Goal: Task Accomplishment & Management: Complete application form

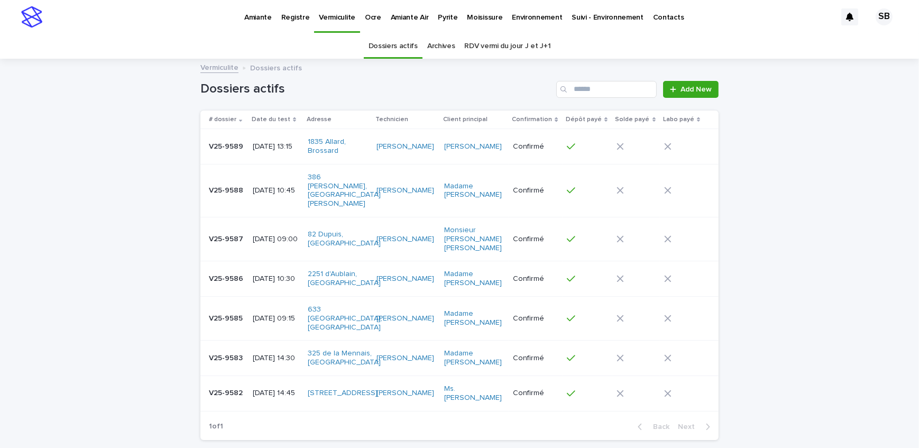
click at [265, 16] on p "Amiante" at bounding box center [257, 11] width 27 height 22
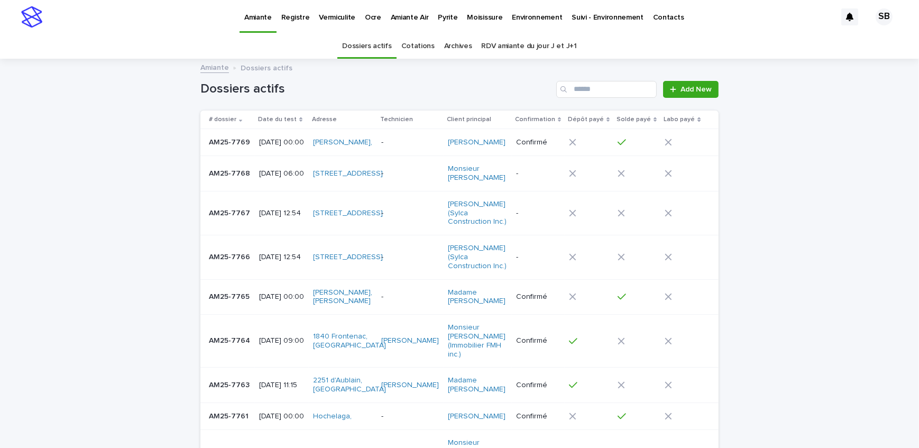
click at [238, 222] on div "AM25-7767 AM25-7767" at bounding box center [230, 213] width 42 height 17
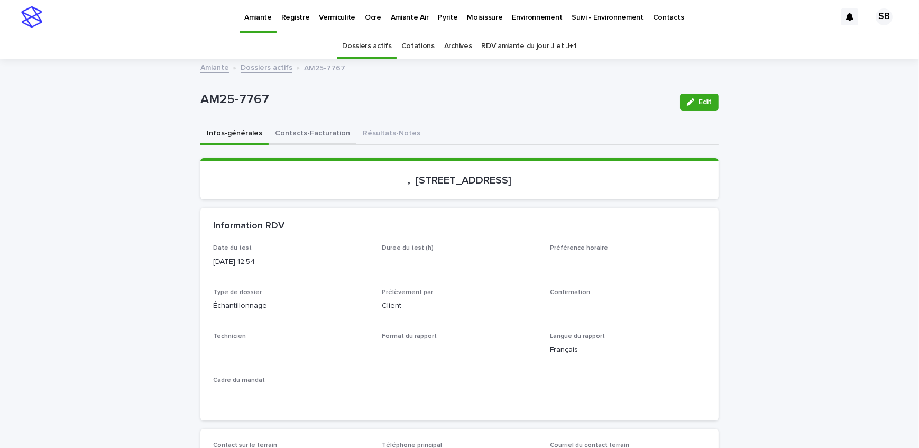
click at [313, 134] on button "Contacts-Facturation" at bounding box center [313, 134] width 88 height 22
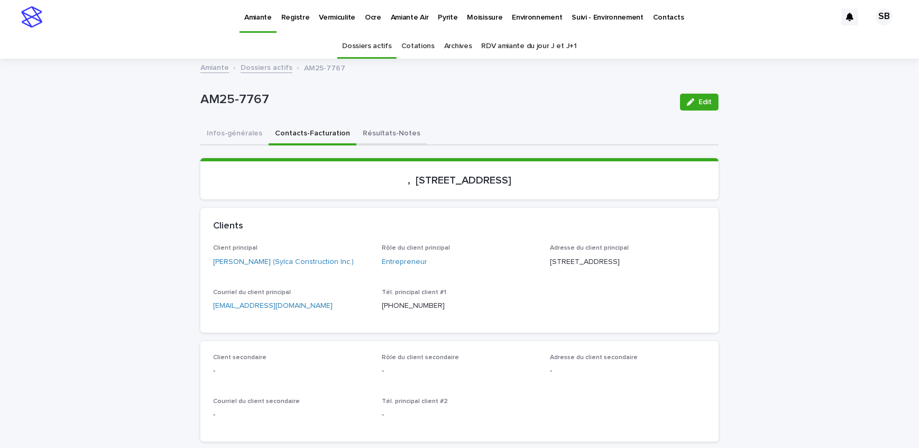
click at [400, 141] on button "Résultats-Notes" at bounding box center [391, 134] width 70 height 22
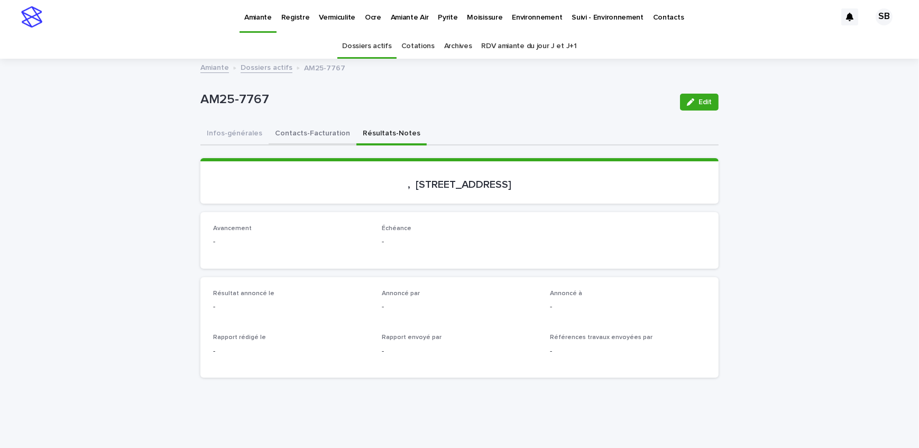
click at [301, 135] on button "Contacts-Facturation" at bounding box center [313, 134] width 88 height 22
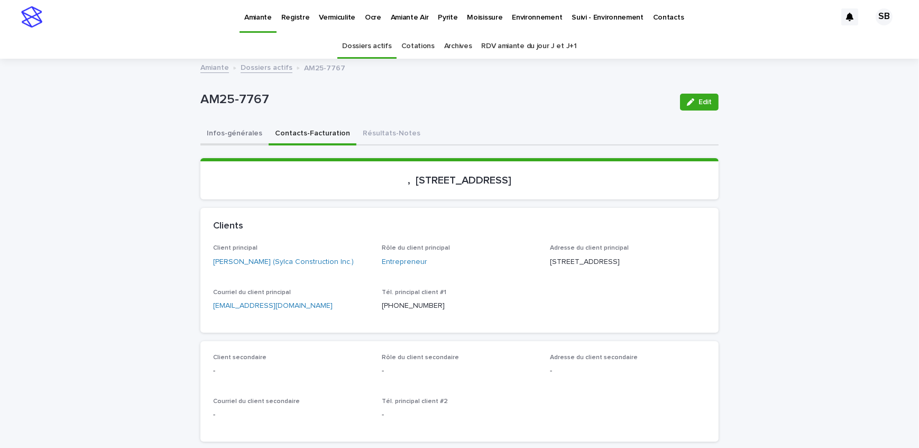
click at [212, 130] on button "Infos-générales" at bounding box center [234, 134] width 68 height 22
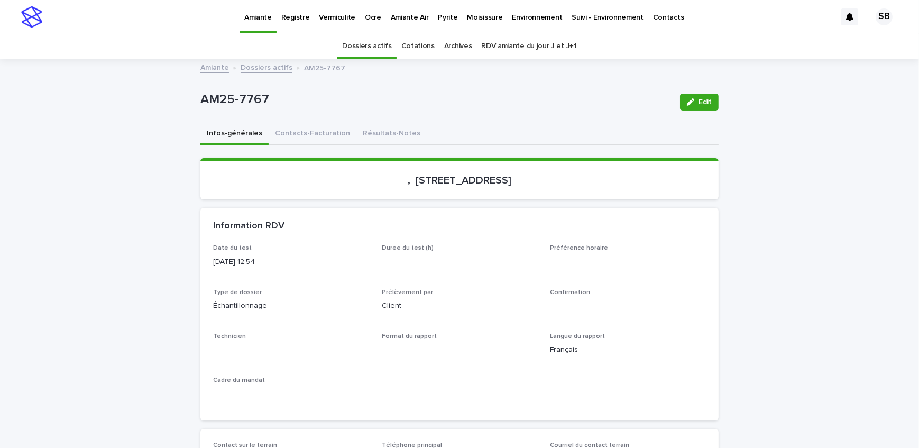
click at [241, 68] on link "Dossiers actifs" at bounding box center [267, 67] width 52 height 12
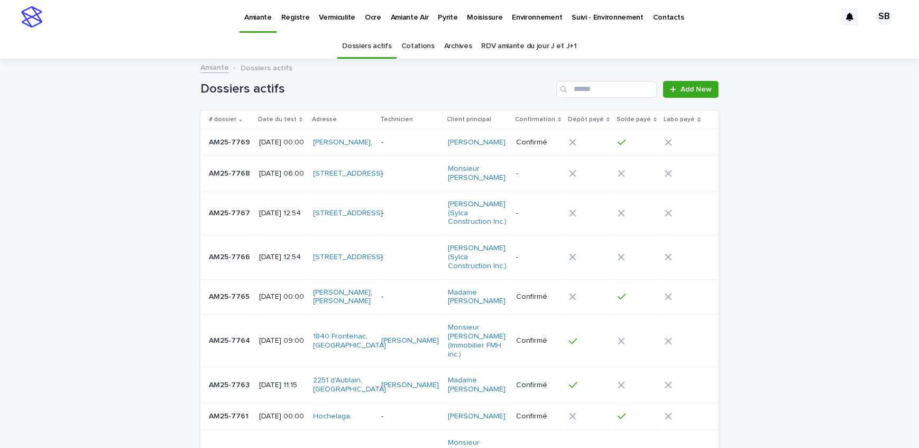
click at [438, 15] on p "Pyrite" at bounding box center [448, 11] width 20 height 22
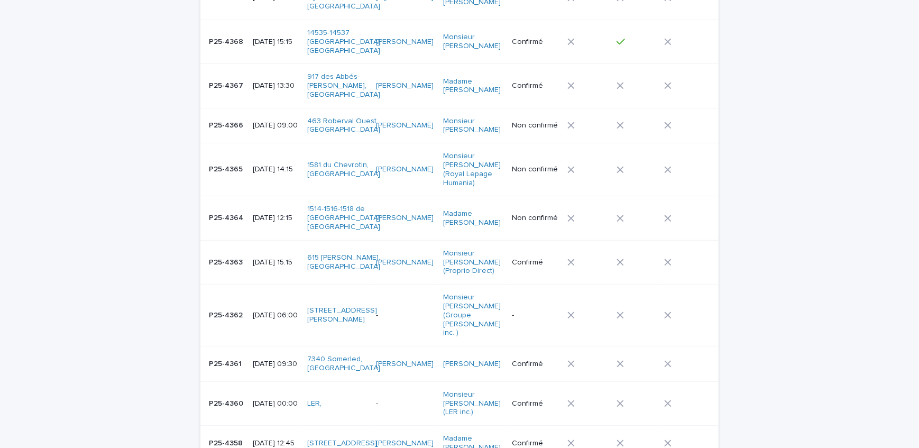
scroll to position [625, 0]
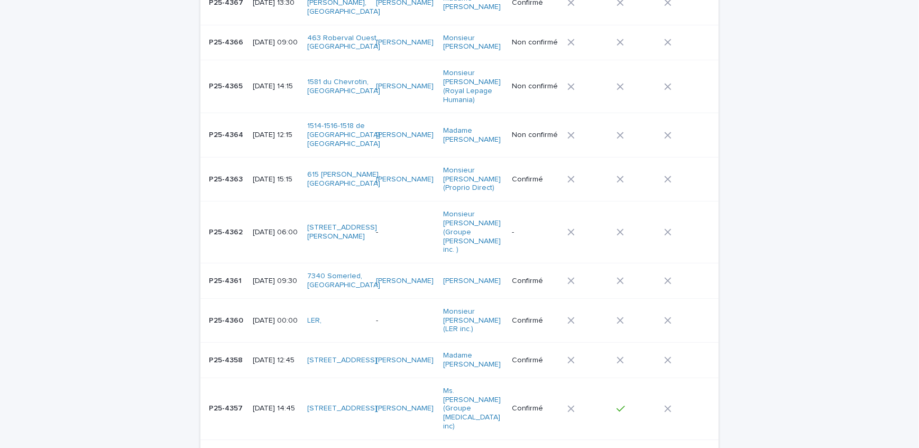
click at [234, 354] on p "P25-4358" at bounding box center [227, 359] width 36 height 11
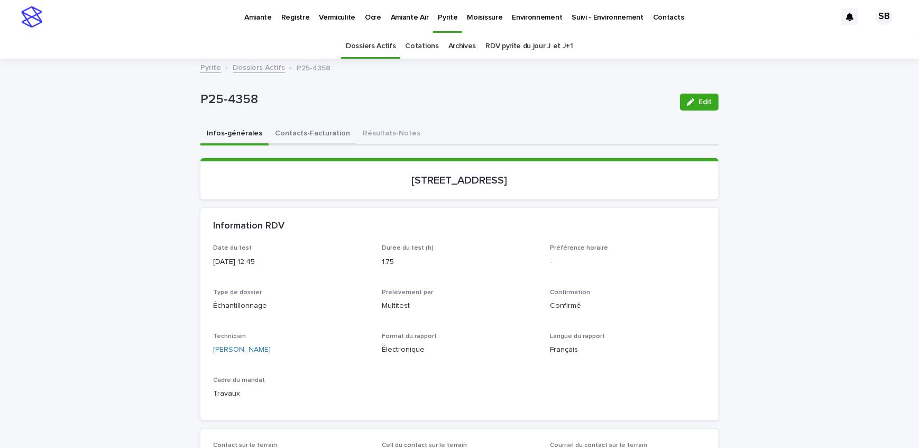
click at [322, 126] on button "Contacts-Facturation" at bounding box center [313, 134] width 88 height 22
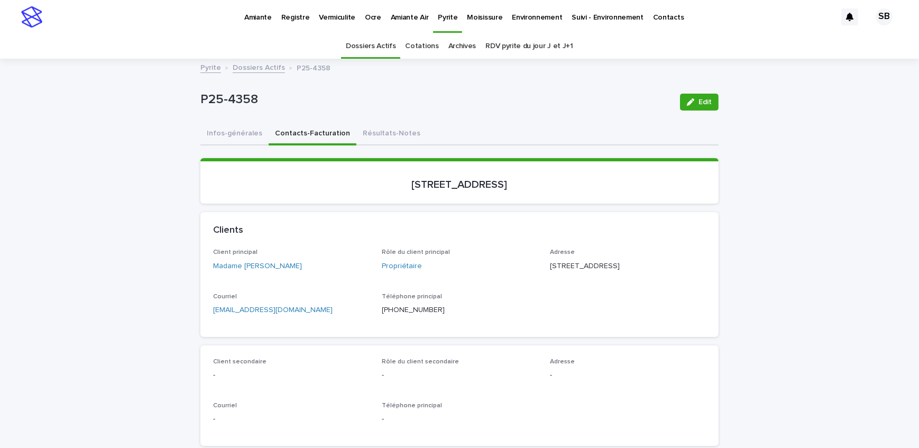
click at [240, 139] on button "Infos-générales" at bounding box center [234, 134] width 68 height 22
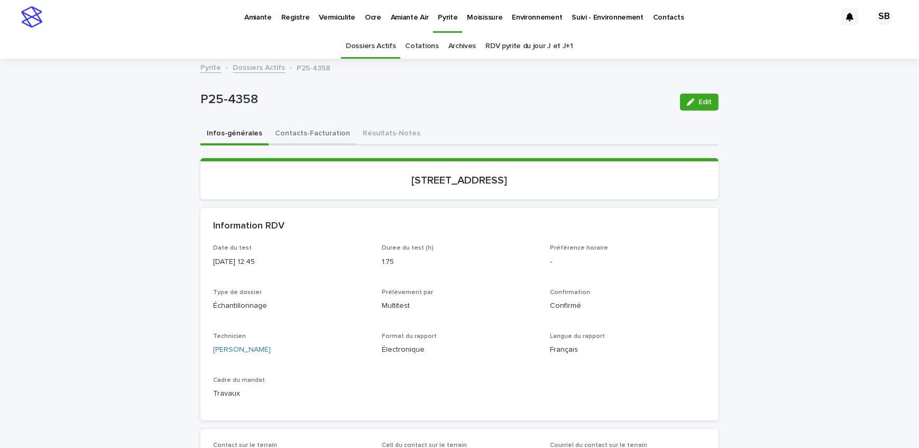
click at [291, 131] on button "Contacts-Facturation" at bounding box center [313, 134] width 88 height 22
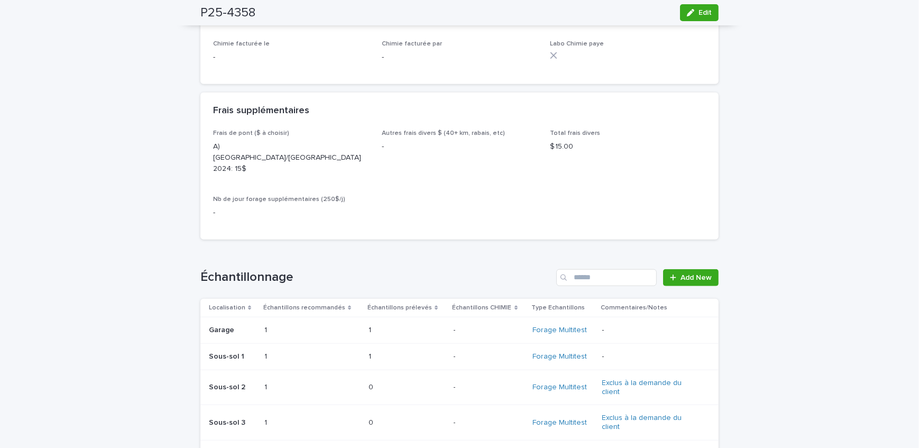
scroll to position [1058, 0]
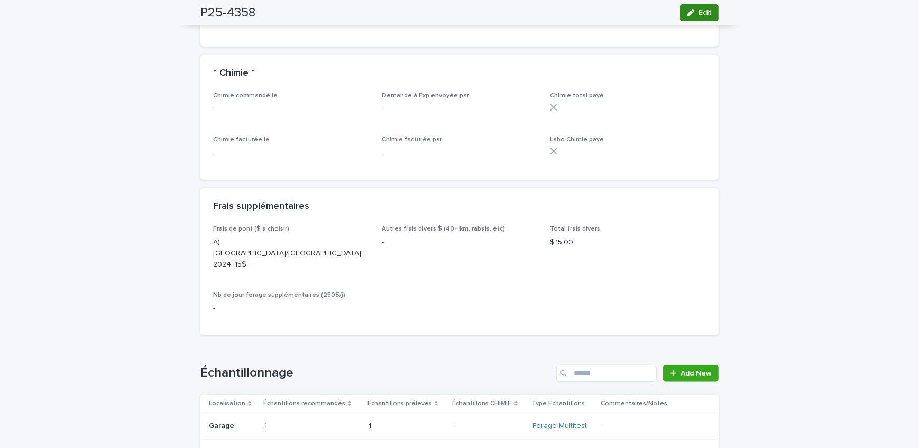
click at [687, 12] on icon "button" at bounding box center [690, 12] width 7 height 7
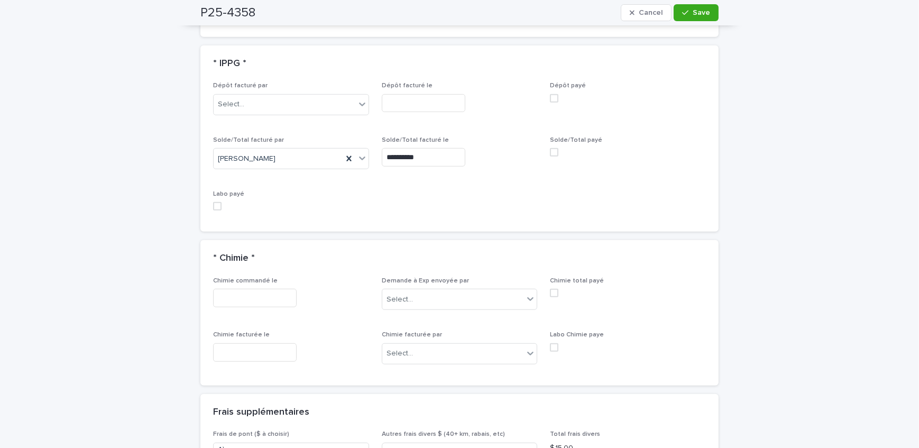
scroll to position [994, 0]
click at [552, 153] on span at bounding box center [554, 153] width 8 height 8
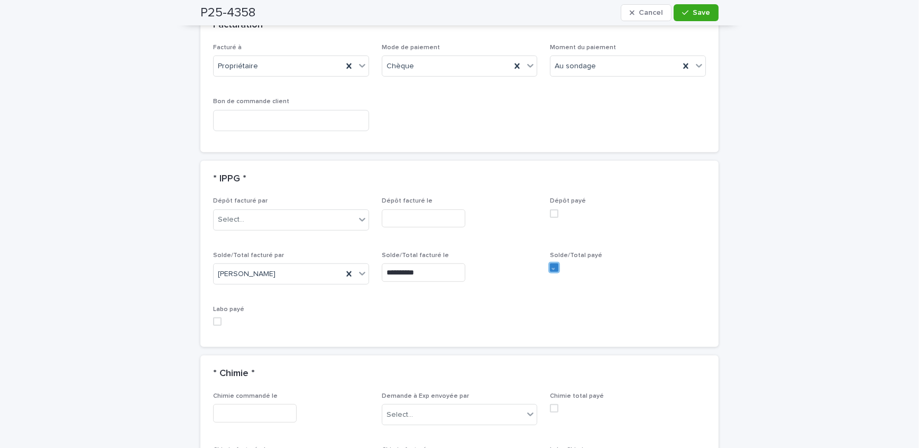
scroll to position [849, 0]
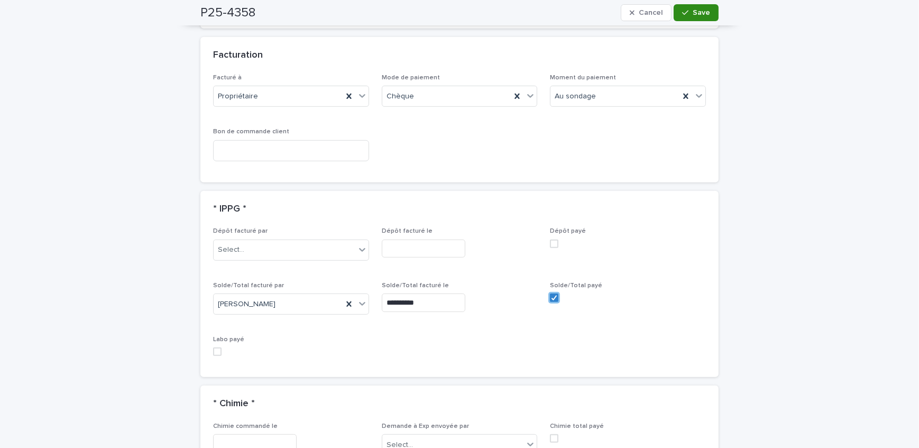
click at [696, 5] on button "Save" at bounding box center [696, 12] width 45 height 17
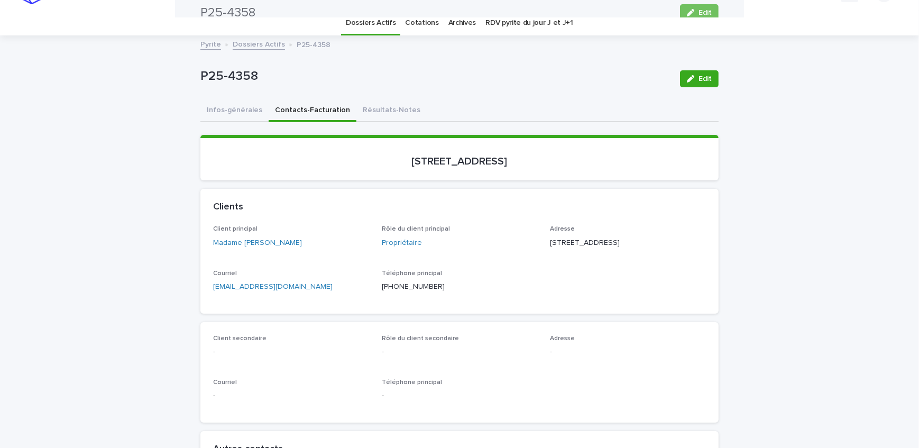
scroll to position [0, 0]
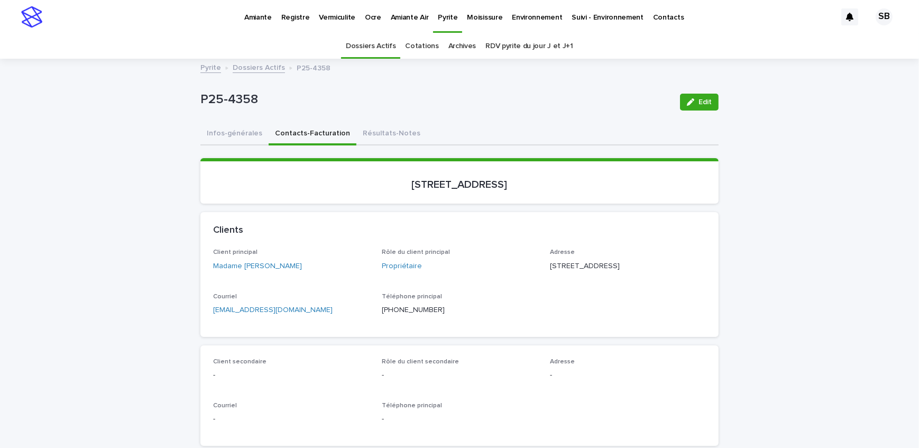
click at [253, 70] on link "Dossiers Actifs" at bounding box center [259, 67] width 52 height 12
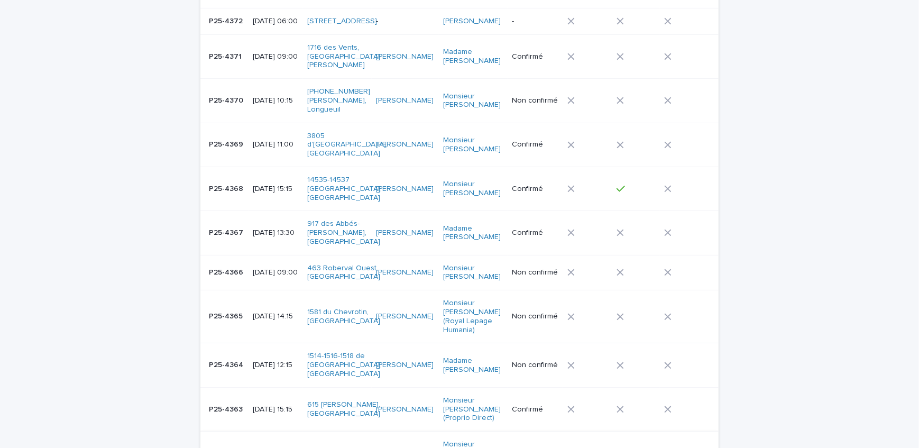
scroll to position [466, 0]
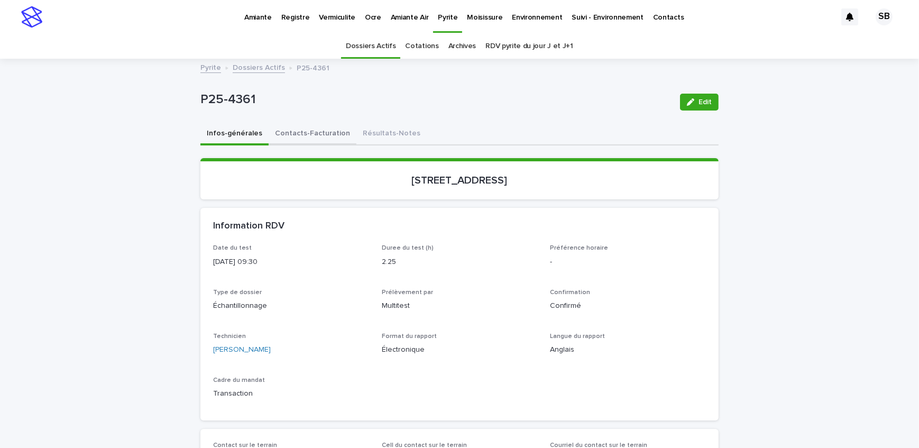
click at [284, 133] on button "Contacts-Facturation" at bounding box center [313, 134] width 88 height 22
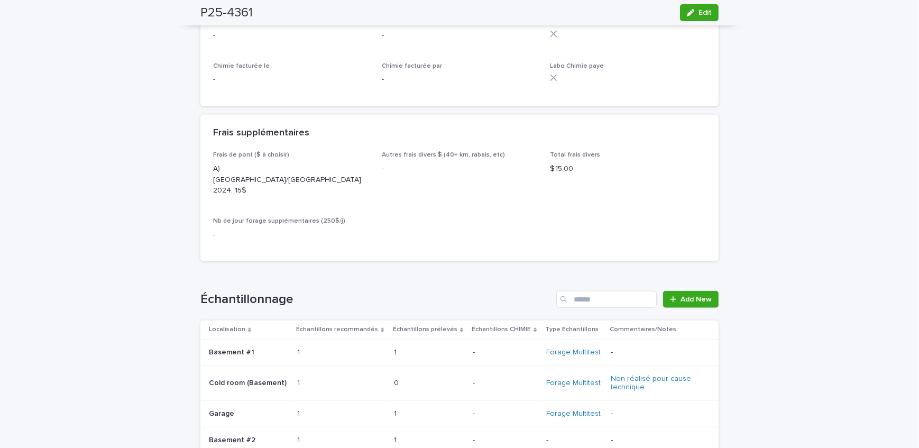
scroll to position [913, 0]
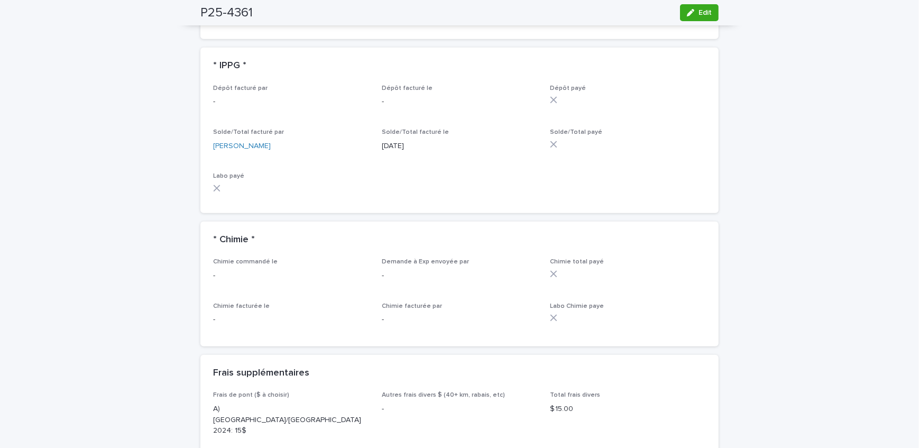
drag, startPoint x: 703, startPoint y: 17, endPoint x: 613, endPoint y: 203, distance: 206.5
click at [703, 17] on button "Edit" at bounding box center [699, 12] width 39 height 17
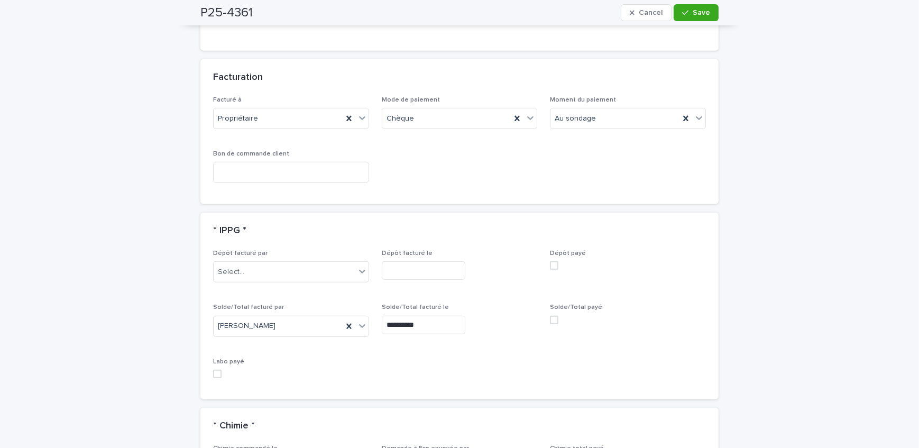
scroll to position [911, 0]
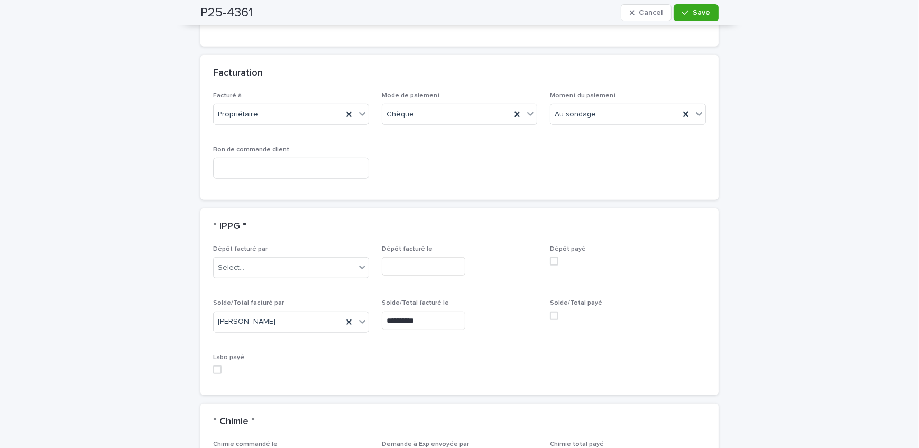
click at [553, 311] on span at bounding box center [554, 315] width 8 height 8
click at [706, 13] on span "Save" at bounding box center [701, 12] width 17 height 7
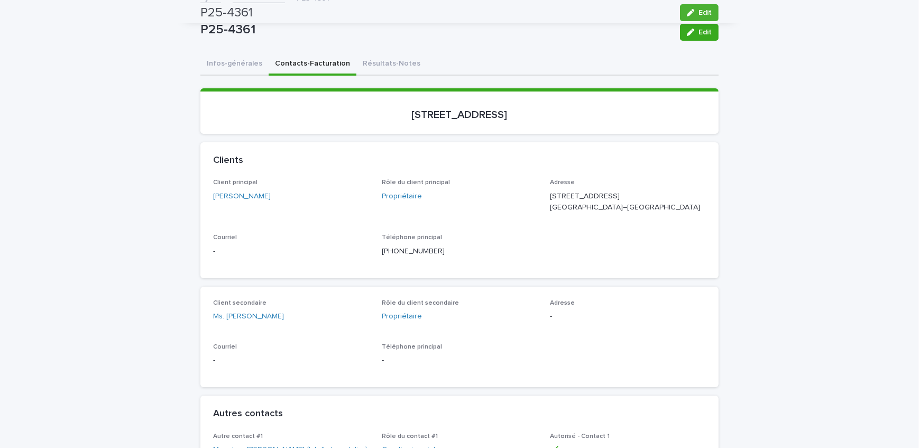
scroll to position [0, 0]
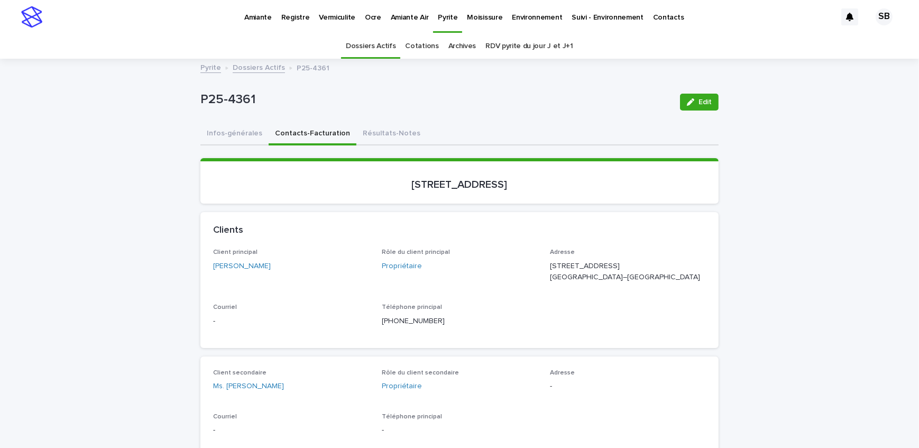
click at [246, 19] on p "Amiante" at bounding box center [257, 11] width 27 height 22
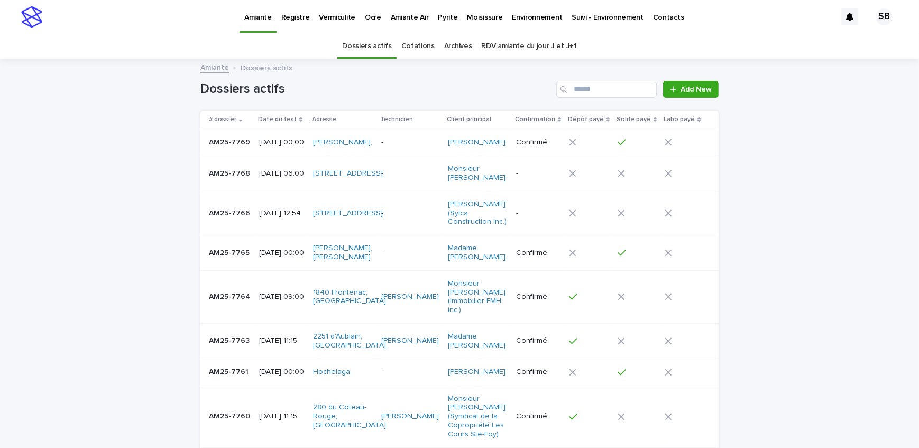
click at [239, 301] on p "AM25-7764" at bounding box center [230, 295] width 43 height 11
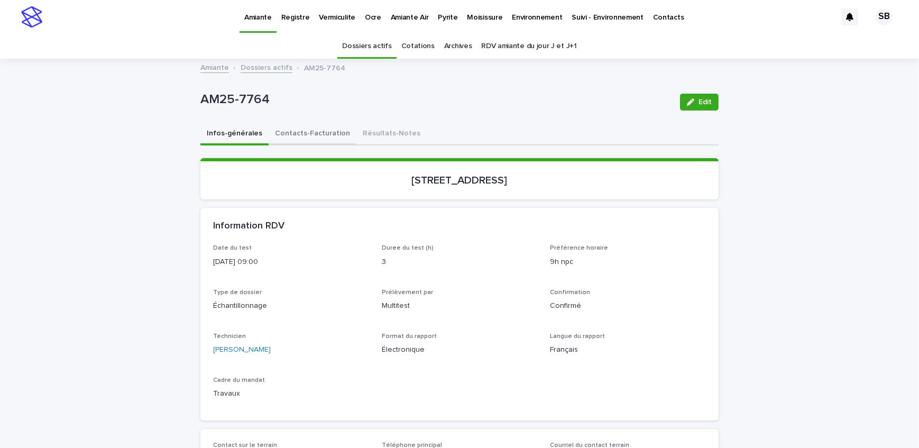
click at [299, 134] on button "Contacts-Facturation" at bounding box center [313, 134] width 88 height 22
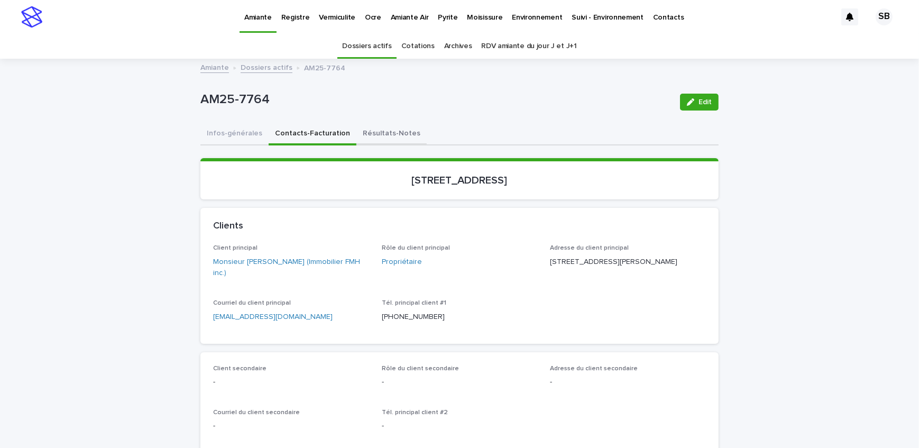
click at [395, 143] on button "Résultats-Notes" at bounding box center [391, 134] width 70 height 22
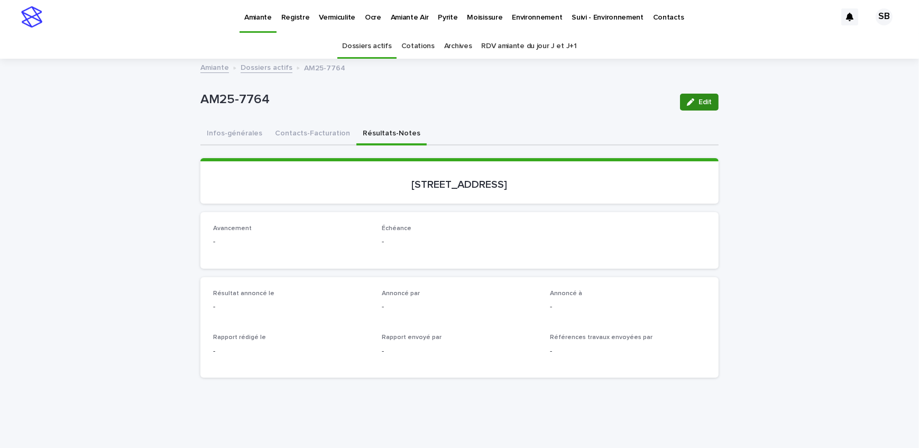
click at [689, 102] on icon "button" at bounding box center [690, 101] width 7 height 7
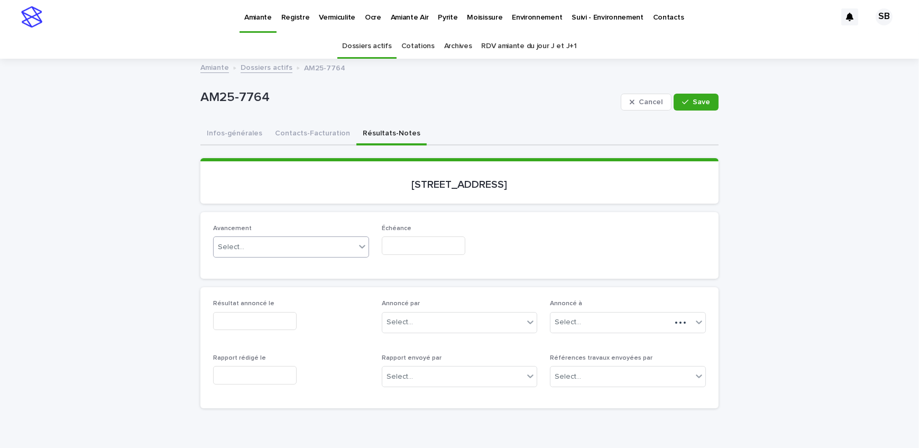
click at [239, 243] on div "Select..." at bounding box center [231, 247] width 26 height 11
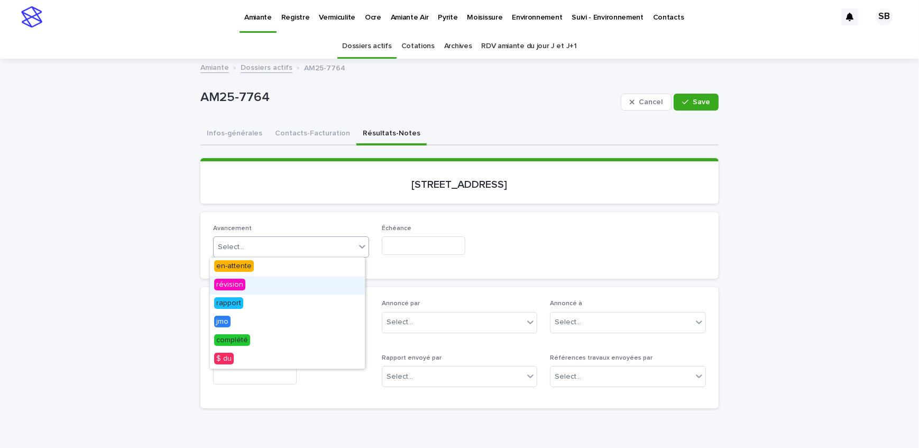
click at [259, 283] on div "révision" at bounding box center [287, 285] width 155 height 19
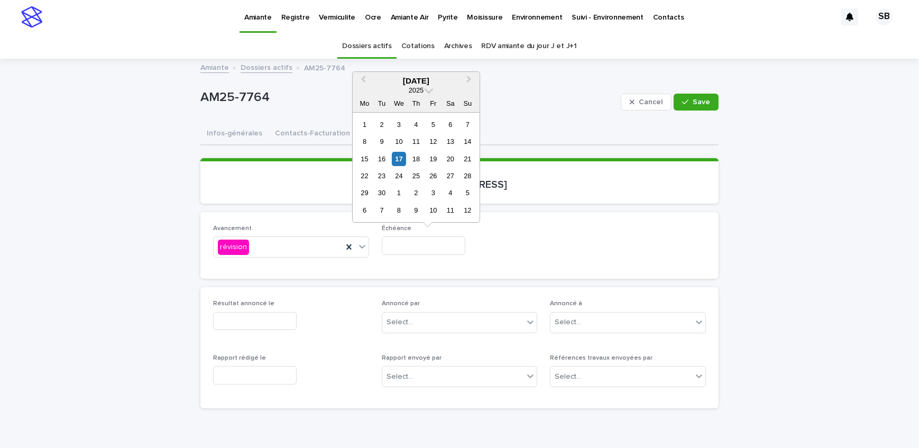
click at [428, 246] on input "text" at bounding box center [424, 245] width 84 height 19
click at [431, 157] on div "19" at bounding box center [433, 159] width 14 height 14
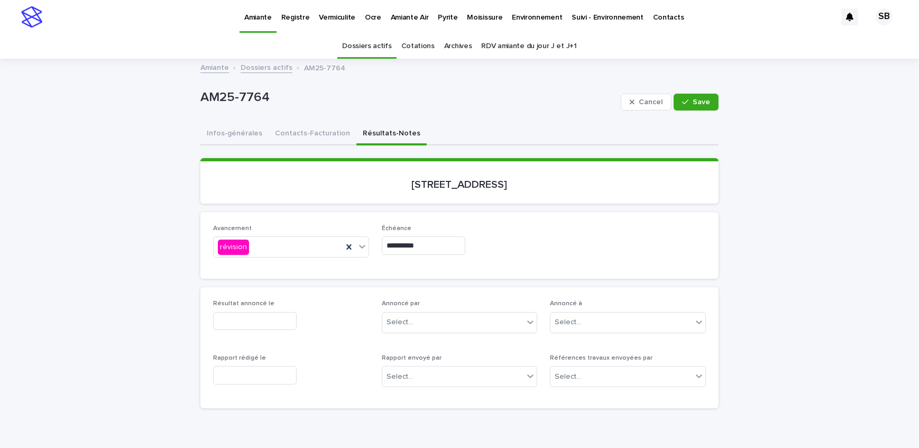
click at [430, 237] on input "**********" at bounding box center [424, 245] width 84 height 19
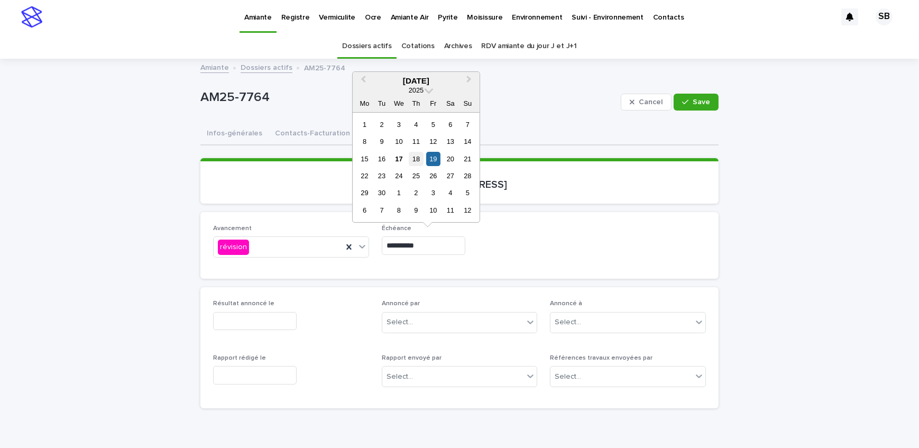
click at [414, 156] on div "18" at bounding box center [416, 159] width 14 height 14
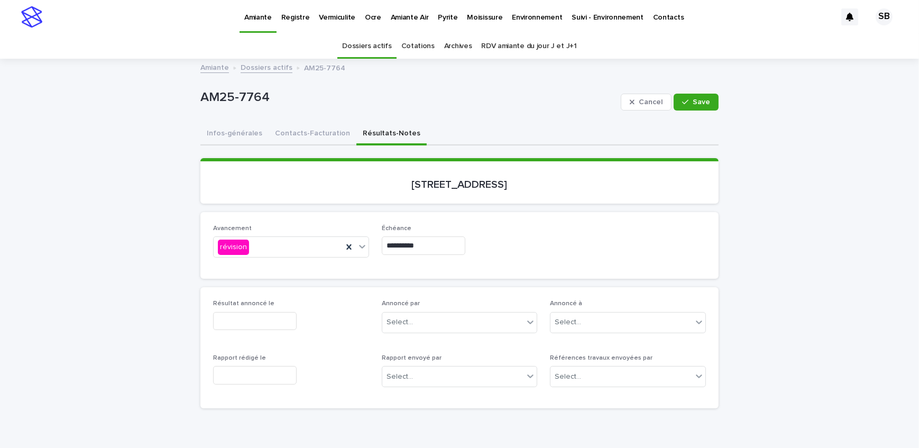
type input "**********"
click at [683, 102] on icon "button" at bounding box center [685, 101] width 6 height 7
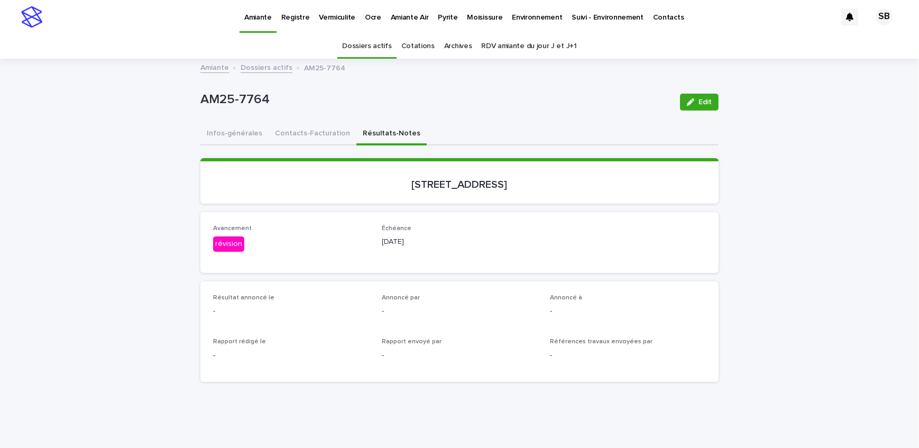
click at [249, 69] on link "Dossiers actifs" at bounding box center [267, 67] width 52 height 12
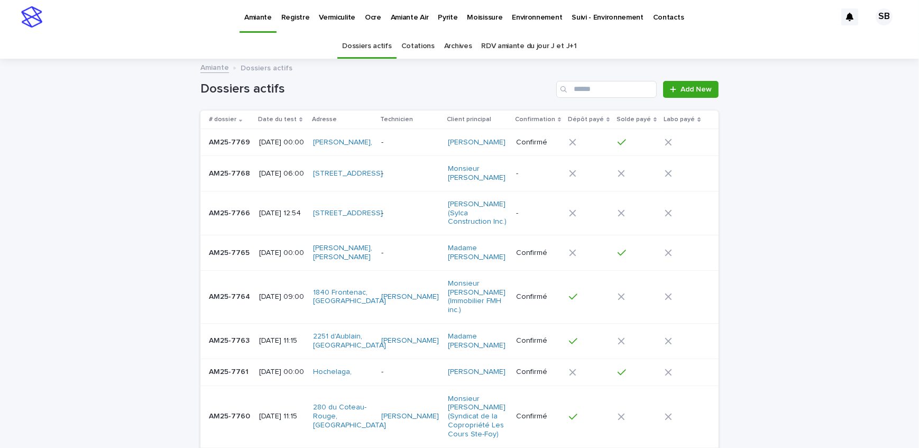
click at [238, 151] on div "AM25-7769 AM25-7769" at bounding box center [230, 142] width 42 height 17
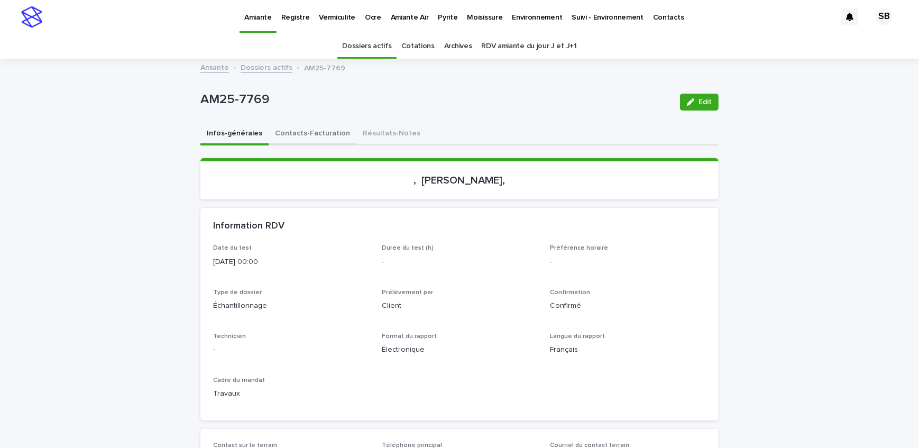
click at [329, 132] on button "Contacts-Facturation" at bounding box center [313, 134] width 88 height 22
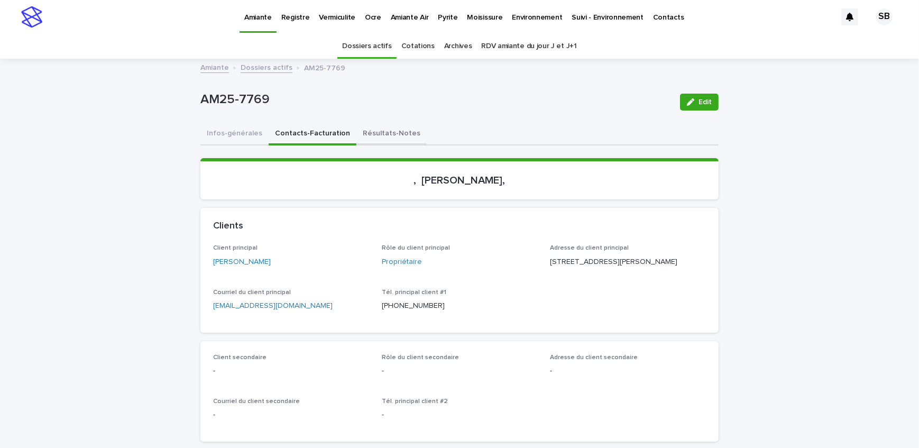
click at [391, 134] on button "Résultats-Notes" at bounding box center [391, 134] width 70 height 22
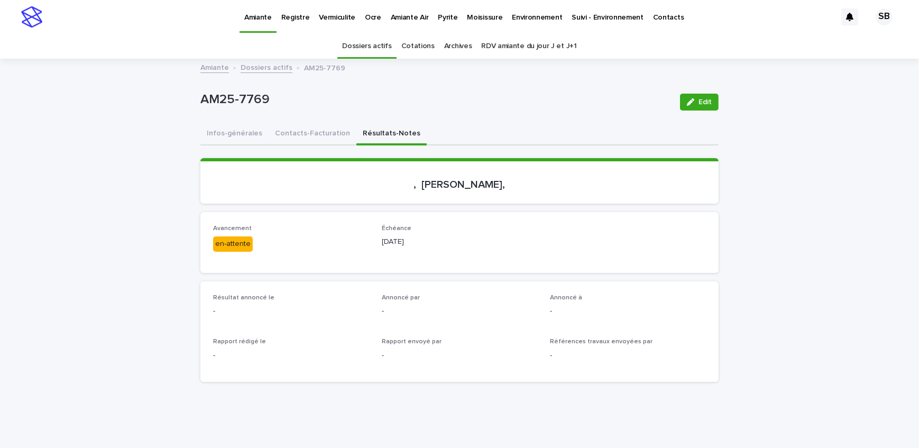
click at [277, 65] on link "Dossiers actifs" at bounding box center [267, 67] width 52 height 12
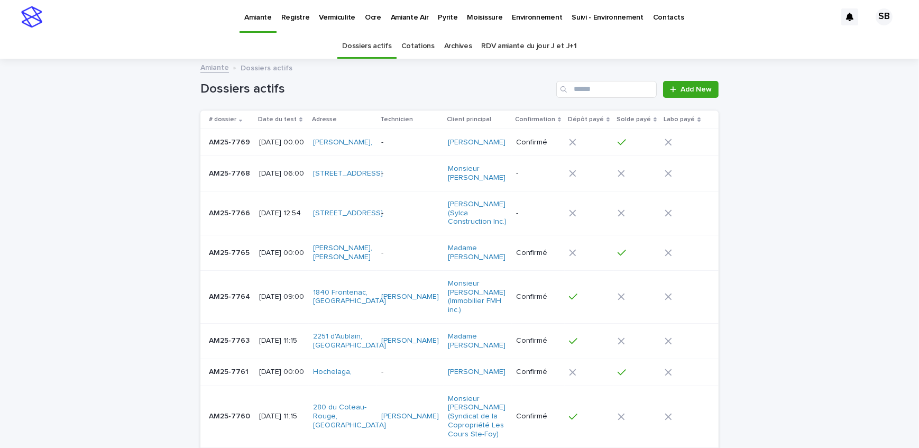
click at [330, 21] on p "Vermiculite" at bounding box center [337, 11] width 36 height 22
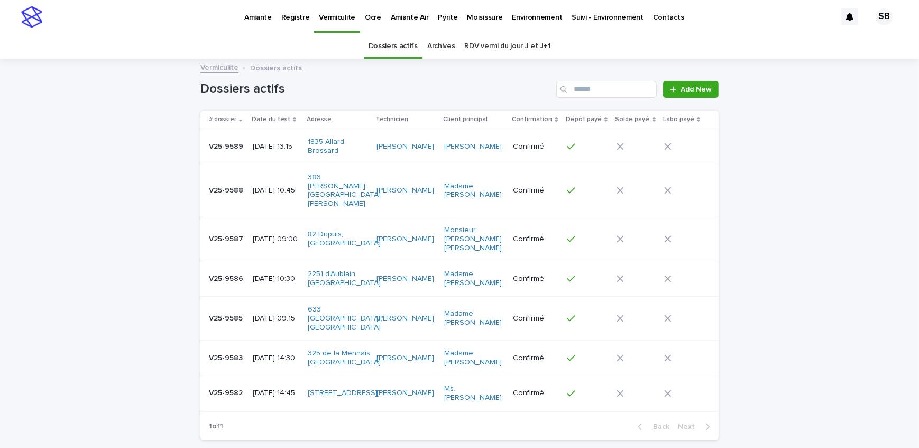
click at [255, 18] on p "Amiante" at bounding box center [257, 11] width 27 height 22
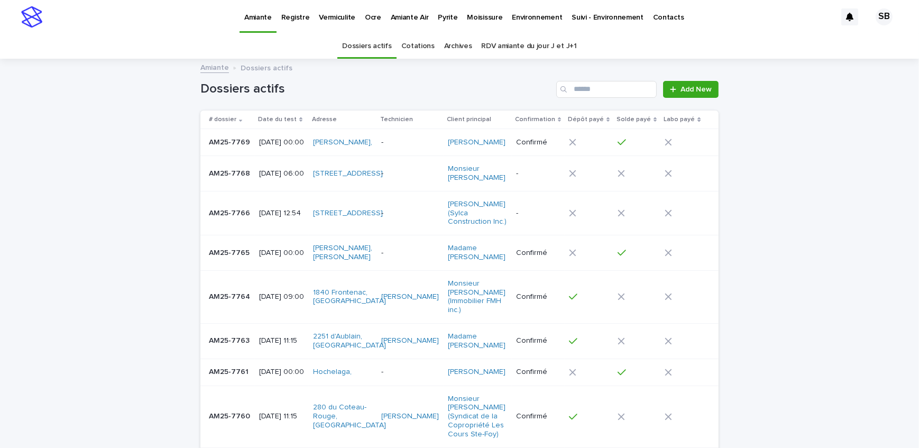
click at [336, 20] on p "Vermiculite" at bounding box center [337, 11] width 36 height 22
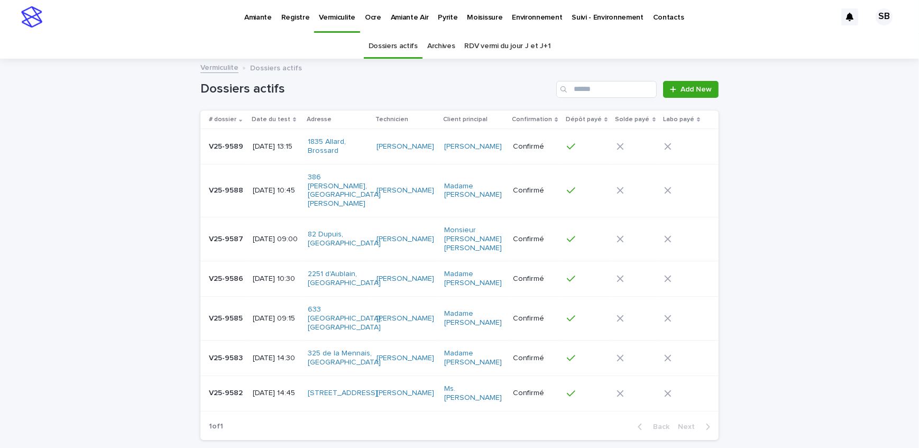
click at [242, 21] on div "Amiante" at bounding box center [258, 11] width 37 height 22
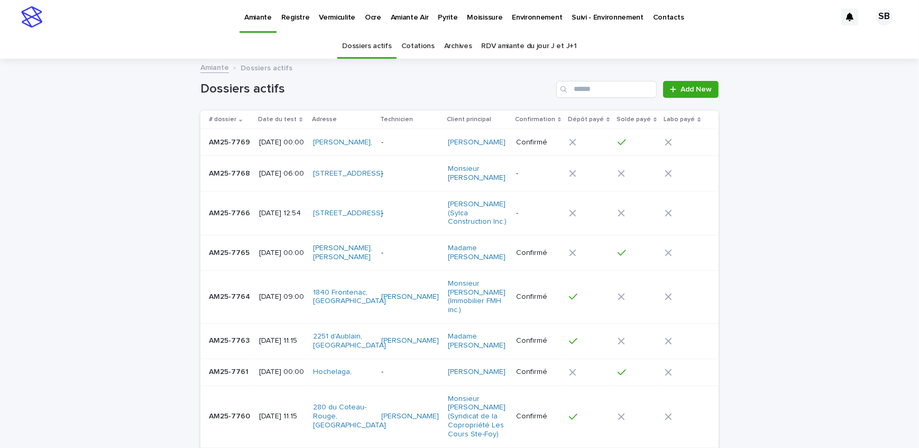
click at [438, 16] on p "Pyrite" at bounding box center [448, 11] width 20 height 22
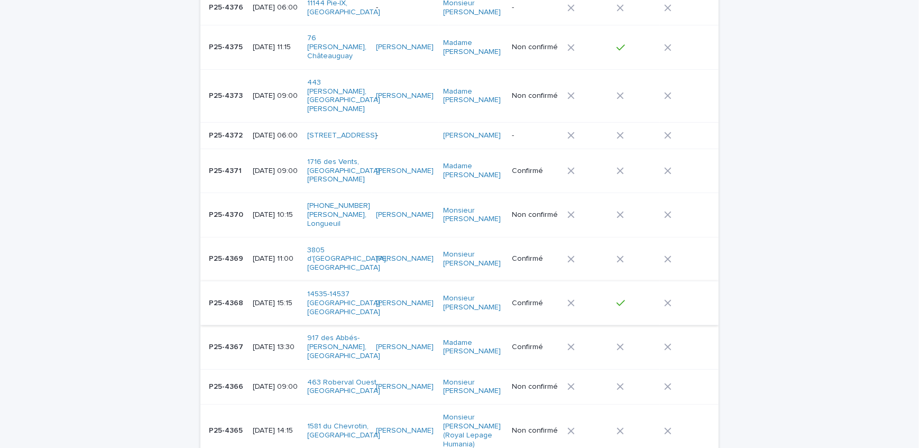
scroll to position [384, 0]
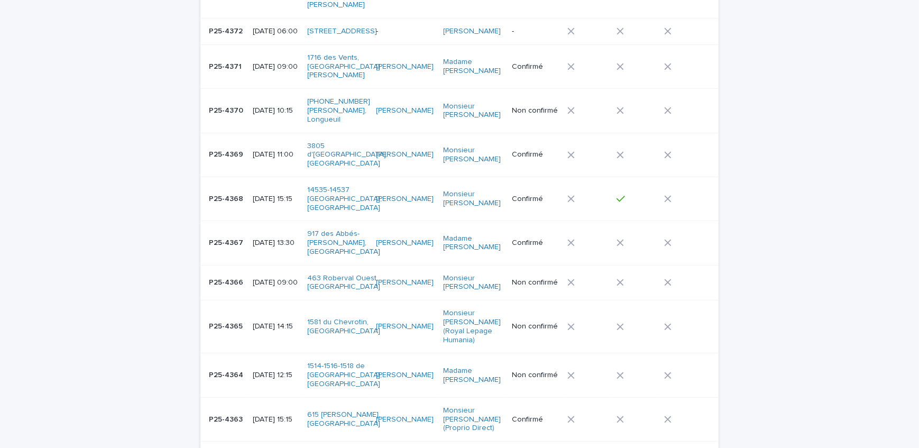
click at [233, 369] on p "P25-4364" at bounding box center [227, 374] width 36 height 11
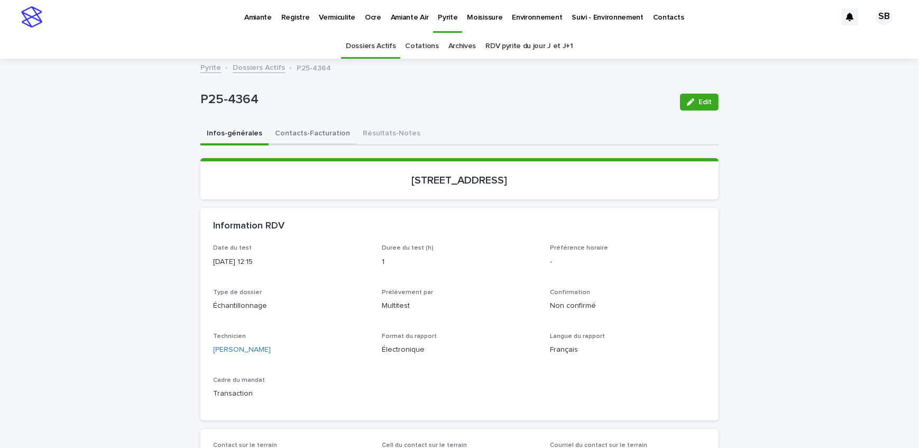
click at [295, 139] on button "Contacts-Facturation" at bounding box center [313, 134] width 88 height 22
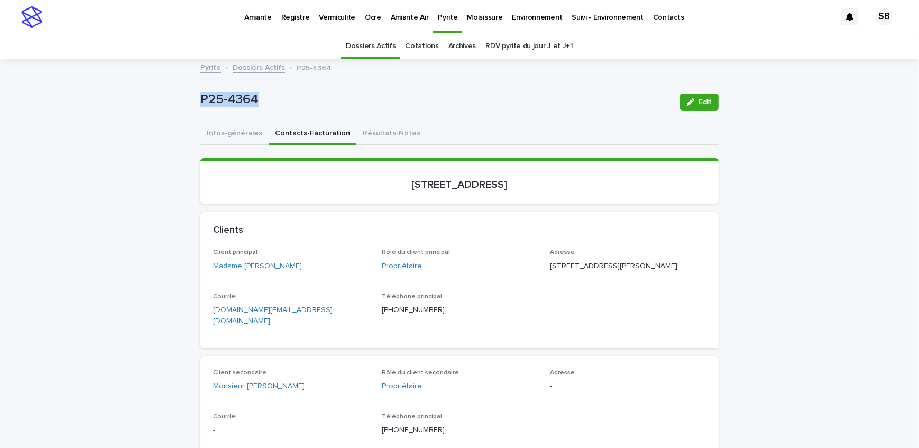
drag, startPoint x: 257, startPoint y: 101, endPoint x: 197, endPoint y: 110, distance: 61.0
click at [200, 110] on div "P25-4364" at bounding box center [435, 102] width 471 height 20
drag, startPoint x: 291, startPoint y: 275, endPoint x: 241, endPoint y: 277, distance: 49.7
click at [241, 277] on div "Client principal Madame [PERSON_NAME]" at bounding box center [291, 264] width 156 height 31
copy link "[PERSON_NAME]"
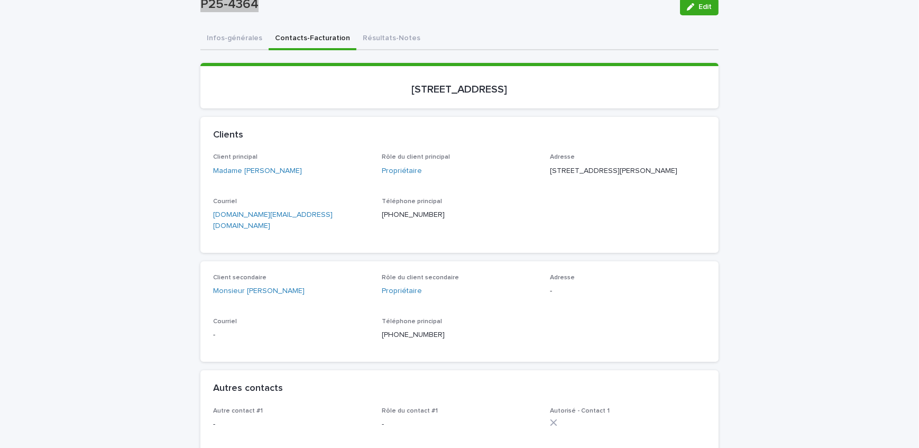
scroll to position [96, 0]
drag, startPoint x: 297, startPoint y: 294, endPoint x: 243, endPoint y: 303, distance: 55.2
click at [243, 303] on div "Client secondaire Monsieur [PERSON_NAME]" at bounding box center [291, 288] width 156 height 31
copy link "[PERSON_NAME]"
drag, startPoint x: 638, startPoint y: 165, endPoint x: 546, endPoint y: 169, distance: 92.1
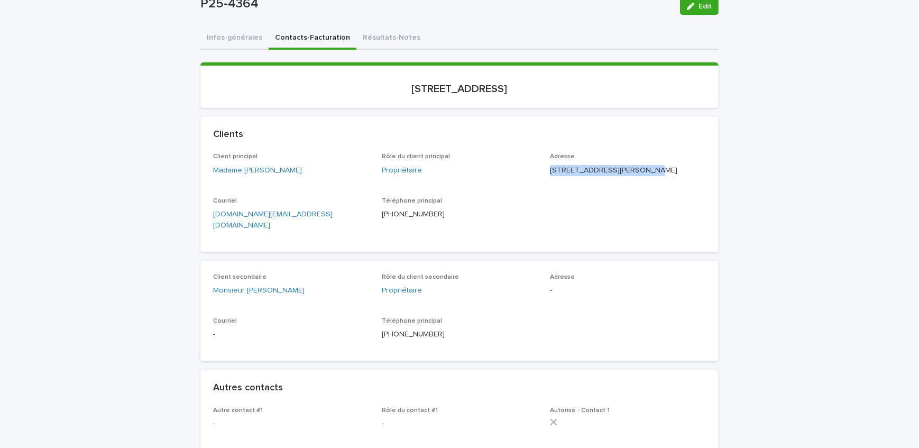
click at [550, 169] on p "[STREET_ADDRESS][PERSON_NAME]" at bounding box center [628, 170] width 156 height 11
copy p "1484, [GEOGRAPHIC_DATA]"
drag, startPoint x: 587, startPoint y: 180, endPoint x: 548, endPoint y: 182, distance: 38.7
click at [550, 176] on p "[STREET_ADDRESS][PERSON_NAME]" at bounding box center [628, 170] width 156 height 11
copy p "Chambly QC"
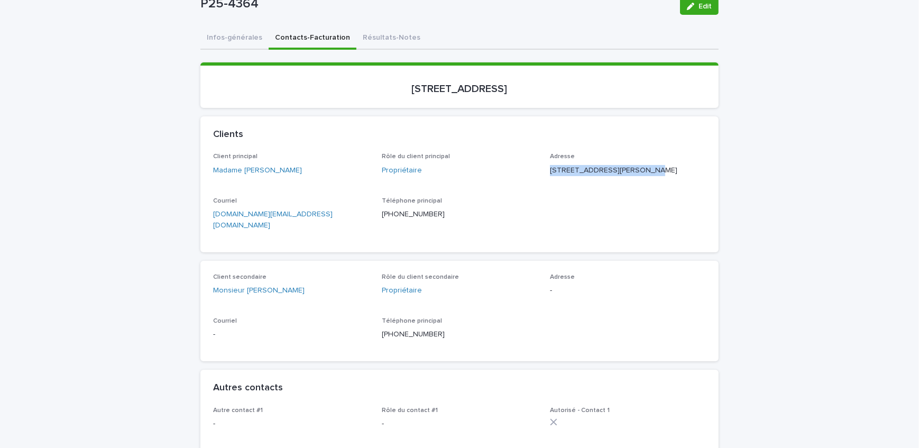
drag, startPoint x: 624, startPoint y: 185, endPoint x: 589, endPoint y: 187, distance: 35.5
click at [589, 184] on div "Adresse [STREET_ADDRESS][PERSON_NAME]" at bounding box center [628, 168] width 156 height 31
copy p "J3L 6H6"
drag, startPoint x: 580, startPoint y: 100, endPoint x: 320, endPoint y: 80, distance: 260.4
click at [320, 80] on section "[STREET_ADDRESS]" at bounding box center [459, 84] width 518 height 45
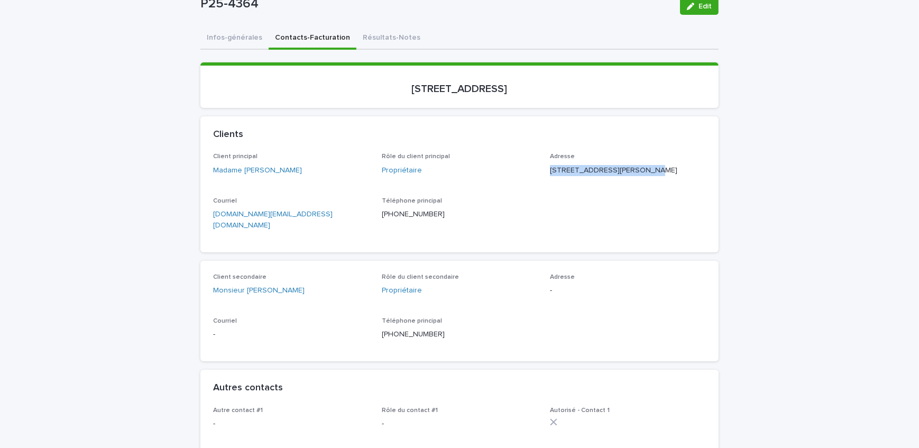
copy p "[STREET_ADDRESS]"
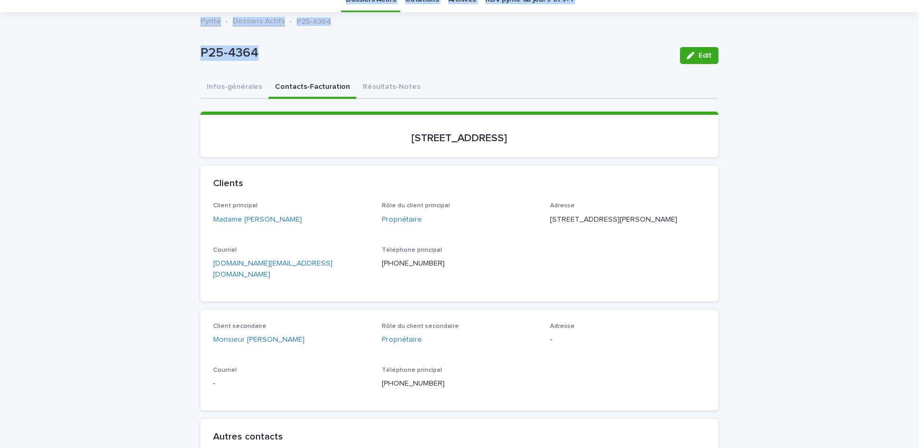
scroll to position [36, 0]
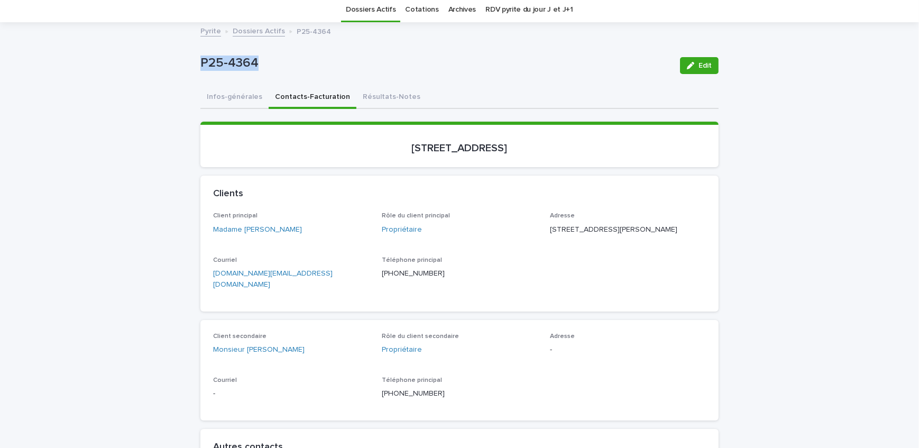
drag, startPoint x: 256, startPoint y: 7, endPoint x: 174, endPoint y: 46, distance: 90.6
drag, startPoint x: 258, startPoint y: 69, endPoint x: 196, endPoint y: 73, distance: 62.5
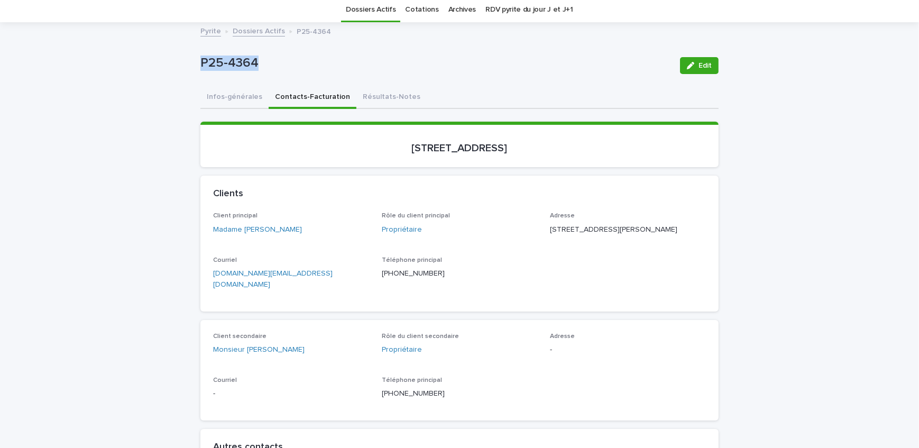
copy p "P25-4364"
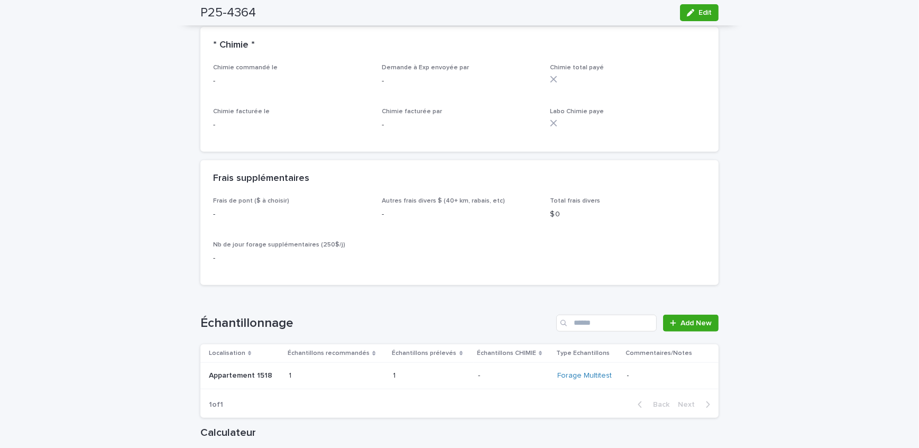
scroll to position [998, 0]
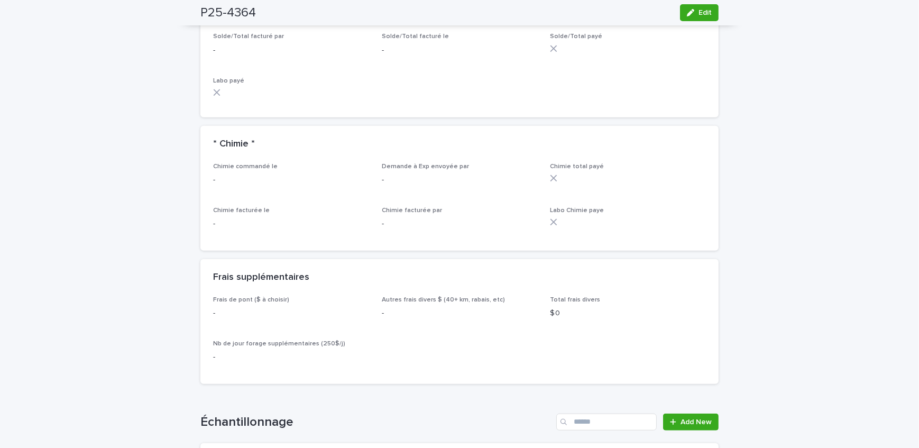
drag, startPoint x: 700, startPoint y: 10, endPoint x: 273, endPoint y: 226, distance: 478.7
click at [700, 10] on span "Edit" at bounding box center [705, 12] width 13 height 7
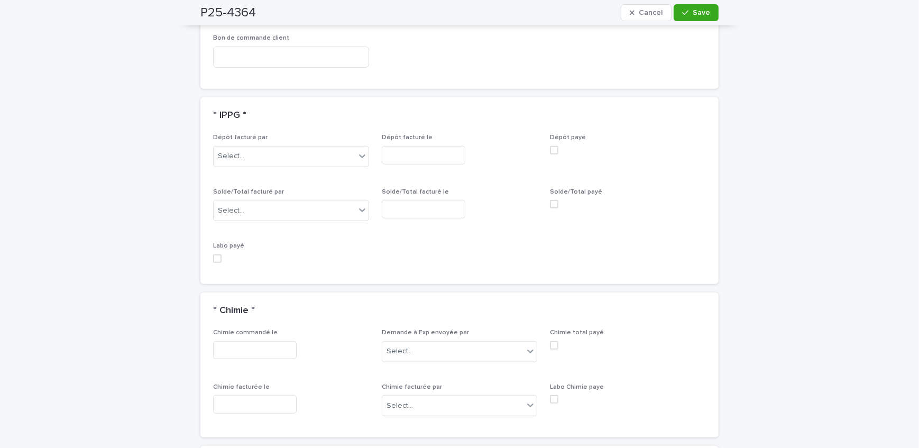
scroll to position [943, 0]
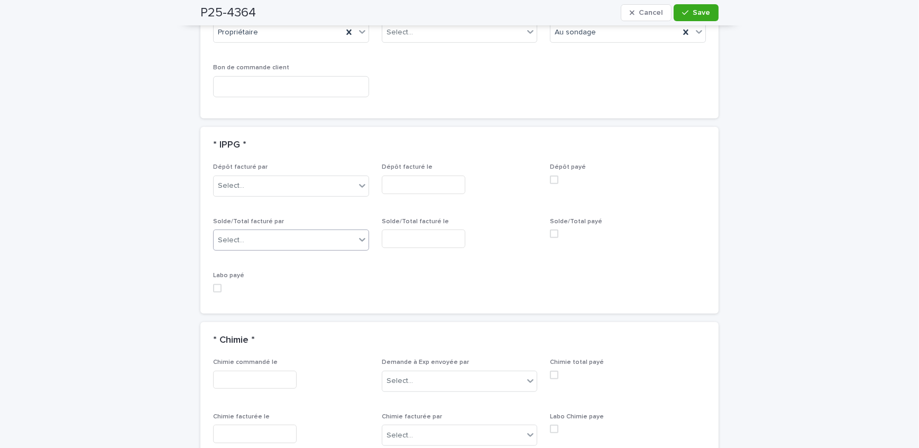
click at [266, 232] on div "Select..." at bounding box center [285, 240] width 142 height 17
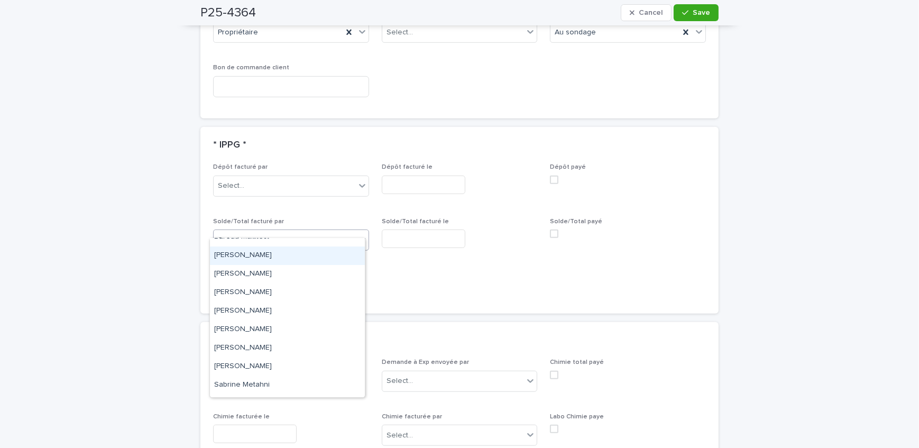
scroll to position [137, 0]
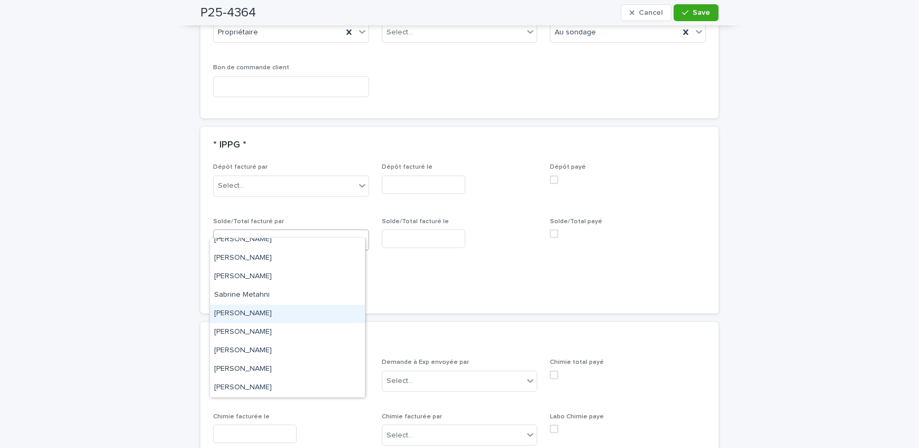
drag, startPoint x: 288, startPoint y: 316, endPoint x: 312, endPoint y: 305, distance: 27.0
click at [288, 316] on div "[PERSON_NAME]" at bounding box center [287, 314] width 155 height 19
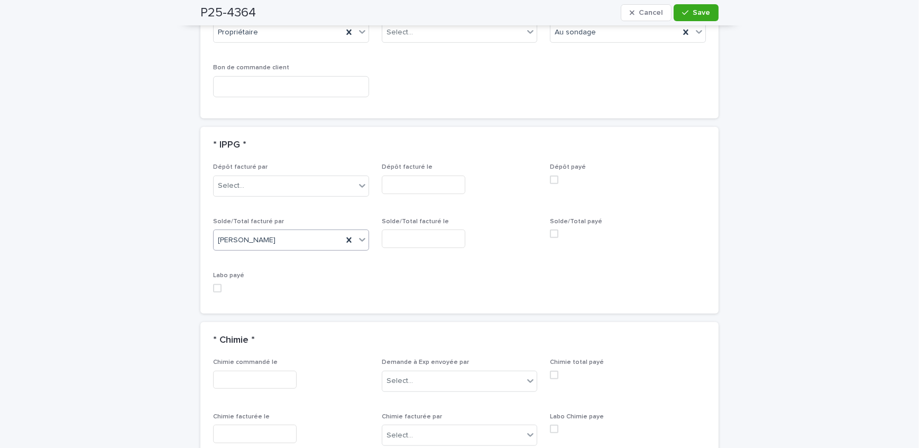
click at [398, 230] on input "text" at bounding box center [424, 239] width 84 height 19
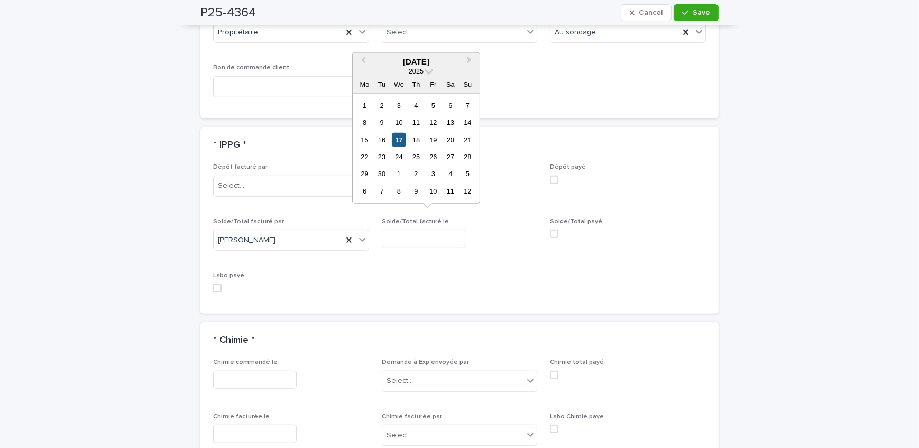
click at [396, 136] on div "17" at bounding box center [399, 139] width 14 height 14
type input "**********"
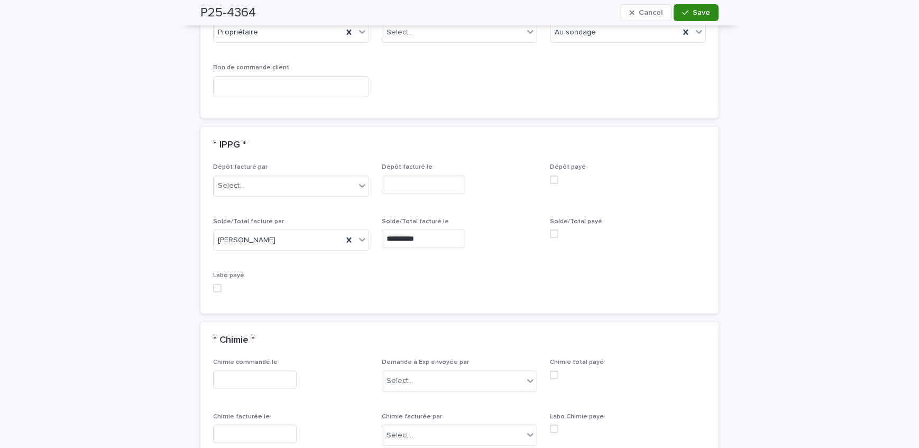
click at [702, 20] on button "Save" at bounding box center [696, 12] width 45 height 17
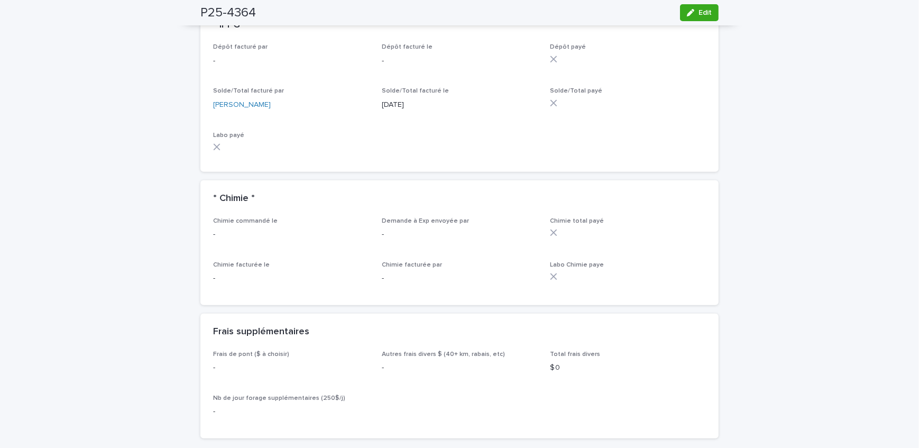
scroll to position [853, 0]
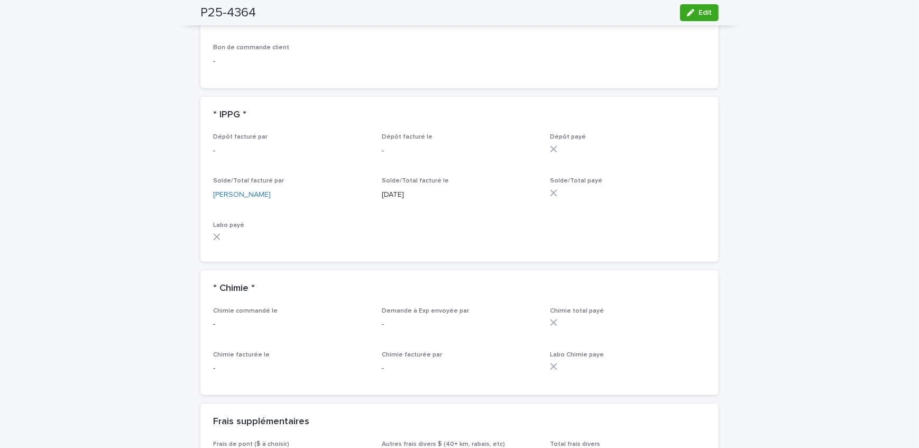
click at [164, 165] on div "Loading... Saving… Loading... Saving… P25-4364 Edit P25-4364 Edit Sorry, there …" at bounding box center [459, 237] width 919 height 2062
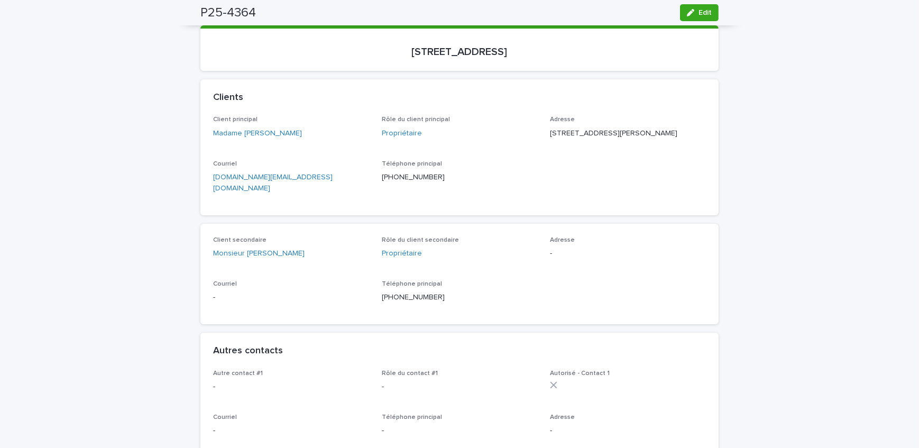
scroll to position [0, 0]
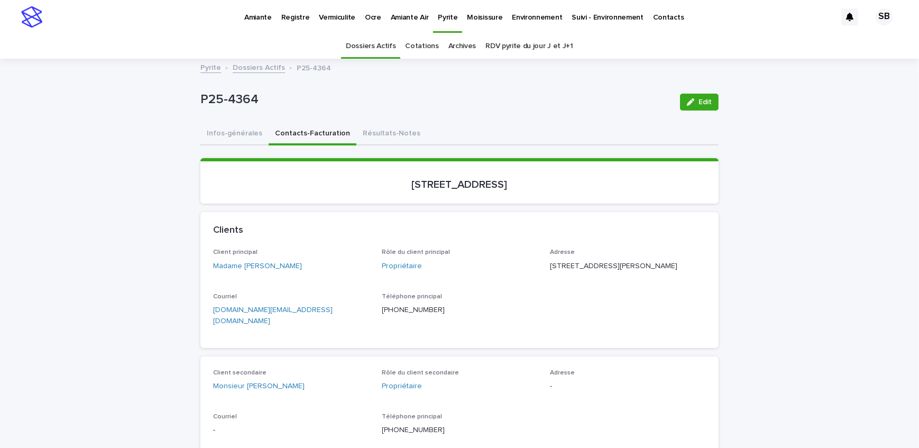
click at [259, 70] on link "Dossiers Actifs" at bounding box center [259, 67] width 52 height 12
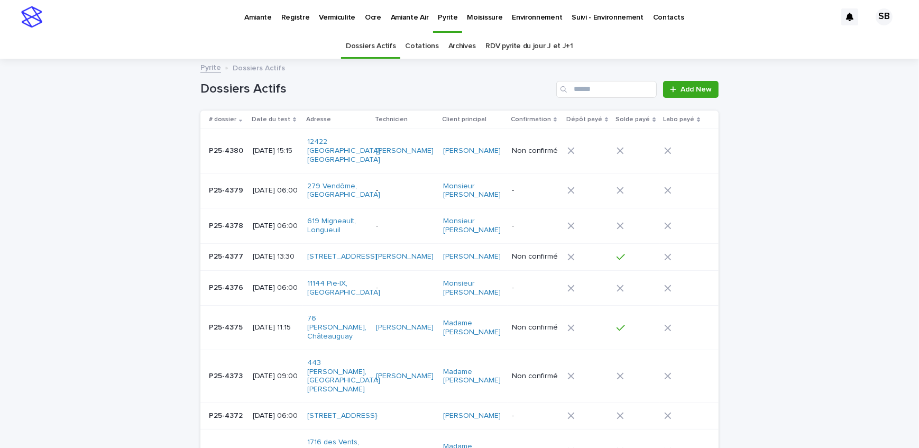
scroll to position [33, 0]
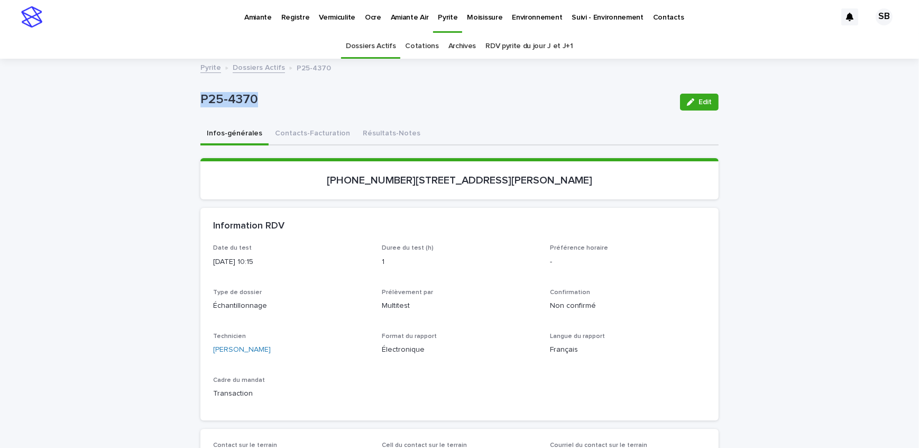
drag, startPoint x: 222, startPoint y: 112, endPoint x: 198, endPoint y: 115, distance: 24.1
click at [200, 115] on div "P25-4370 Edit" at bounding box center [459, 102] width 518 height 42
copy p "P25-4370"
click at [284, 131] on button "Contacts-Facturation" at bounding box center [313, 134] width 88 height 22
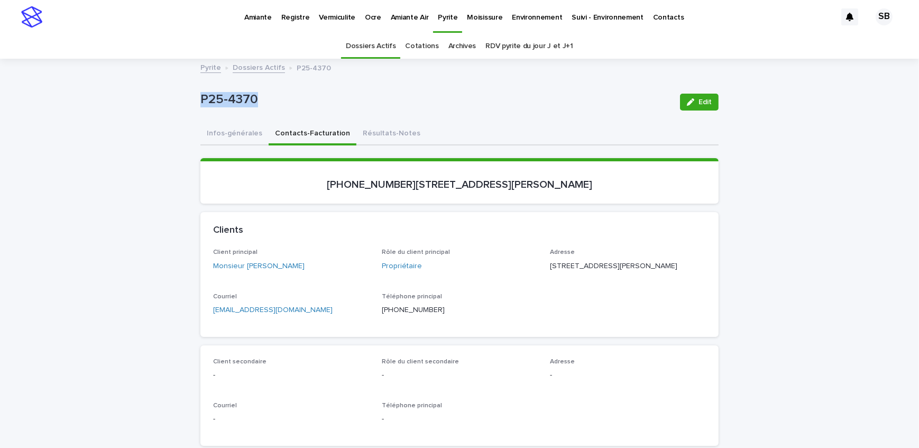
drag, startPoint x: 324, startPoint y: 272, endPoint x: 243, endPoint y: 277, distance: 81.0
click at [243, 277] on div "Client principal Monsieur [PERSON_NAME]" at bounding box center [291, 264] width 156 height 31
copy link "[PERSON_NAME]"
drag, startPoint x: 593, startPoint y: 261, endPoint x: 548, endPoint y: 265, distance: 45.6
click at [550, 265] on p "[STREET_ADDRESS][PERSON_NAME]" at bounding box center [628, 266] width 156 height 11
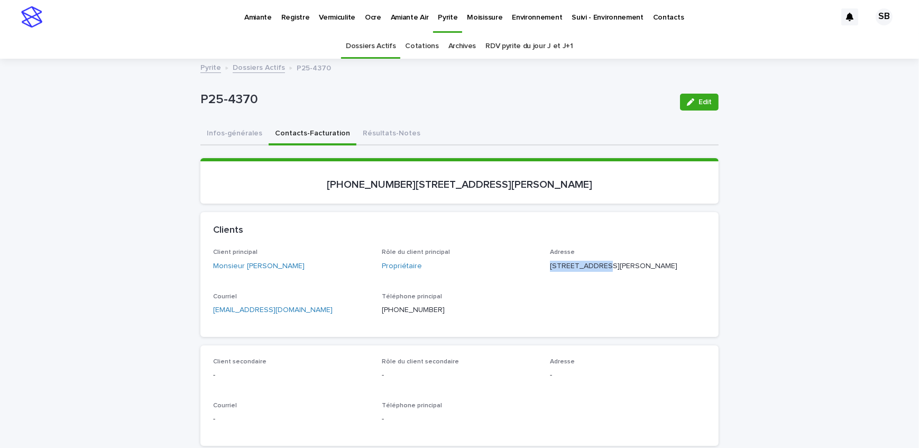
copy p "[STREET_ADDRESS][PERSON_NAME]"
drag, startPoint x: 591, startPoint y: 277, endPoint x: 546, endPoint y: 277, distance: 44.4
click at [550, 272] on p "[STREET_ADDRESS][PERSON_NAME]" at bounding box center [628, 266] width 156 height 11
drag, startPoint x: 621, startPoint y: 283, endPoint x: 595, endPoint y: 283, distance: 26.4
click at [593, 272] on p "[STREET_ADDRESS][PERSON_NAME]" at bounding box center [628, 266] width 156 height 11
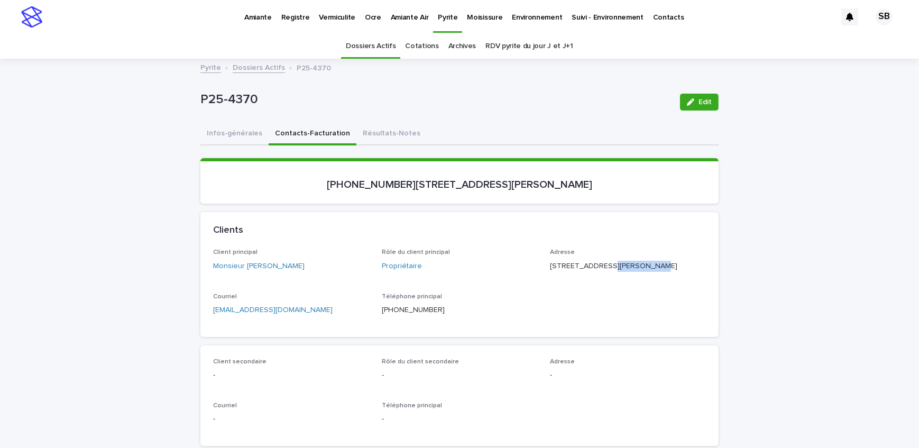
click at [595, 272] on p "[STREET_ADDRESS][PERSON_NAME]" at bounding box center [628, 266] width 156 height 11
click at [624, 272] on p "[STREET_ADDRESS][PERSON_NAME]" at bounding box center [628, 266] width 156 height 11
drag, startPoint x: 620, startPoint y: 276, endPoint x: 593, endPoint y: 276, distance: 26.4
click at [593, 272] on p "[STREET_ADDRESS][PERSON_NAME]" at bounding box center [628, 266] width 156 height 11
drag, startPoint x: 556, startPoint y: 180, endPoint x: 363, endPoint y: 188, distance: 193.2
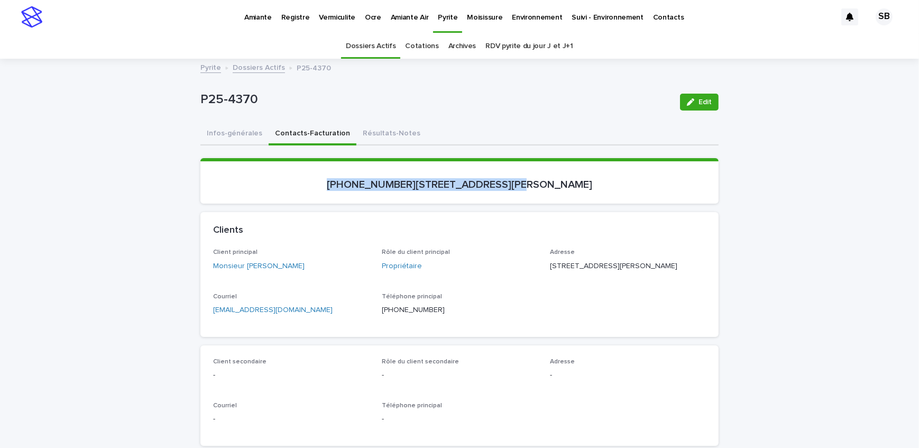
click at [363, 188] on p "[PHONE_NUMBER][STREET_ADDRESS][PERSON_NAME]" at bounding box center [459, 184] width 493 height 13
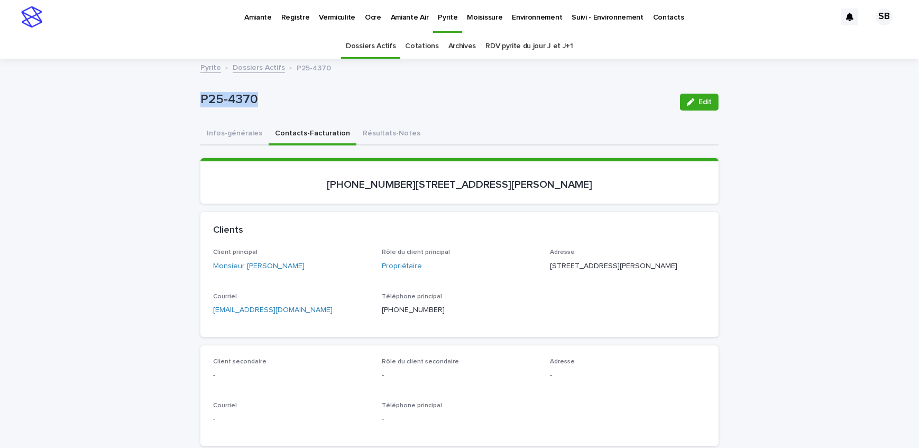
drag, startPoint x: 254, startPoint y: 106, endPoint x: 196, endPoint y: 114, distance: 58.7
click at [200, 114] on div "P25-4370 Edit" at bounding box center [459, 102] width 518 height 42
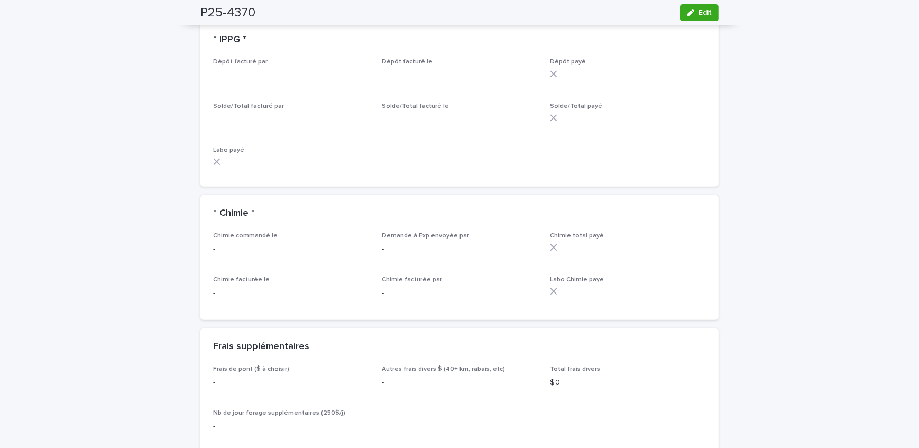
scroll to position [913, 0]
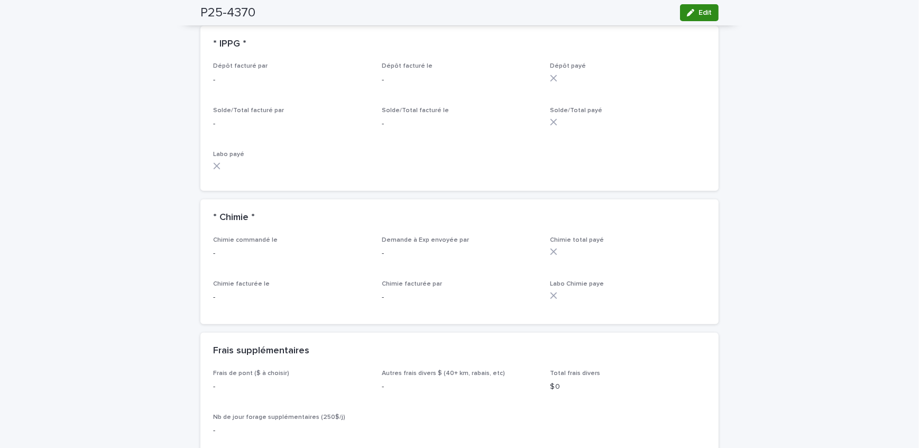
click at [688, 12] on icon "button" at bounding box center [690, 12] width 7 height 7
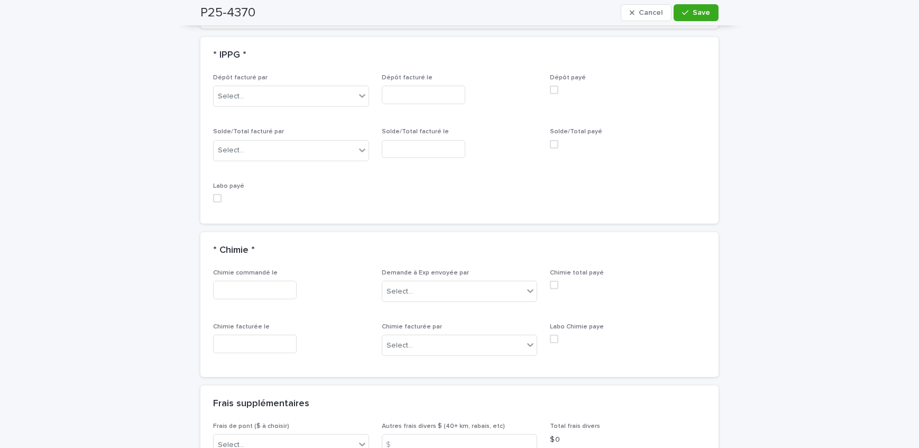
scroll to position [994, 0]
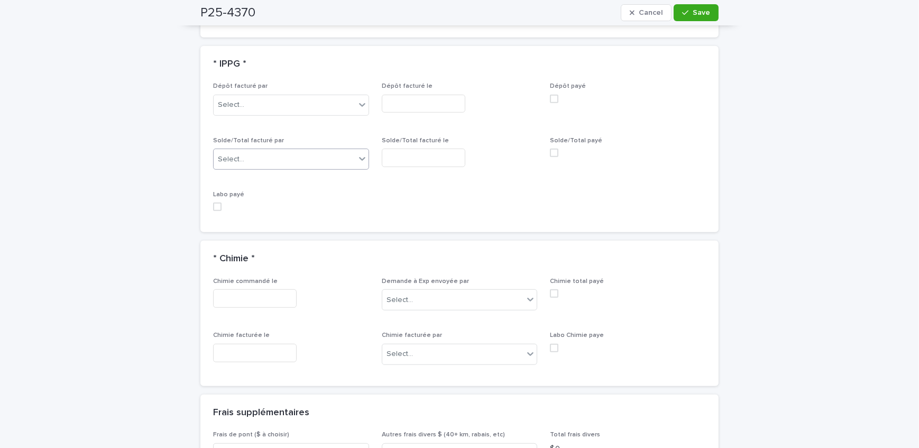
click at [246, 163] on div "Select..." at bounding box center [285, 159] width 142 height 17
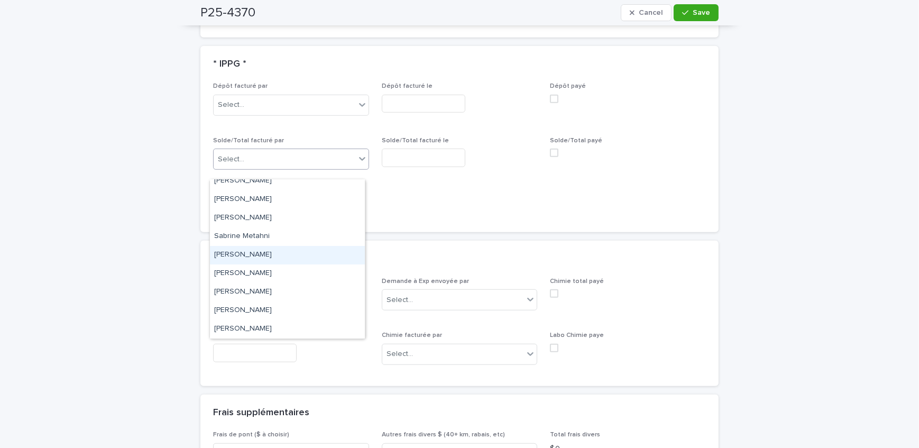
click at [268, 259] on div "[PERSON_NAME]" at bounding box center [287, 255] width 155 height 19
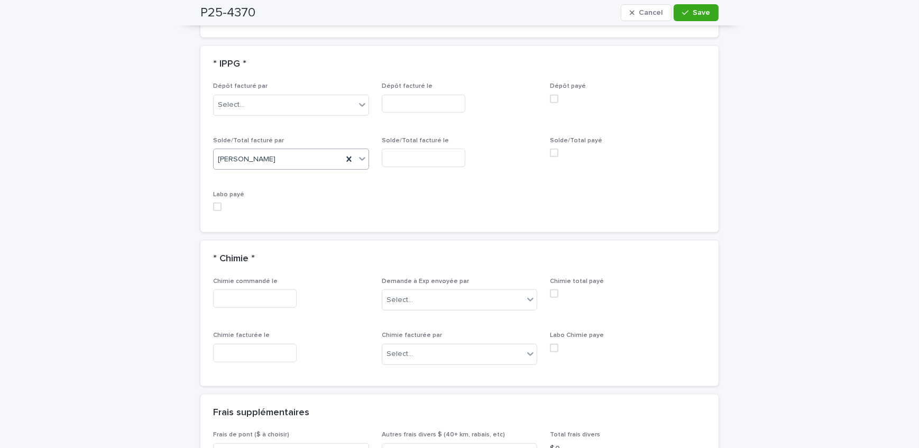
click at [409, 165] on input "text" at bounding box center [424, 158] width 84 height 19
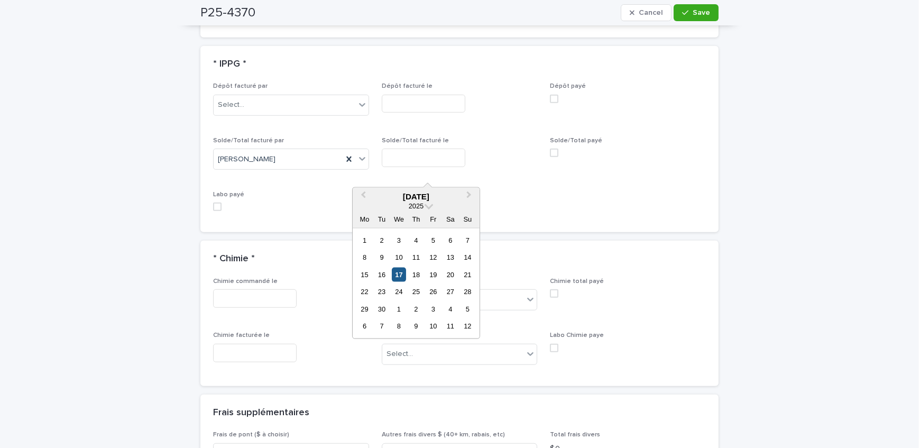
click at [397, 270] on div "17" at bounding box center [399, 275] width 14 height 14
type input "**********"
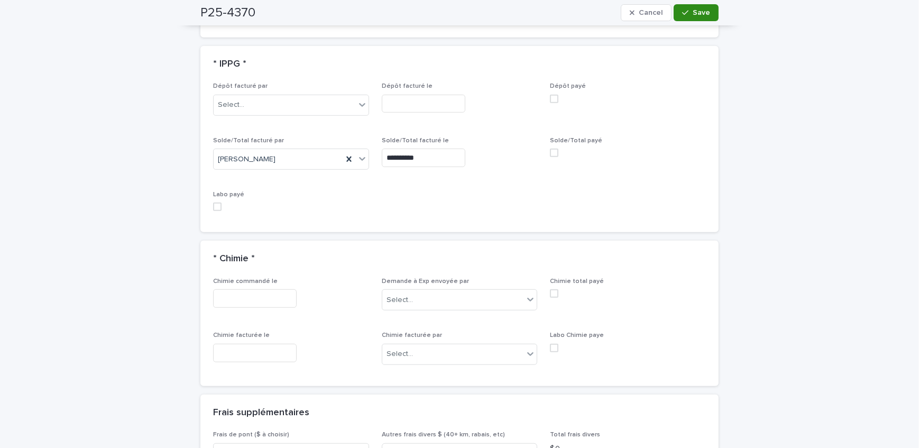
click at [710, 12] on button "Save" at bounding box center [696, 12] width 45 height 17
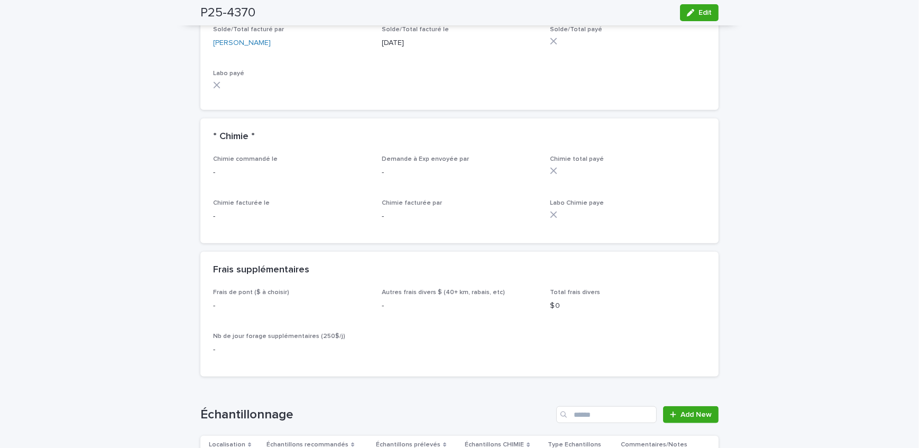
scroll to position [913, 0]
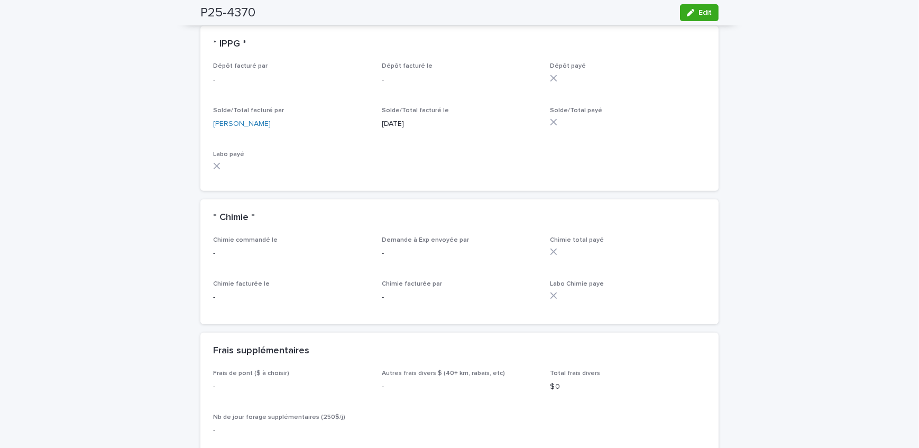
click at [172, 169] on div "Loading... Saving… Loading... Saving… P25-4370 Edit P25-4370 Edit Sorry, there …" at bounding box center [459, 172] width 919 height 2051
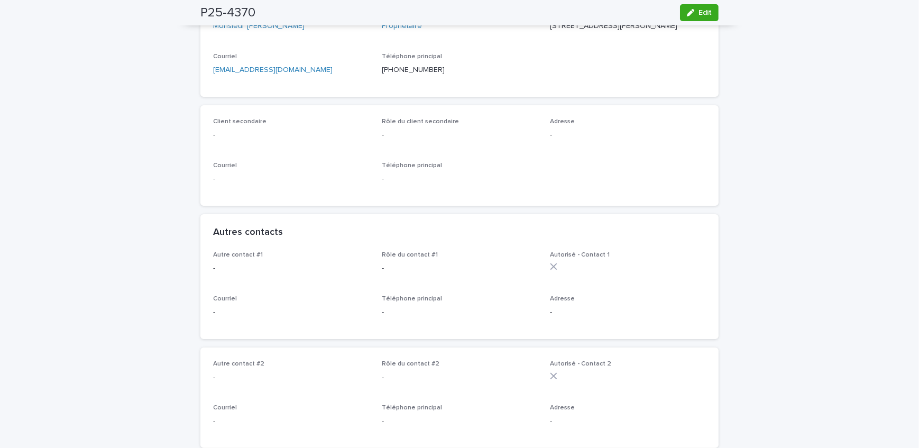
scroll to position [0, 0]
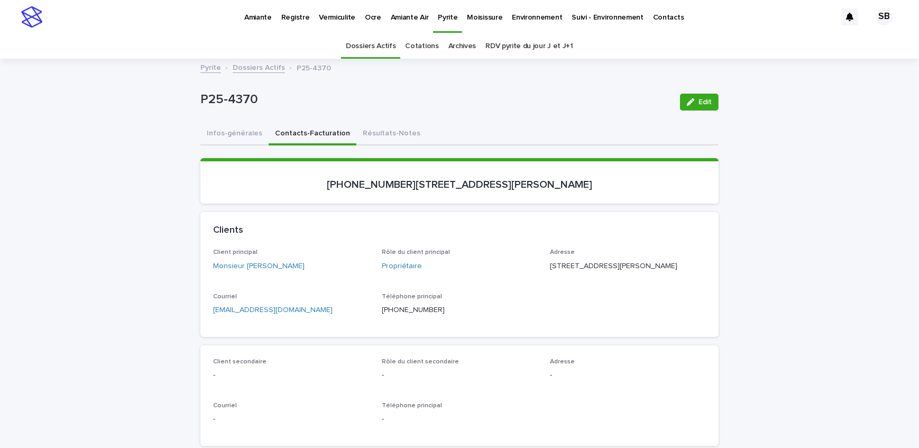
click at [262, 65] on link "Dossiers Actifs" at bounding box center [259, 67] width 52 height 12
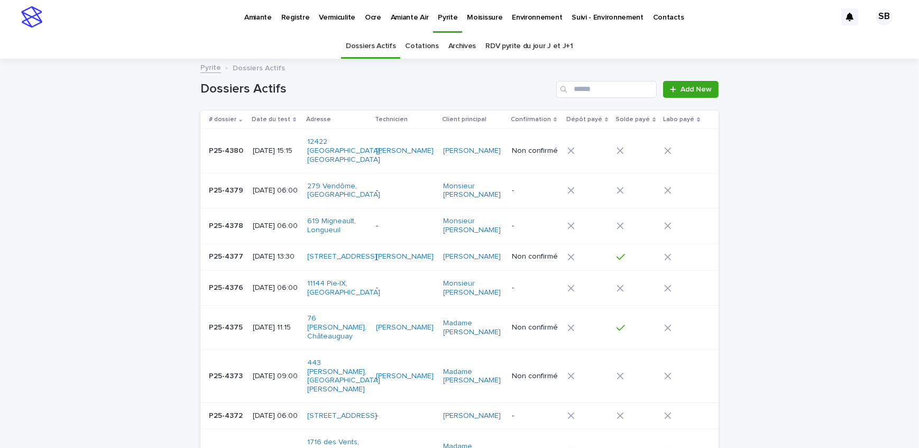
scroll to position [33, 0]
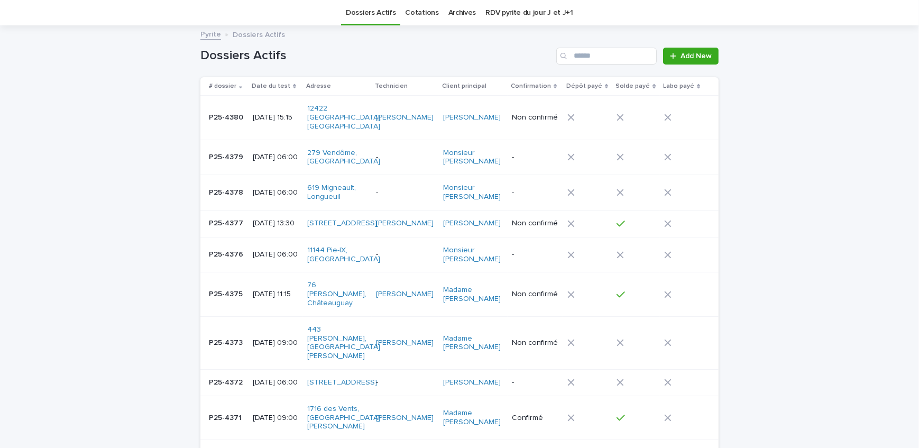
click at [231, 336] on p "P25-4373" at bounding box center [227, 341] width 36 height 11
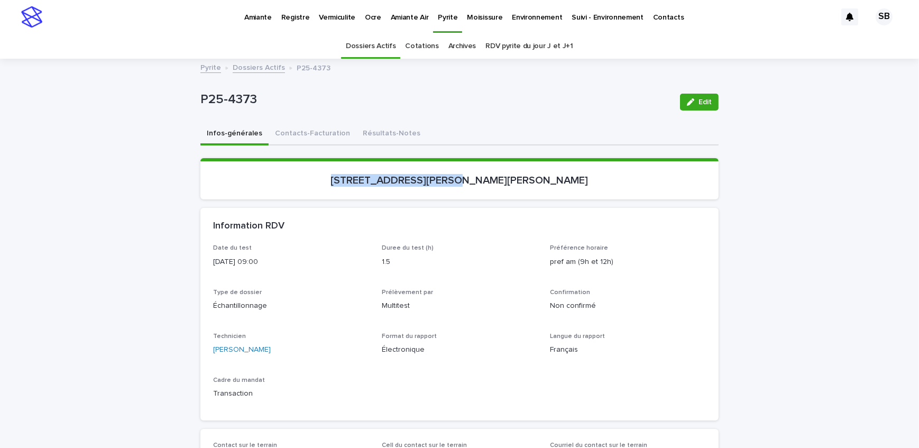
drag, startPoint x: 365, startPoint y: 189, endPoint x: 479, endPoint y: 190, distance: 113.7
click at [479, 190] on section "[STREET_ADDRESS][PERSON_NAME][PERSON_NAME]" at bounding box center [459, 178] width 518 height 41
drag, startPoint x: 252, startPoint y: 100, endPoint x: 194, endPoint y: 104, distance: 57.8
click at [332, 143] on button "Contacts-Facturation" at bounding box center [313, 134] width 88 height 22
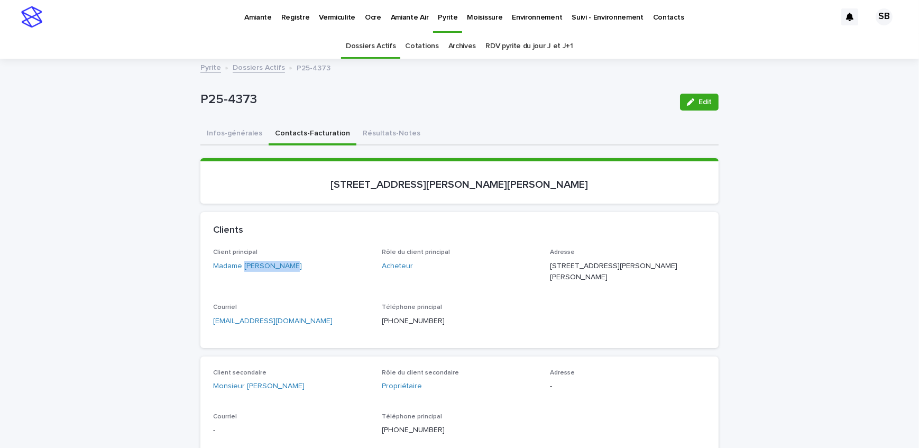
drag, startPoint x: 290, startPoint y: 270, endPoint x: 241, endPoint y: 271, distance: 49.2
click at [241, 271] on div "Client principal Madame [PERSON_NAME]" at bounding box center [291, 264] width 156 height 31
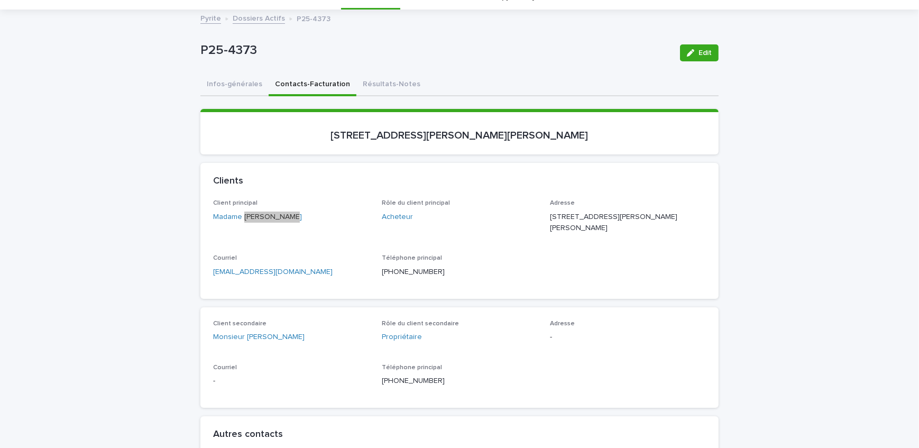
scroll to position [96, 0]
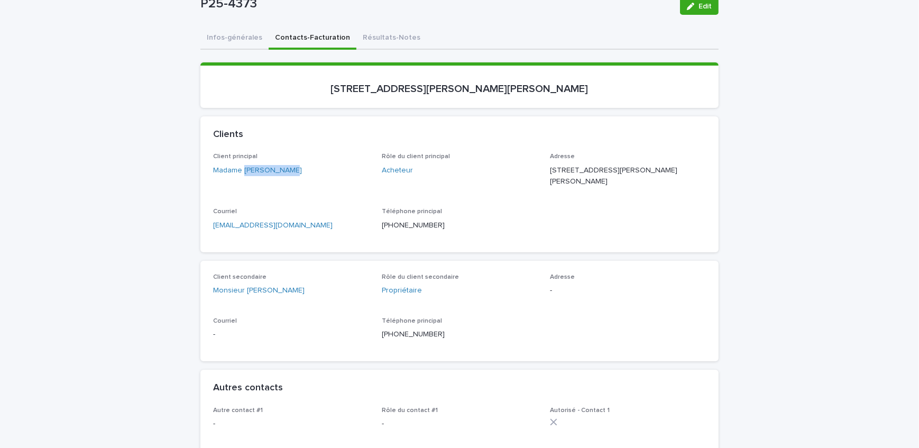
drag, startPoint x: 288, startPoint y: 301, endPoint x: 243, endPoint y: 300, distance: 45.5
click at [243, 300] on div "Client secondaire Monsieur [PERSON_NAME]" at bounding box center [291, 288] width 156 height 31
drag, startPoint x: 603, startPoint y: 166, endPoint x: 545, endPoint y: 170, distance: 57.8
click at [545, 170] on div "Client principal Madame [PERSON_NAME] Rôle du client principal Acheteur Adresse…" at bounding box center [459, 196] width 493 height 86
drag, startPoint x: 596, startPoint y: 181, endPoint x: 547, endPoint y: 187, distance: 49.5
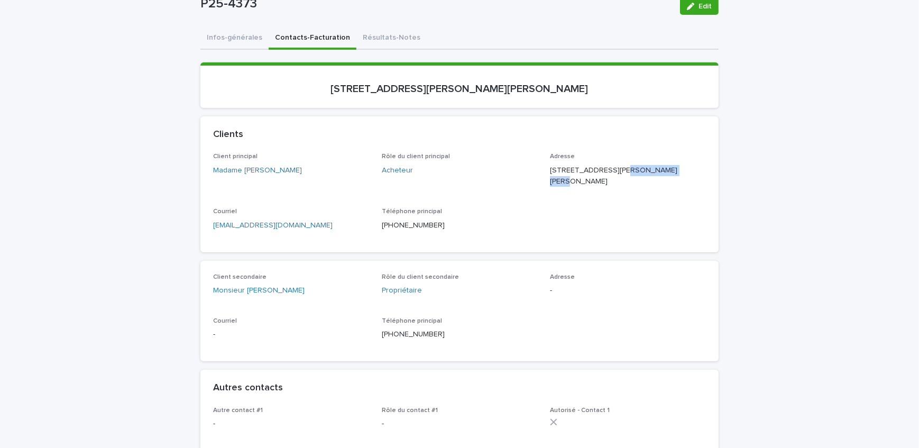
click at [550, 187] on div "Adresse [STREET_ADDRESS][PERSON_NAME][PERSON_NAME]" at bounding box center [628, 174] width 156 height 42
drag, startPoint x: 634, startPoint y: 185, endPoint x: 599, endPoint y: 185, distance: 34.4
click at [599, 185] on p "[STREET_ADDRESS][PERSON_NAME][PERSON_NAME]" at bounding box center [628, 176] width 156 height 22
drag, startPoint x: 564, startPoint y: 86, endPoint x: 370, endPoint y: 92, distance: 194.2
click at [370, 92] on p "[STREET_ADDRESS][PERSON_NAME][PERSON_NAME]" at bounding box center [459, 88] width 493 height 13
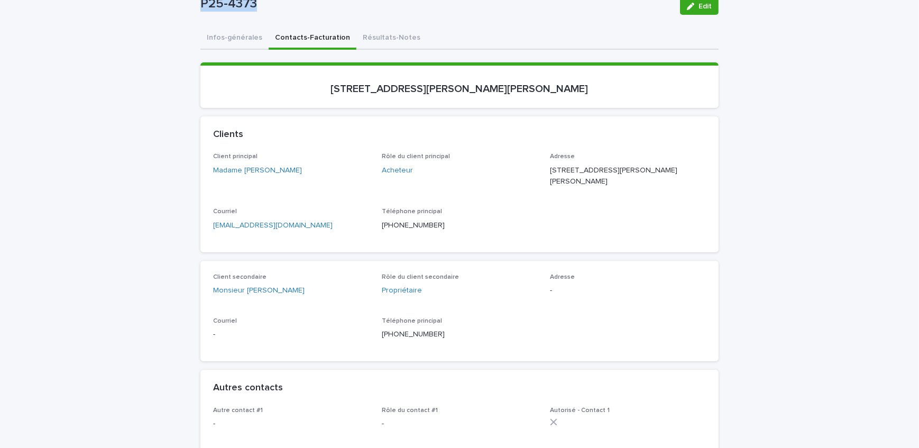
drag, startPoint x: 261, startPoint y: 19, endPoint x: 192, endPoint y: 21, distance: 68.2
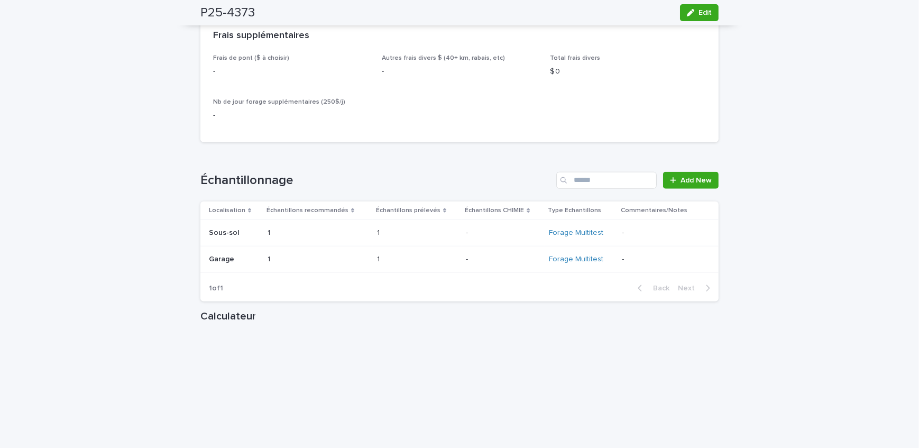
scroll to position [1105, 0]
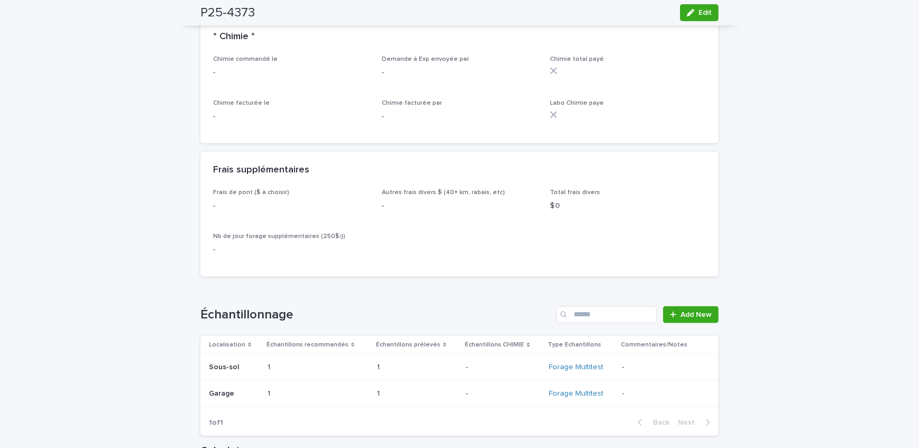
drag, startPoint x: 688, startPoint y: 6, endPoint x: 207, endPoint y: 185, distance: 513.3
click at [688, 6] on button "Edit" at bounding box center [699, 12] width 39 height 17
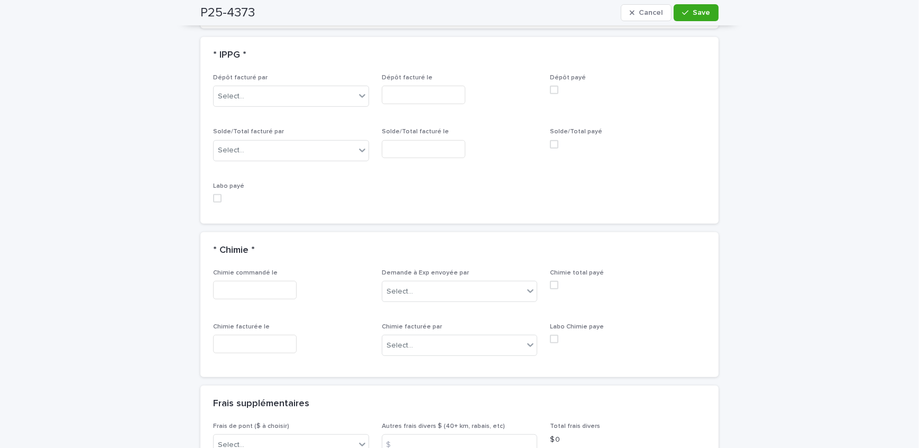
scroll to position [1003, 0]
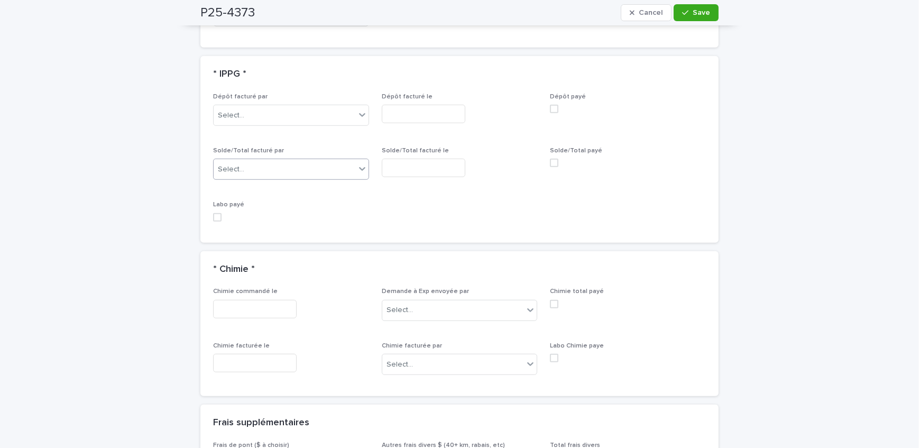
click at [254, 169] on div "Select..." at bounding box center [285, 169] width 142 height 17
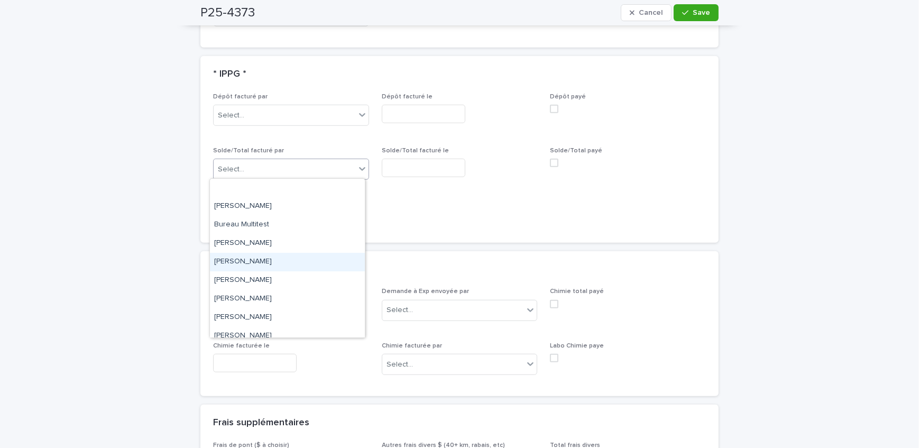
scroll to position [137, 0]
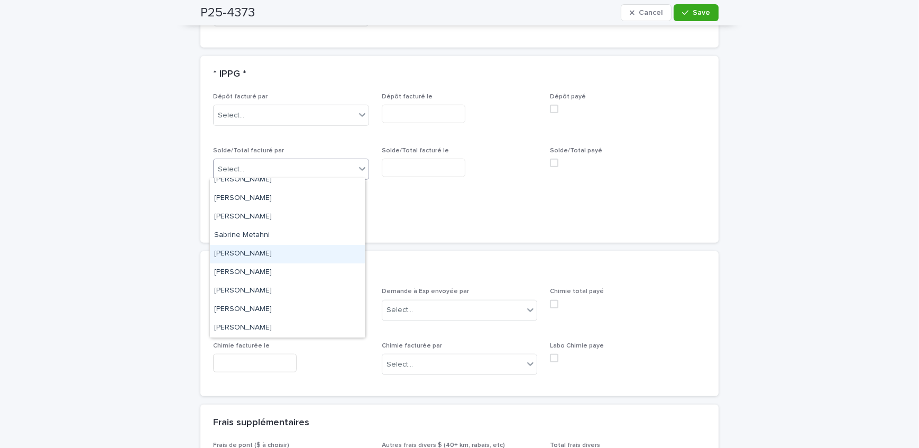
click at [263, 251] on div "[PERSON_NAME]" at bounding box center [287, 254] width 155 height 19
click at [440, 163] on input "text" at bounding box center [424, 168] width 84 height 19
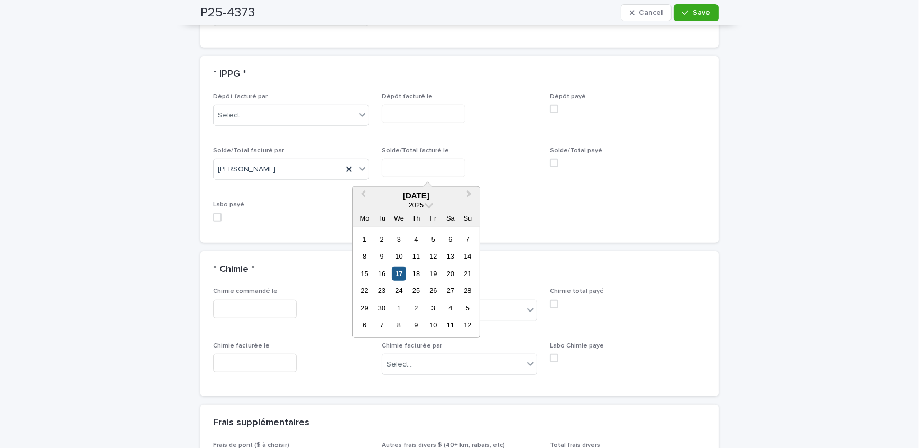
click at [398, 275] on div "17" at bounding box center [399, 274] width 14 height 14
type input "**********"
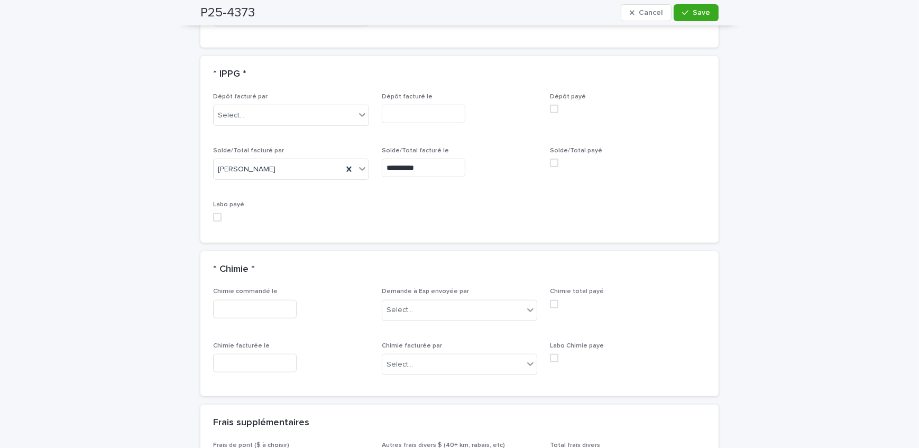
click at [682, 11] on icon "button" at bounding box center [685, 12] width 6 height 7
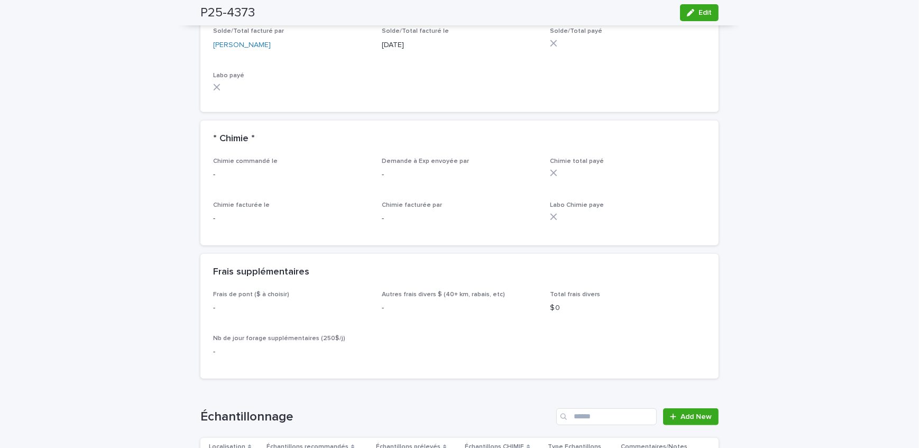
scroll to position [913, 0]
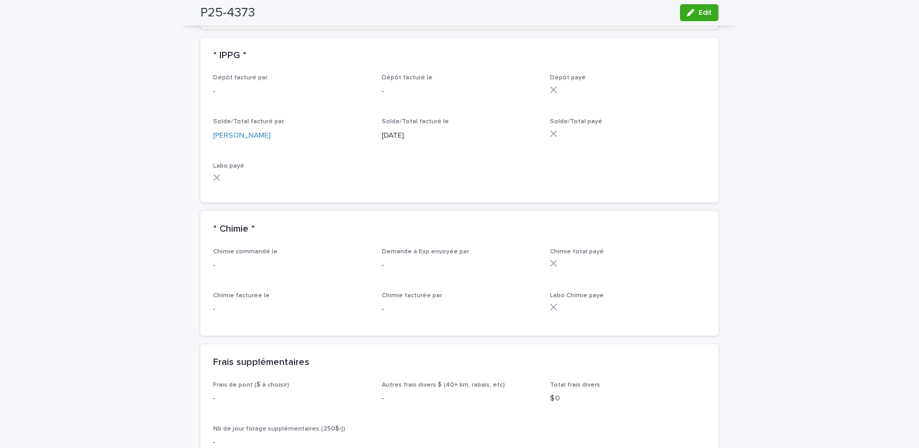
click at [166, 255] on div "Loading... Saving… Loading... Saving… P25-4373 Edit P25-4373 Edit Sorry, there …" at bounding box center [459, 191] width 919 height 2089
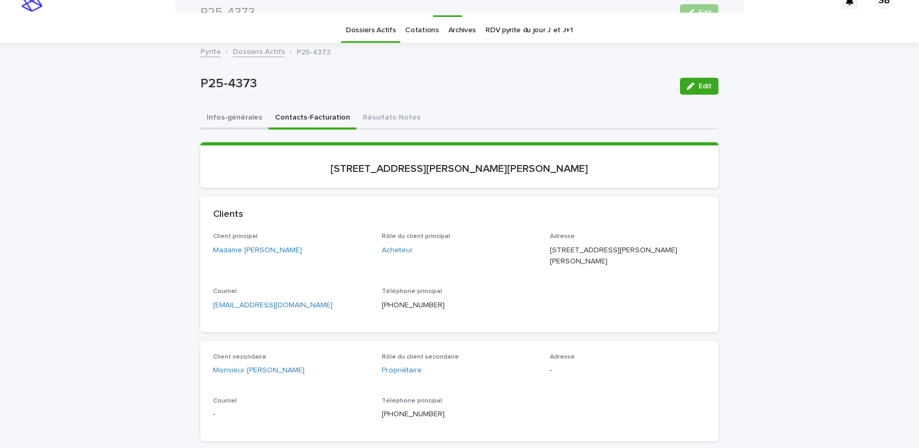
scroll to position [0, 0]
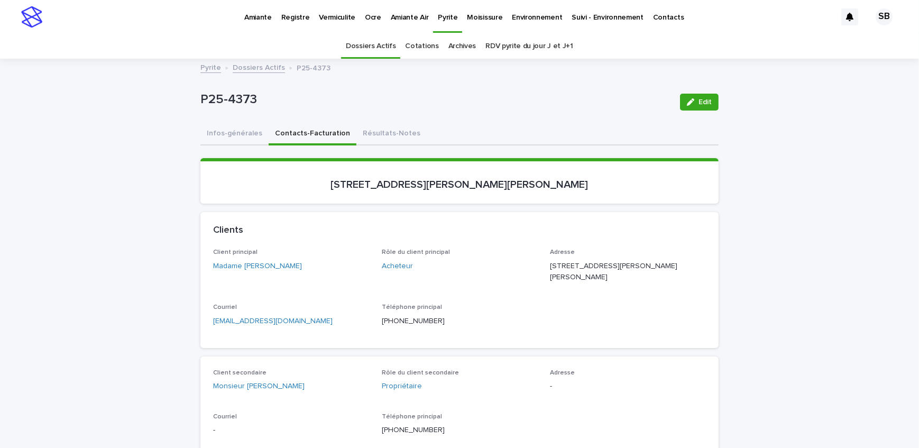
click at [253, 72] on link "Dossiers Actifs" at bounding box center [259, 67] width 52 height 12
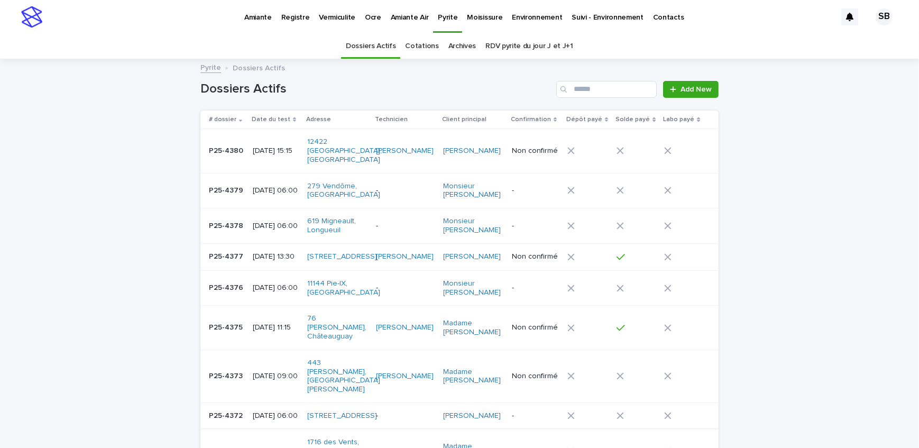
scroll to position [33, 0]
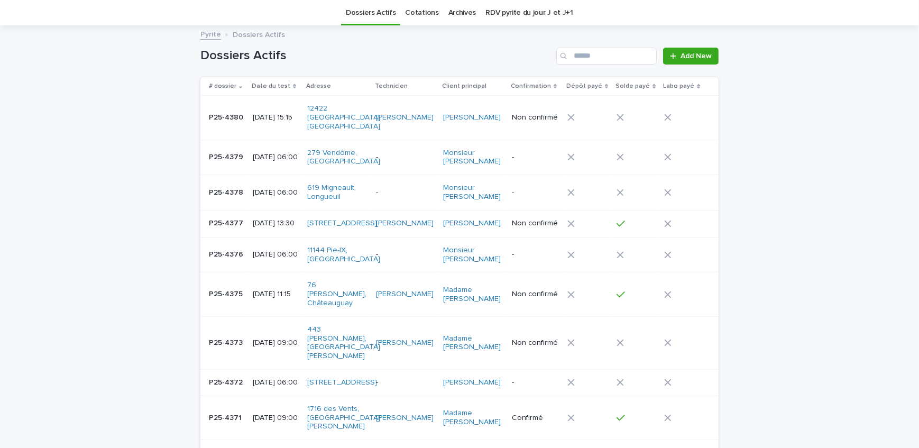
click at [226, 117] on div "P25-4380 P25-4380" at bounding box center [226, 117] width 35 height 17
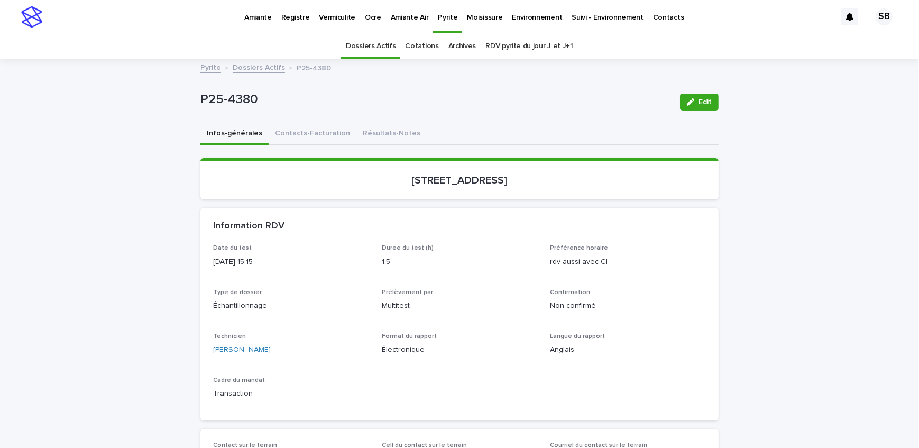
drag, startPoint x: 377, startPoint y: 189, endPoint x: 475, endPoint y: 190, distance: 98.4
click at [475, 190] on section "[STREET_ADDRESS]" at bounding box center [459, 178] width 518 height 41
drag, startPoint x: 273, startPoint y: 98, endPoint x: 199, endPoint y: 106, distance: 74.4
click at [200, 106] on p "P25-4380" at bounding box center [435, 99] width 471 height 15
drag, startPoint x: 343, startPoint y: 100, endPoint x: 338, endPoint y: 91, distance: 9.9
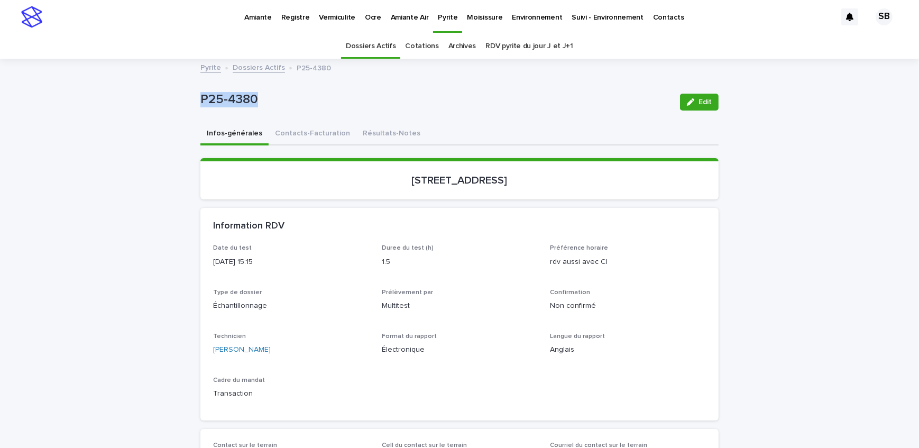
click at [343, 100] on p "P25-4380" at bounding box center [435, 99] width 471 height 15
click at [440, 20] on p "Pyrite" at bounding box center [448, 11] width 20 height 22
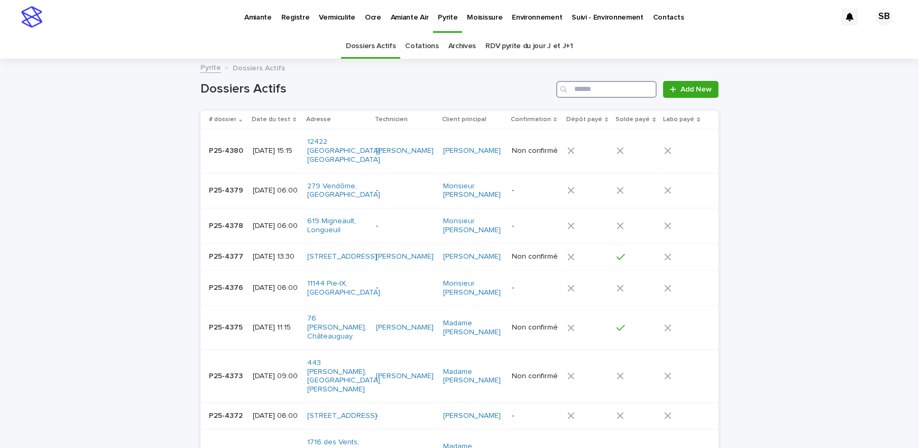
click at [590, 85] on input "Search" at bounding box center [606, 89] width 100 height 17
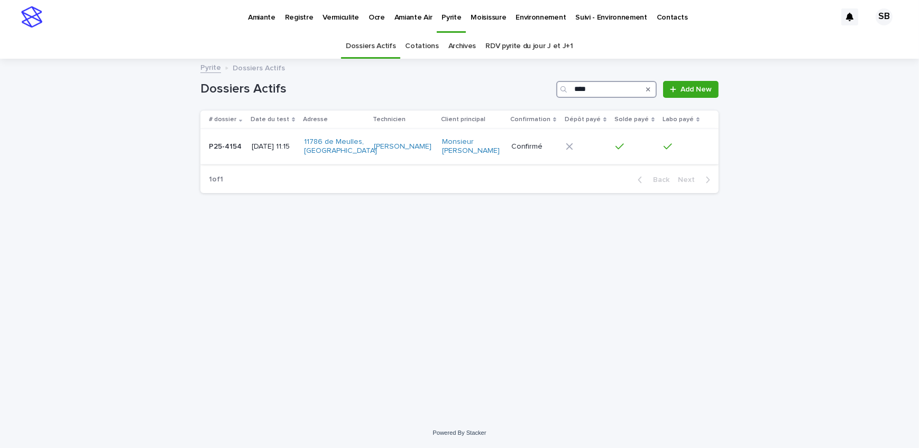
type input "****"
click at [252, 151] on p "[DATE] 11:15" at bounding box center [274, 146] width 44 height 9
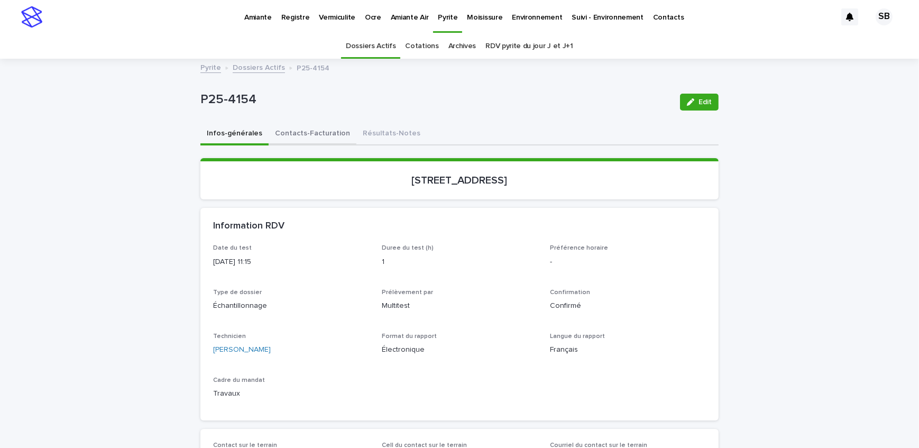
click at [317, 126] on button "Contacts-Facturation" at bounding box center [313, 134] width 88 height 22
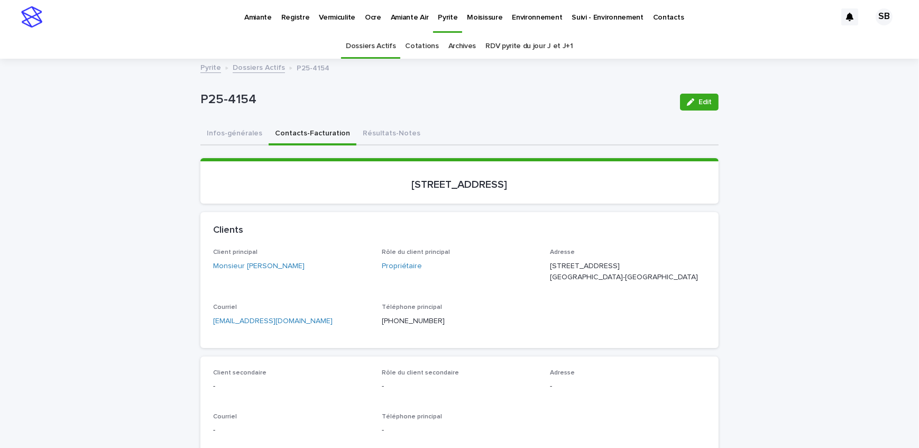
scroll to position [96, 0]
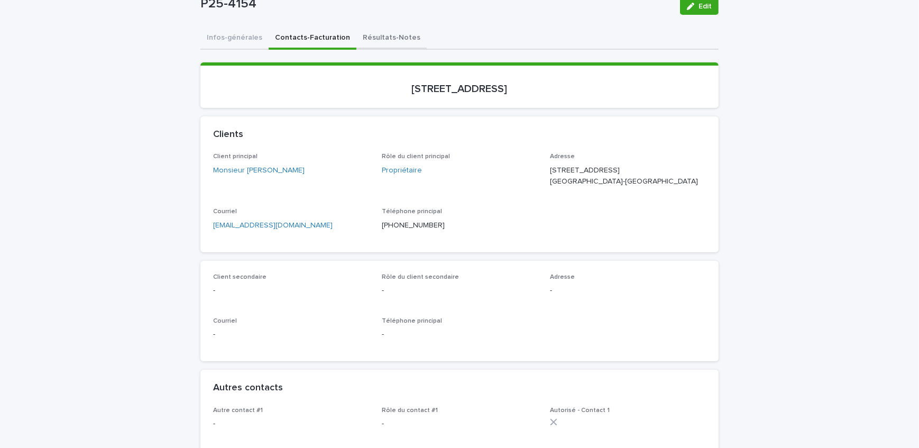
click at [370, 42] on button "Résultats-Notes" at bounding box center [391, 38] width 70 height 22
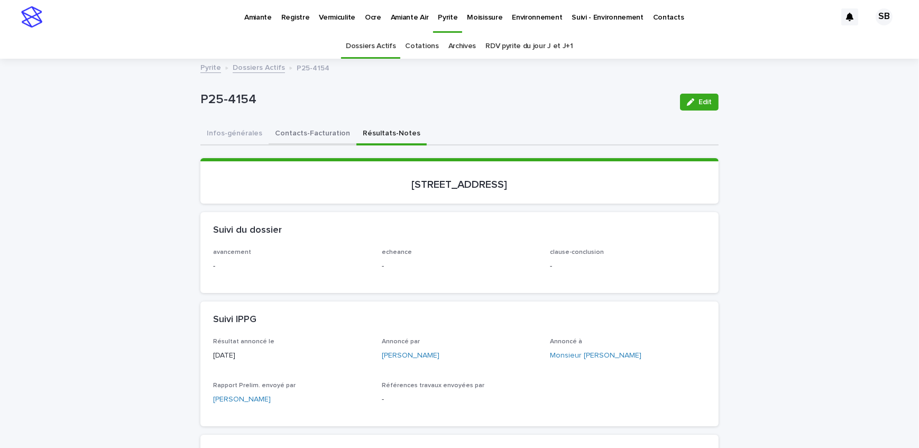
click at [288, 131] on button "Contacts-Facturation" at bounding box center [313, 134] width 88 height 22
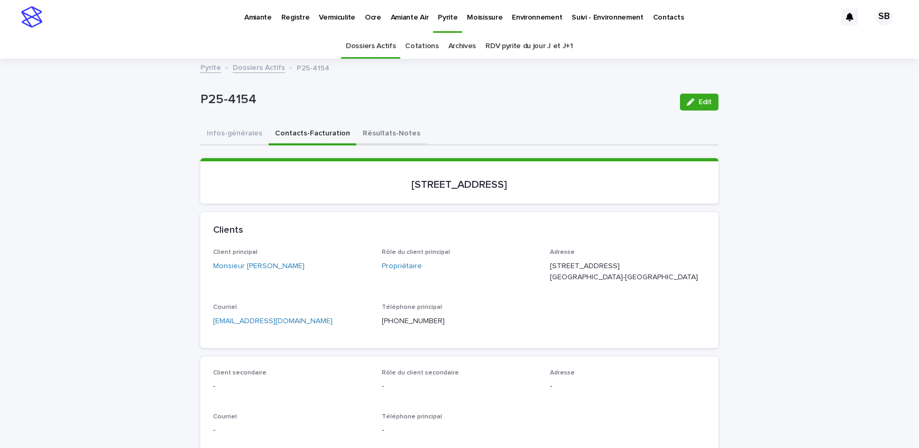
click at [358, 142] on button "Résultats-Notes" at bounding box center [391, 134] width 70 height 22
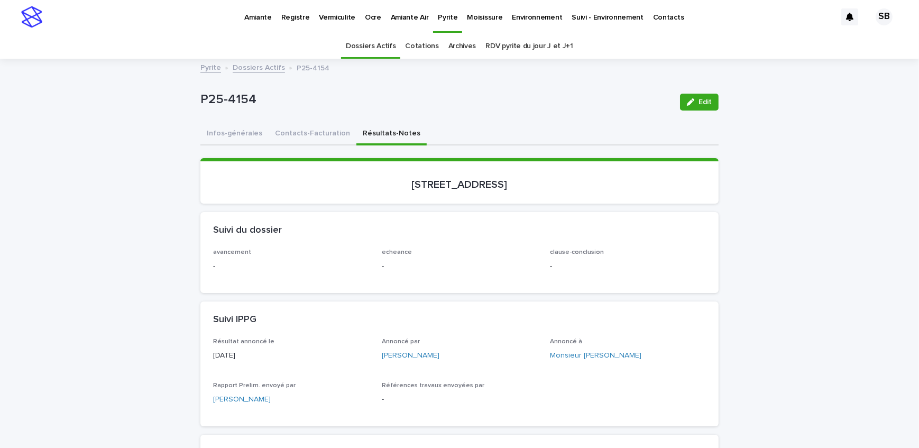
click at [240, 137] on button "Infos-générales" at bounding box center [234, 134] width 68 height 22
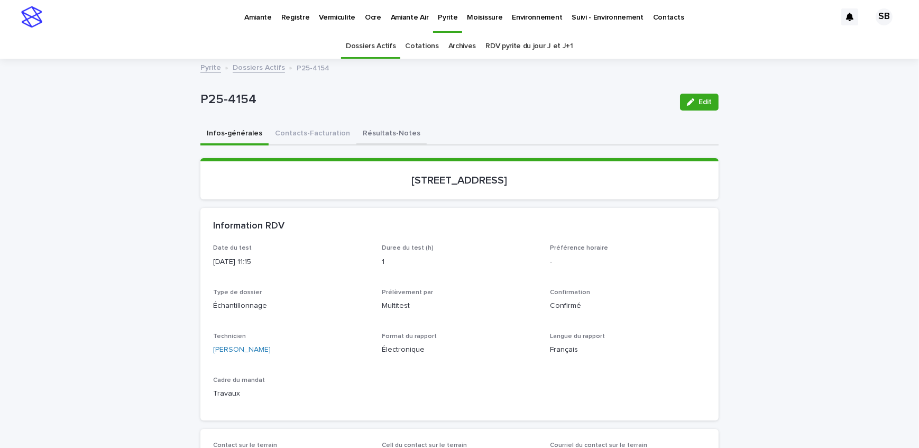
click at [383, 126] on button "Résultats-Notes" at bounding box center [391, 134] width 70 height 22
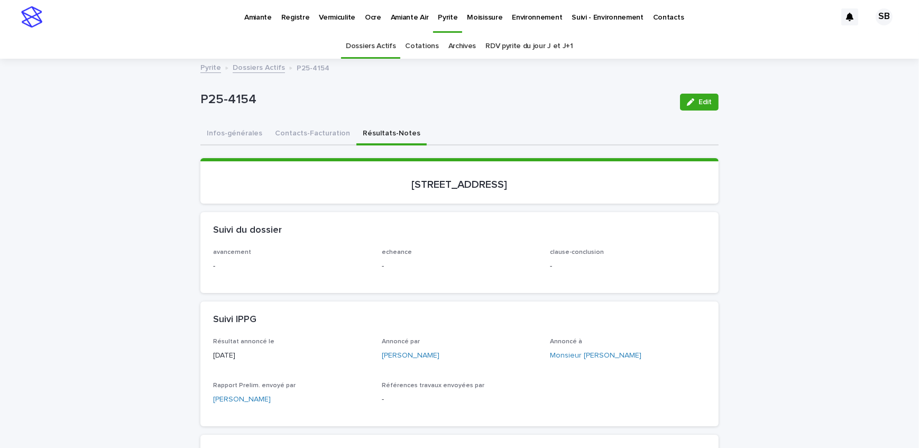
click at [261, 65] on link "Dossiers Actifs" at bounding box center [259, 67] width 52 height 12
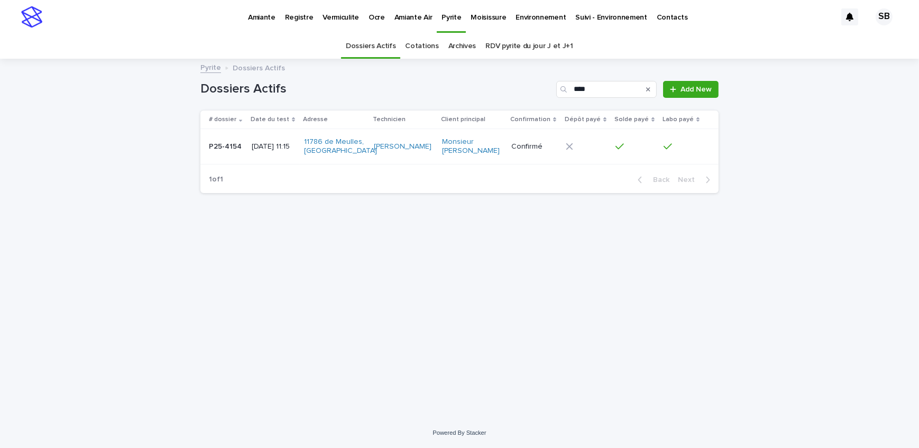
click at [647, 88] on icon "Search" at bounding box center [648, 89] width 4 height 6
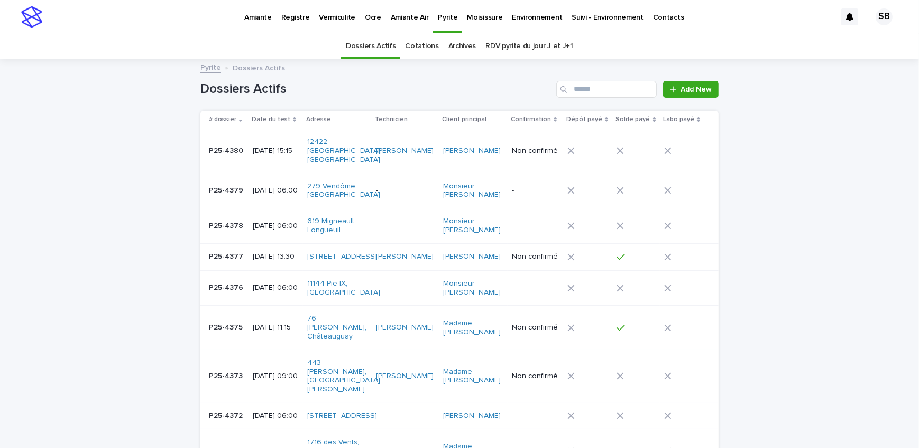
click at [253, 146] on p "[DATE] 15:15" at bounding box center [276, 150] width 46 height 9
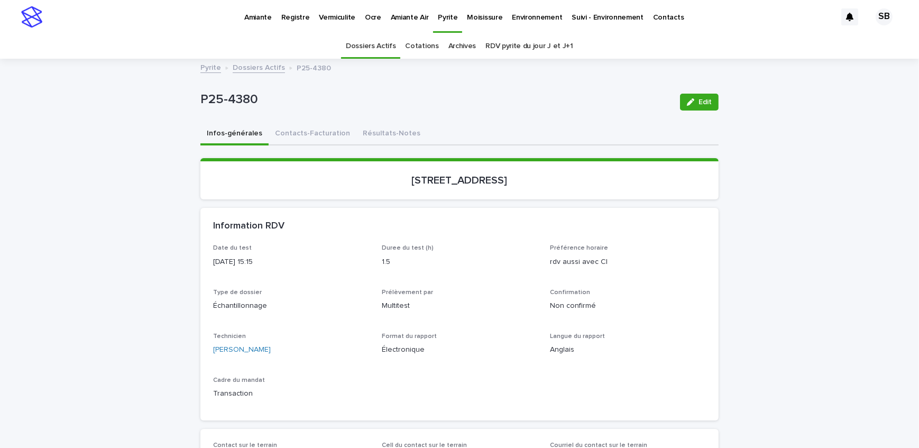
scroll to position [33, 0]
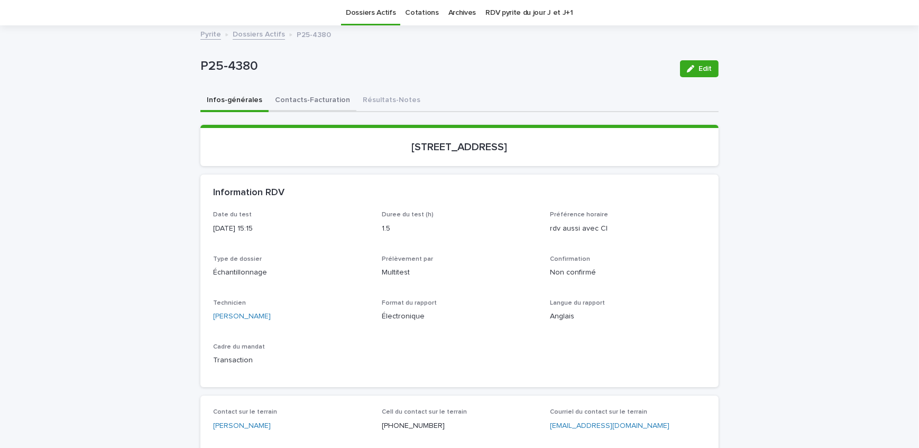
click at [310, 96] on button "Contacts-Facturation" at bounding box center [313, 101] width 88 height 22
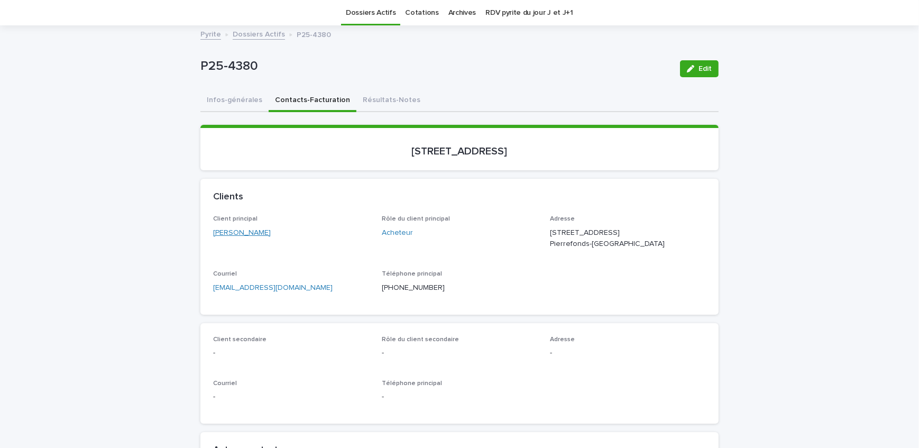
drag, startPoint x: 289, startPoint y: 236, endPoint x: 219, endPoint y: 235, distance: 69.3
click at [219, 235] on div "[PERSON_NAME]" at bounding box center [291, 232] width 156 height 11
drag, startPoint x: 633, startPoint y: 228, endPoint x: 546, endPoint y: 235, distance: 87.0
click at [550, 235] on p "[STREET_ADDRESS] Pierrefonds-[GEOGRAPHIC_DATA]" at bounding box center [628, 238] width 156 height 22
drag, startPoint x: 586, startPoint y: 238, endPoint x: 545, endPoint y: 240, distance: 41.3
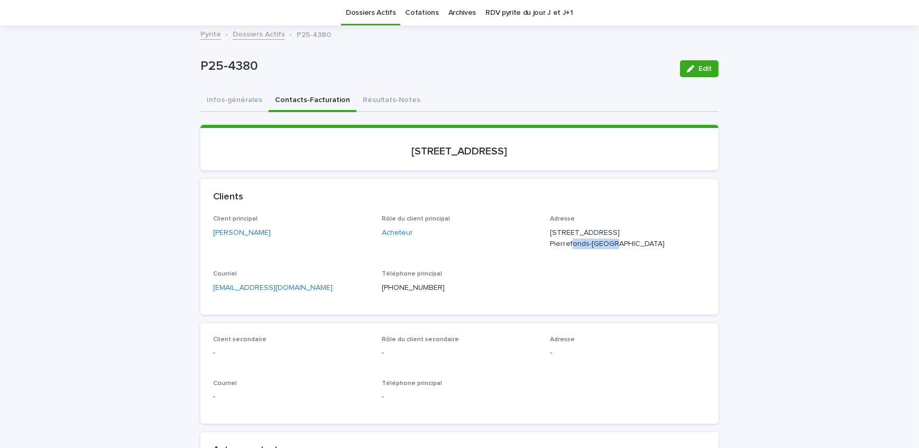
click at [545, 240] on div "Client principal [PERSON_NAME] Rôle du client principal Acheteur Adresse [STREE…" at bounding box center [459, 258] width 493 height 86
drag, startPoint x: 624, startPoint y: 242, endPoint x: 590, endPoint y: 243, distance: 33.8
click at [590, 243] on p "[STREET_ADDRESS] Pierrefonds-[GEOGRAPHIC_DATA]" at bounding box center [628, 238] width 156 height 22
drag, startPoint x: 470, startPoint y: 153, endPoint x: 387, endPoint y: 158, distance: 83.2
click at [387, 158] on section "[STREET_ADDRESS]" at bounding box center [459, 147] width 518 height 45
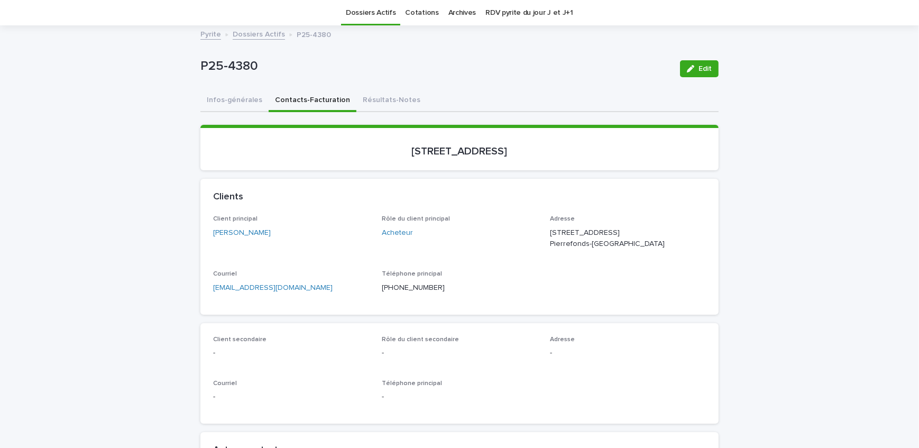
click at [250, 59] on p "P25-4380" at bounding box center [435, 66] width 471 height 15
drag, startPoint x: 215, startPoint y: 66, endPoint x: 189, endPoint y: 65, distance: 25.4
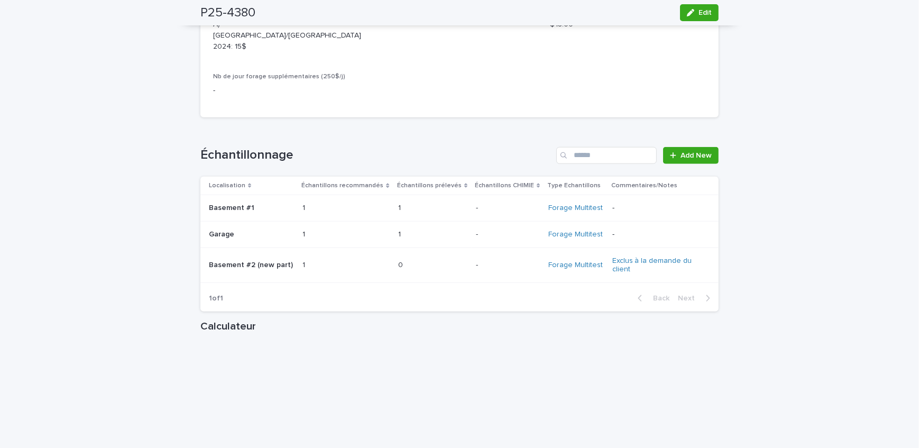
scroll to position [1235, 0]
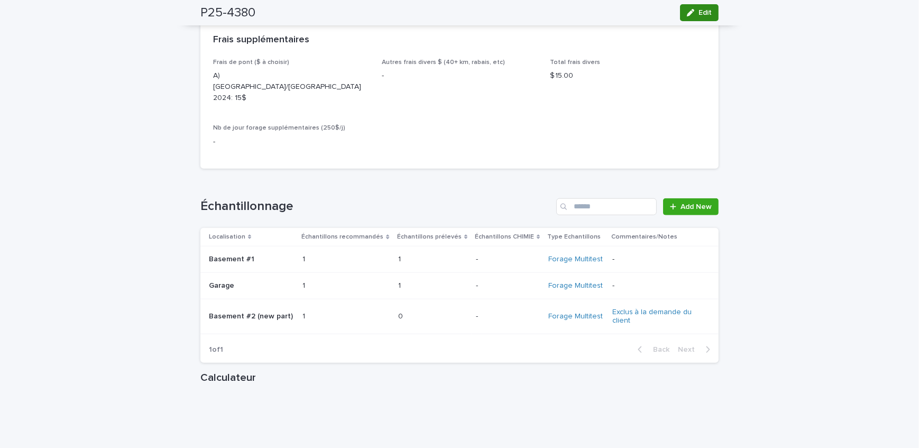
click at [701, 19] on button "Edit" at bounding box center [699, 12] width 39 height 17
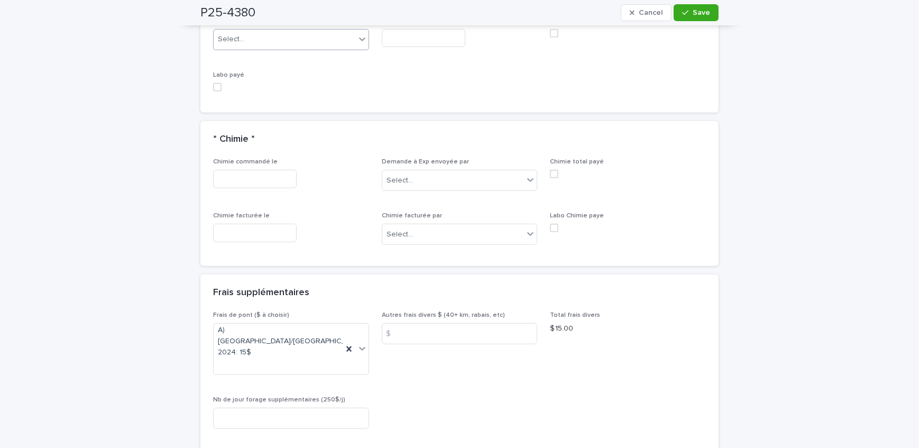
scroll to position [1078, 0]
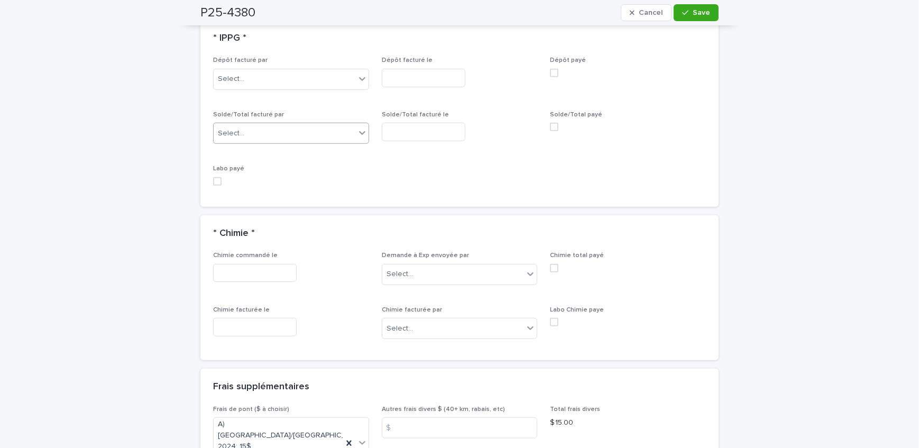
click at [273, 126] on div "Select..." at bounding box center [285, 133] width 142 height 17
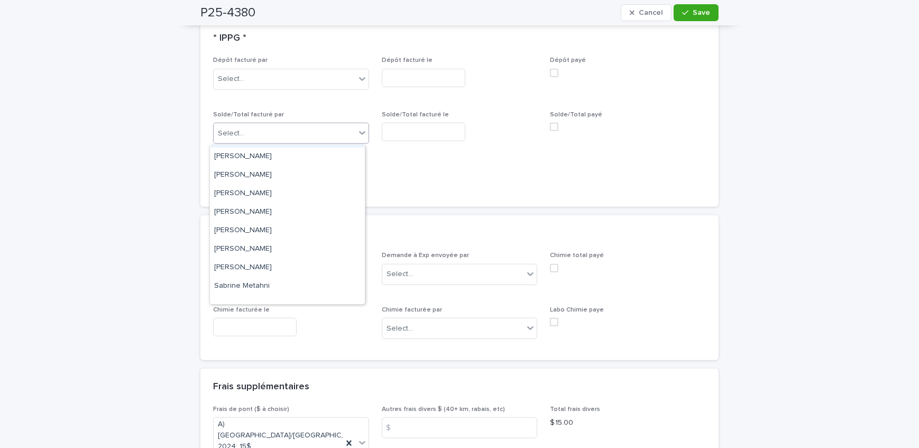
scroll to position [137, 0]
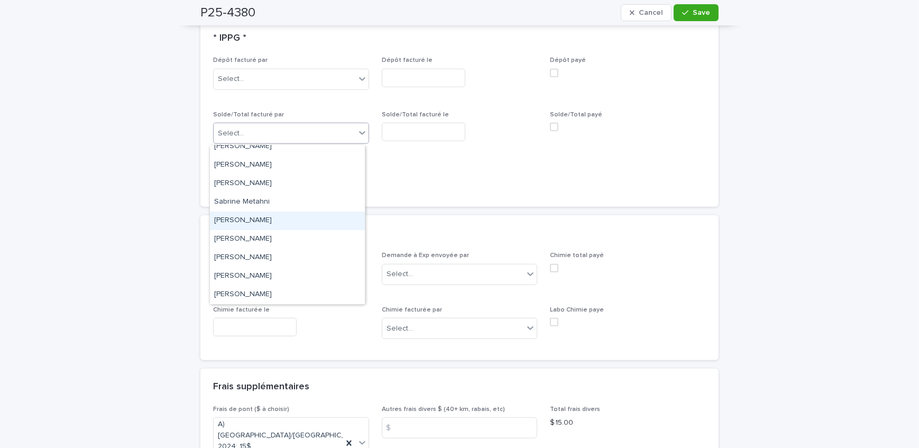
click at [280, 213] on div "[PERSON_NAME]" at bounding box center [287, 221] width 155 height 19
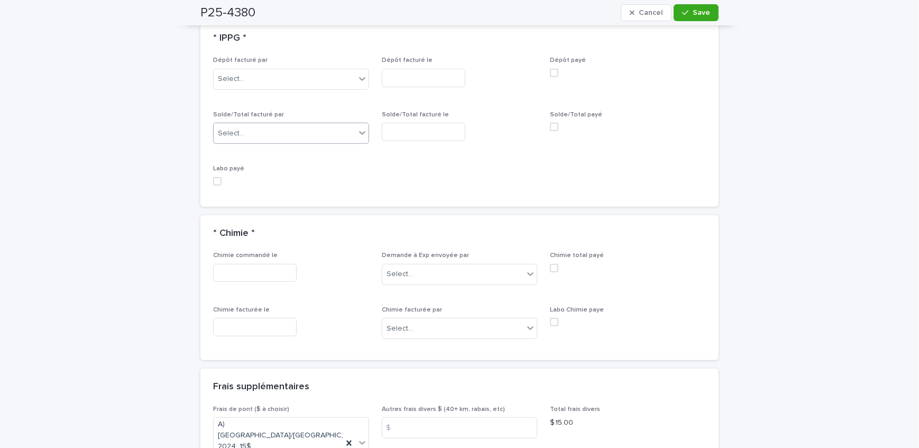
click at [410, 128] on input "text" at bounding box center [424, 132] width 84 height 19
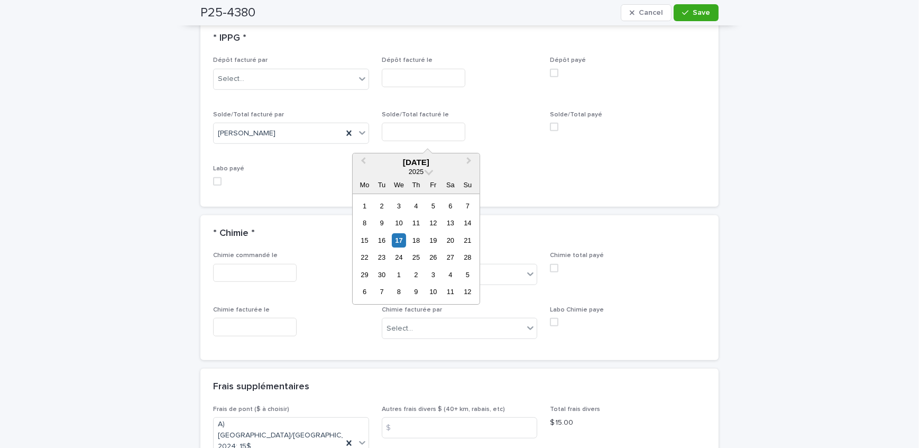
drag, startPoint x: 394, startPoint y: 243, endPoint x: 460, endPoint y: 205, distance: 76.1
click at [394, 243] on div "17" at bounding box center [399, 240] width 14 height 14
type input "**********"
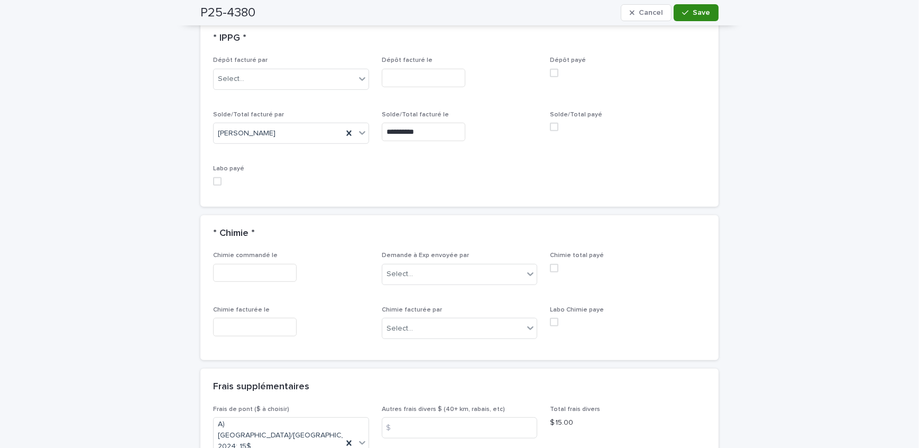
click at [696, 7] on button "Save" at bounding box center [696, 12] width 45 height 17
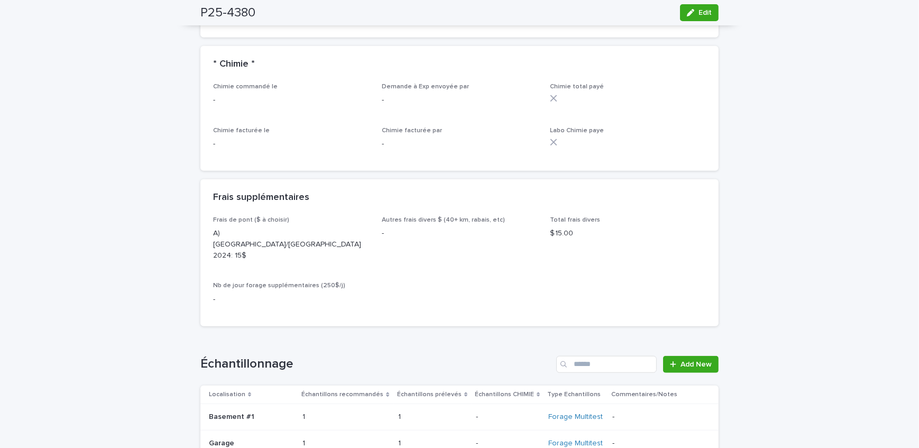
scroll to position [972, 0]
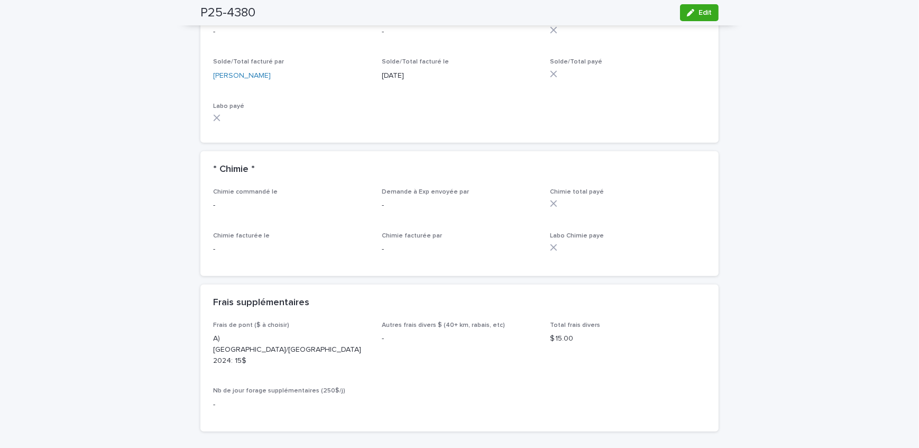
drag, startPoint x: 150, startPoint y: 170, endPoint x: 173, endPoint y: 175, distance: 23.7
click at [150, 170] on div "Loading... Saving… Loading... Saving… P25-4380 Edit P25-4380 Edit Sorry, there …" at bounding box center [459, 160] width 919 height 2146
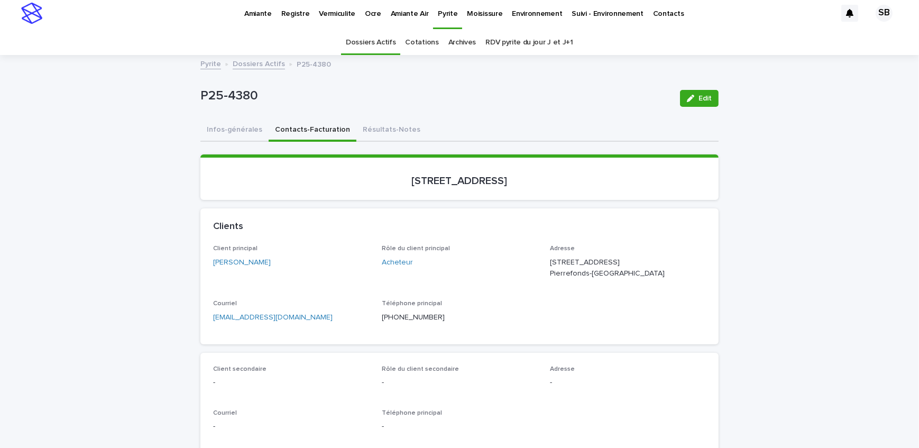
scroll to position [0, 0]
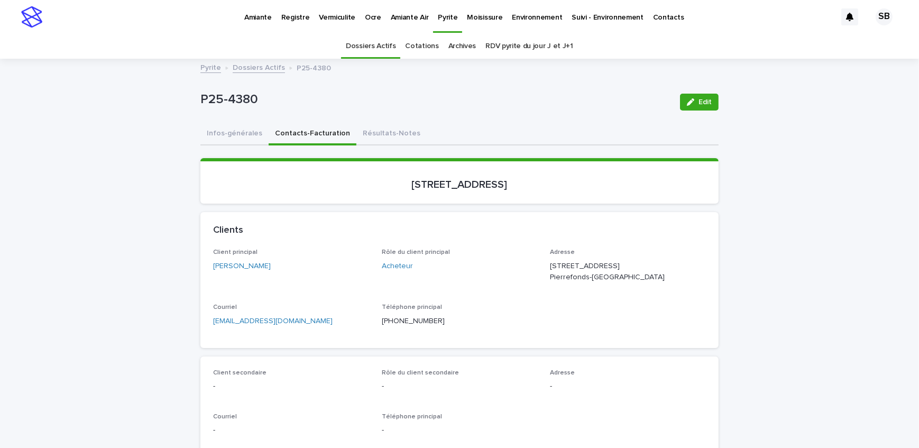
click at [253, 69] on link "Dossiers Actifs" at bounding box center [259, 67] width 52 height 12
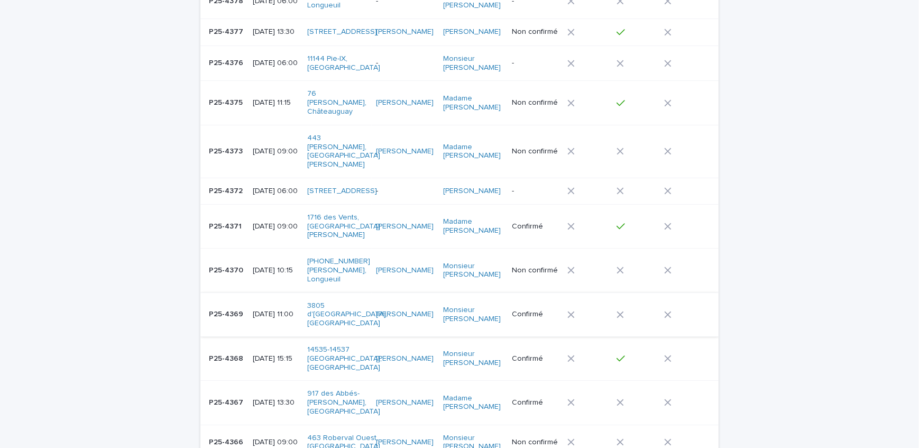
scroll to position [226, 0]
click at [234, 435] on p "P25-4366" at bounding box center [227, 440] width 36 height 11
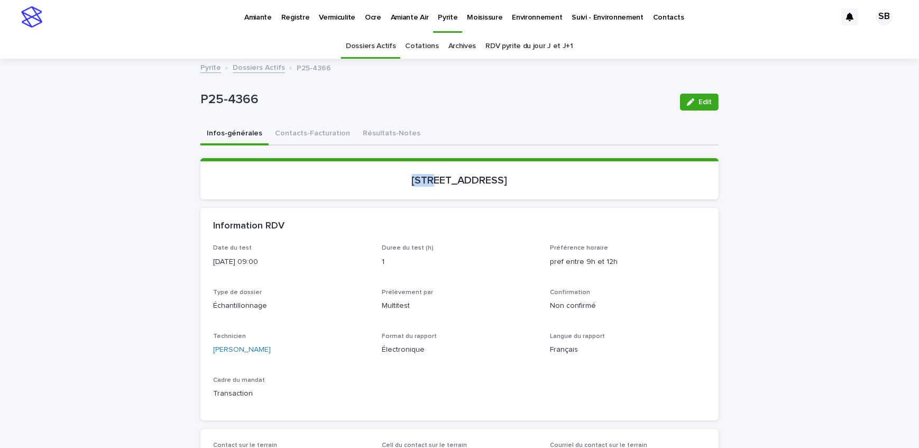
drag, startPoint x: 360, startPoint y: 190, endPoint x: 377, endPoint y: 186, distance: 17.4
click at [377, 186] on section "[STREET_ADDRESS]" at bounding box center [459, 178] width 518 height 41
drag, startPoint x: 503, startPoint y: 180, endPoint x: 431, endPoint y: 177, distance: 72.5
click at [431, 177] on p "[STREET_ADDRESS]" at bounding box center [459, 180] width 493 height 13
drag, startPoint x: 274, startPoint y: 101, endPoint x: 189, endPoint y: 105, distance: 85.2
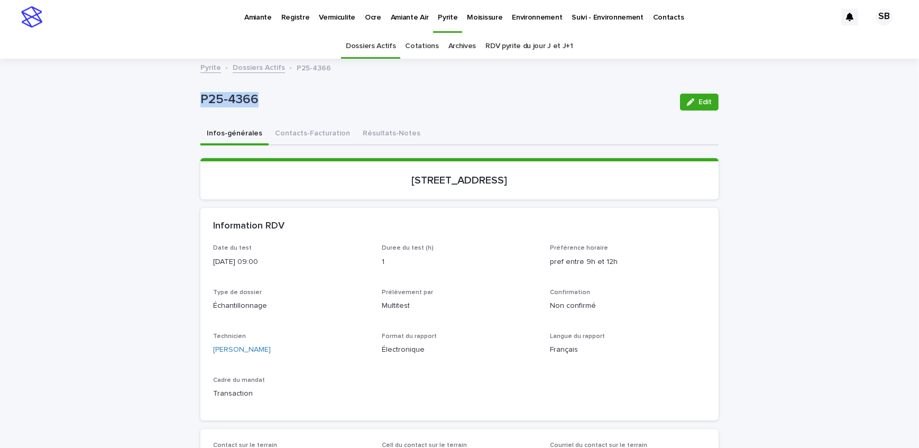
click at [295, 137] on button "Contacts-Facturation" at bounding box center [313, 134] width 88 height 22
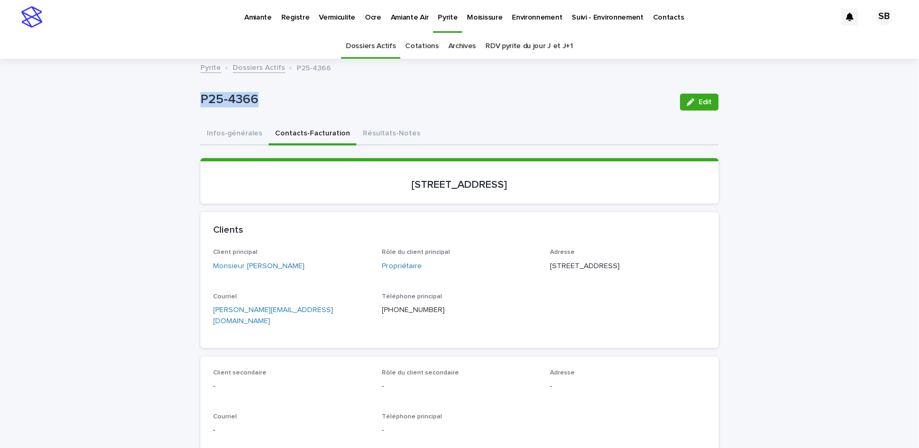
drag, startPoint x: 308, startPoint y: 269, endPoint x: 241, endPoint y: 272, distance: 67.7
click at [241, 272] on div "Client principal Monsieur [PERSON_NAME]" at bounding box center [291, 264] width 156 height 31
drag, startPoint x: 645, startPoint y: 264, endPoint x: 546, endPoint y: 265, distance: 98.9
click at [550, 265] on p "[STREET_ADDRESS]" at bounding box center [628, 266] width 156 height 11
drag, startPoint x: 576, startPoint y: 274, endPoint x: 524, endPoint y: 276, distance: 52.9
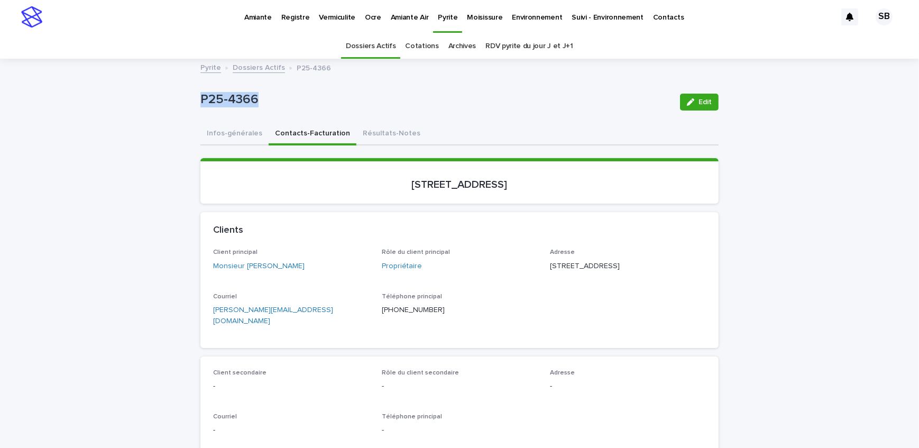
click at [540, 276] on div "Client principal Monsieur [PERSON_NAME] Rôle du client principal Propriétaire A…" at bounding box center [459, 292] width 493 height 86
drag, startPoint x: 620, startPoint y: 278, endPoint x: 592, endPoint y: 282, distance: 28.9
click at [592, 280] on div "Adresse [STREET_ADDRESS]" at bounding box center [628, 264] width 156 height 31
drag, startPoint x: 460, startPoint y: 175, endPoint x: 257, endPoint y: 172, distance: 202.5
click at [257, 172] on section "[STREET_ADDRESS]" at bounding box center [459, 180] width 518 height 45
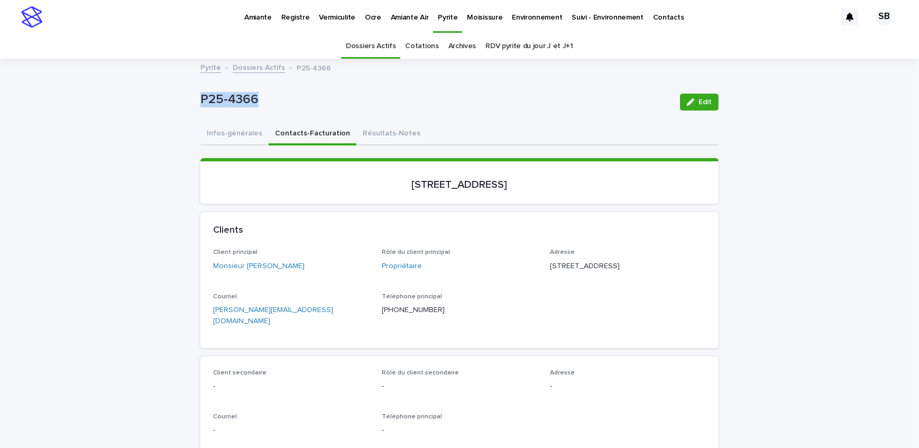
drag, startPoint x: 270, startPoint y: 110, endPoint x: 188, endPoint y: 111, distance: 82.0
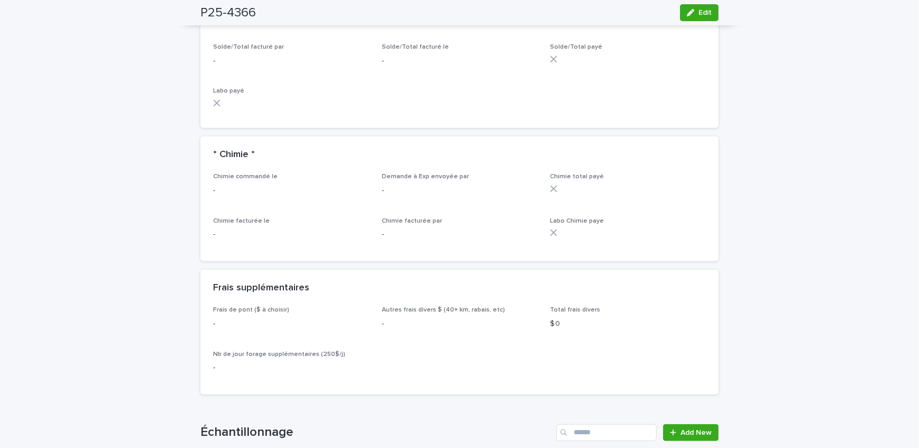
scroll to position [961, 0]
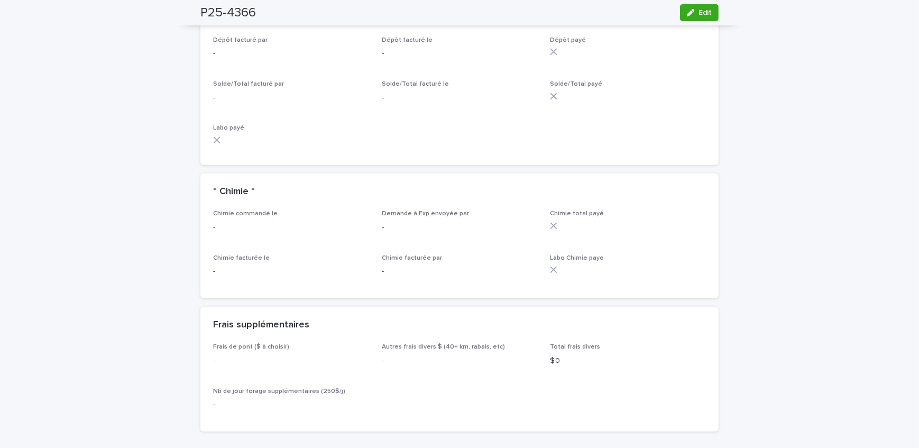
drag, startPoint x: 686, startPoint y: 19, endPoint x: 495, endPoint y: 53, distance: 193.4
click at [687, 18] on button "Edit" at bounding box center [699, 12] width 39 height 17
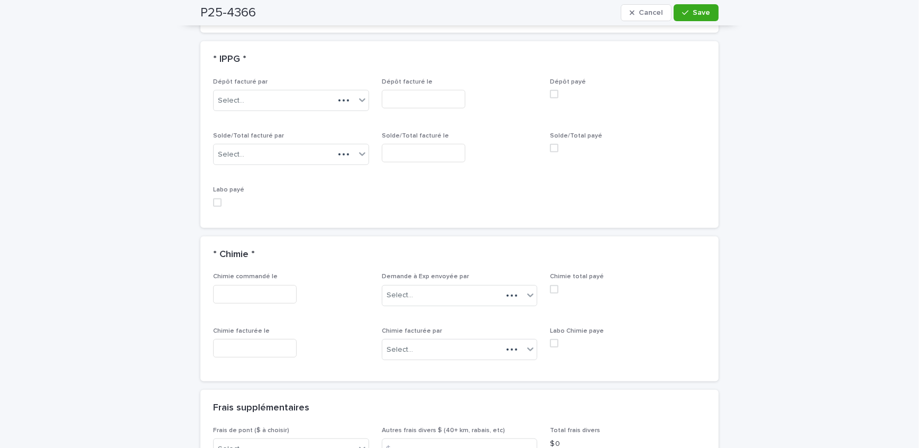
scroll to position [1051, 0]
click at [301, 144] on div "Select..." at bounding box center [291, 154] width 156 height 21
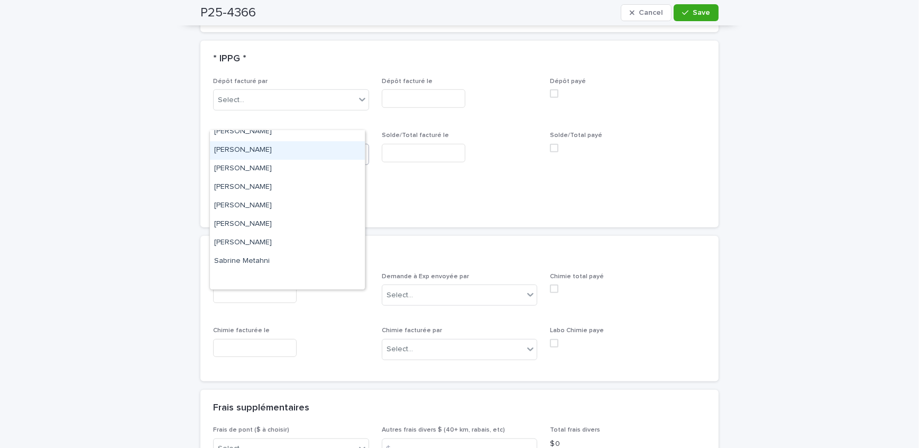
scroll to position [137, 0]
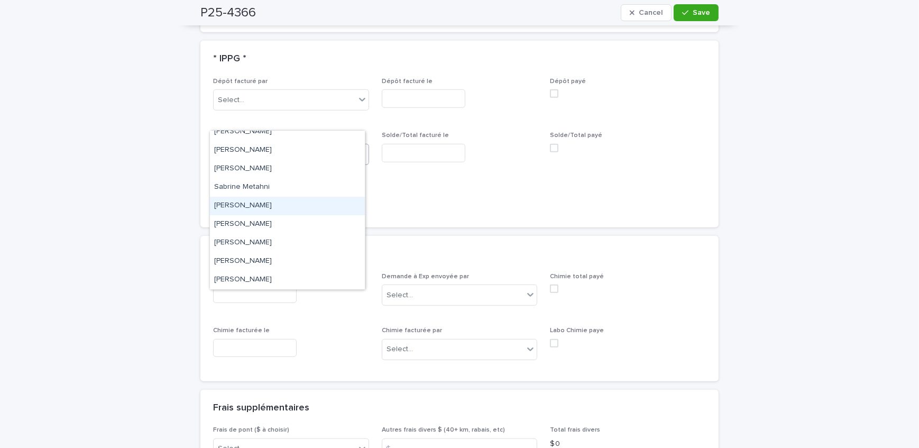
click at [258, 209] on div "[PERSON_NAME]" at bounding box center [287, 206] width 155 height 19
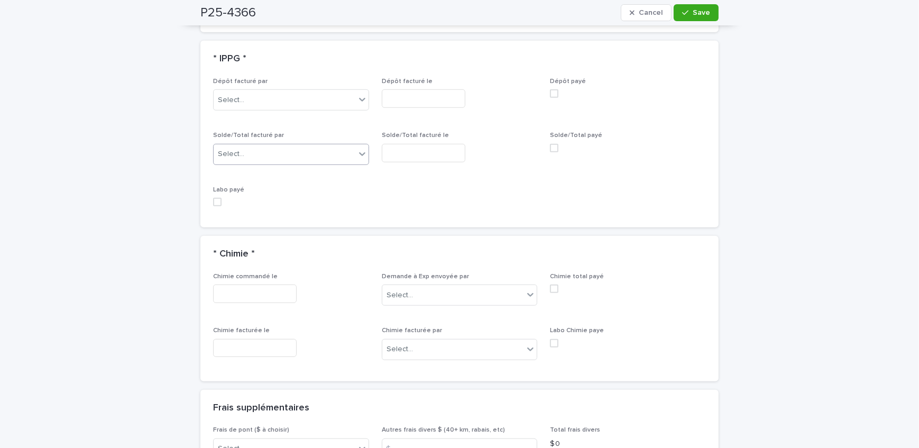
click at [423, 144] on input "text" at bounding box center [424, 153] width 84 height 19
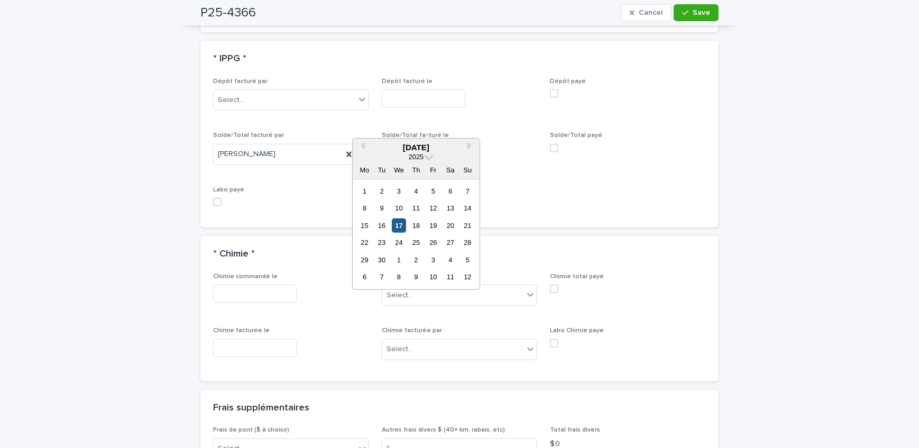
click at [402, 225] on div "17" at bounding box center [399, 225] width 14 height 14
type input "**********"
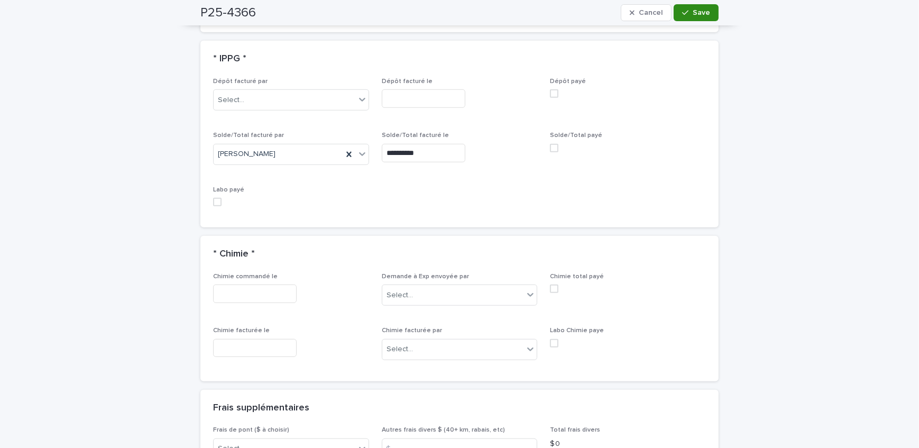
click at [691, 19] on button "Save" at bounding box center [696, 12] width 45 height 17
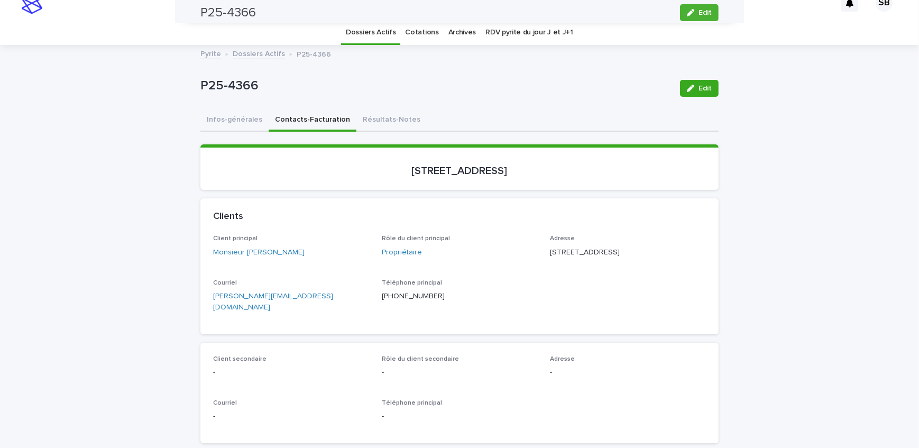
scroll to position [0, 0]
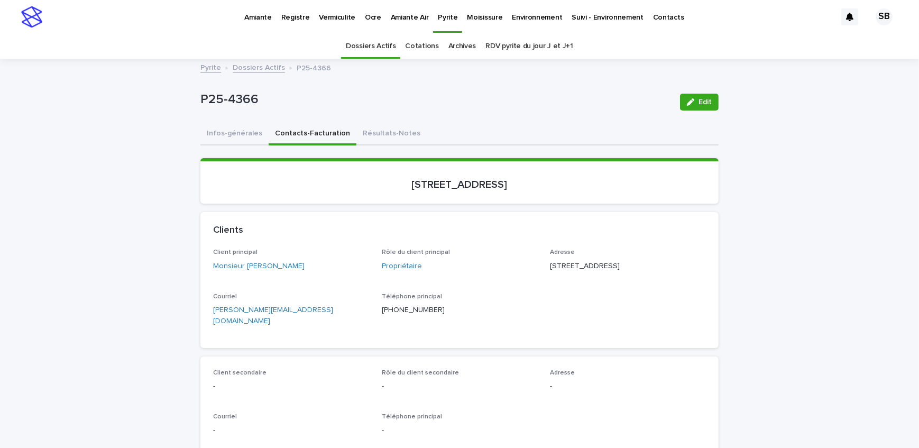
click at [255, 69] on link "Dossiers Actifs" at bounding box center [259, 67] width 52 height 12
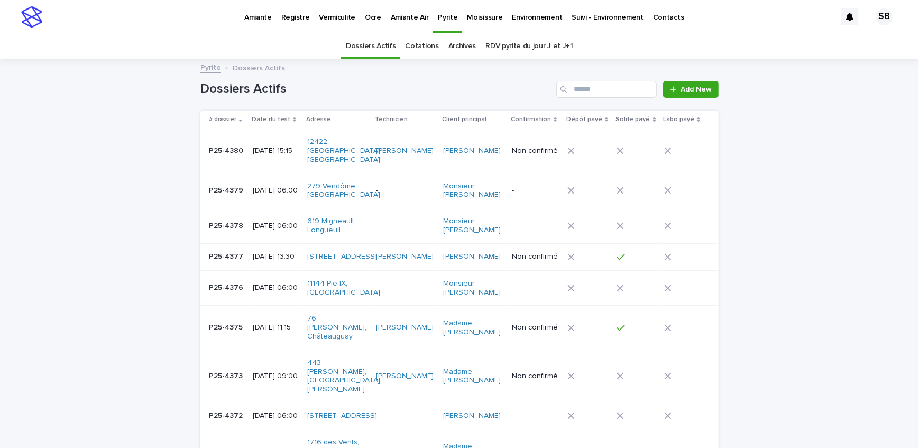
scroll to position [33, 0]
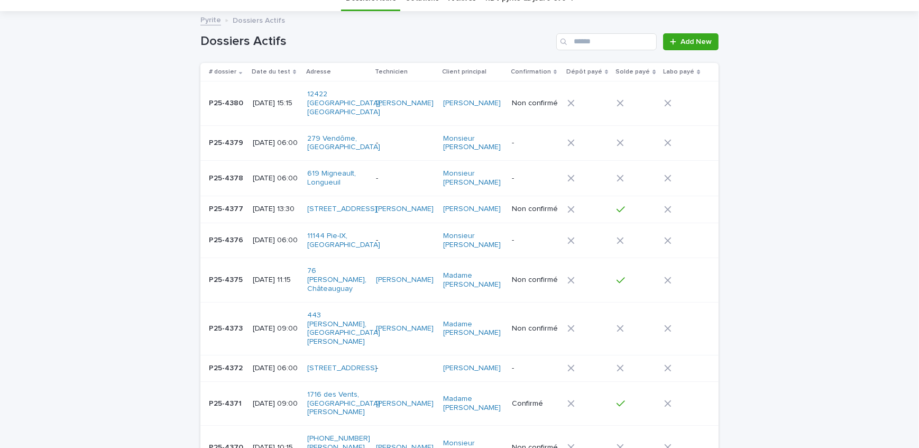
scroll to position [0, 0]
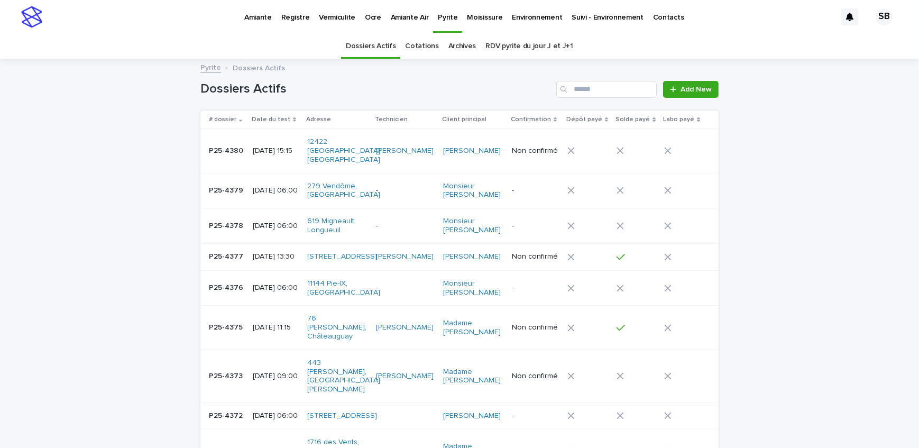
click at [666, 87] on link "Add New" at bounding box center [691, 89] width 56 height 17
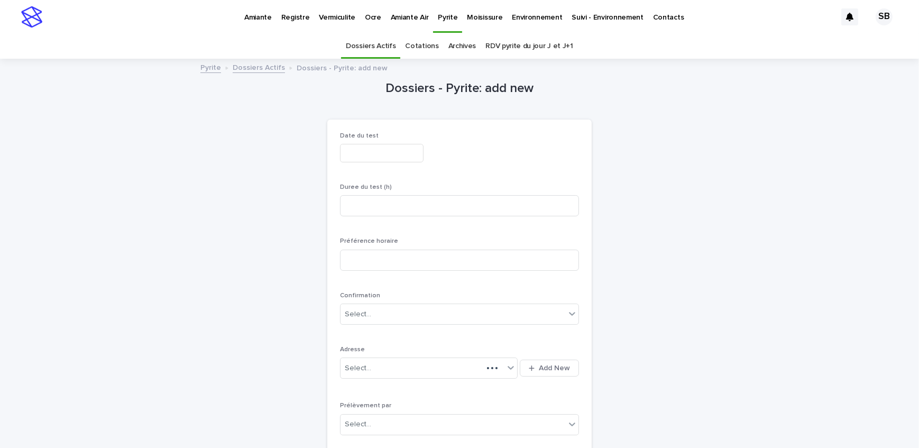
scroll to position [33, 0]
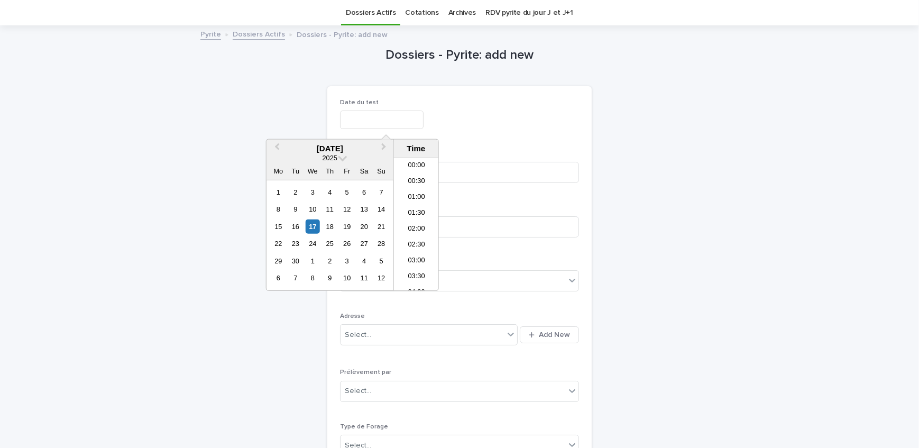
click at [354, 121] on input "text" at bounding box center [382, 120] width 84 height 19
click at [350, 225] on div "19" at bounding box center [347, 226] width 14 height 14
click at [414, 198] on li "06:00" at bounding box center [416, 194] width 45 height 16
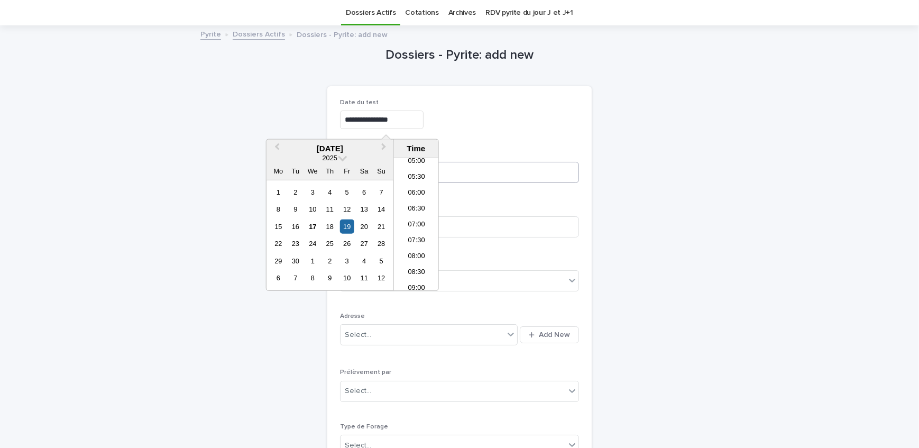
type input "**********"
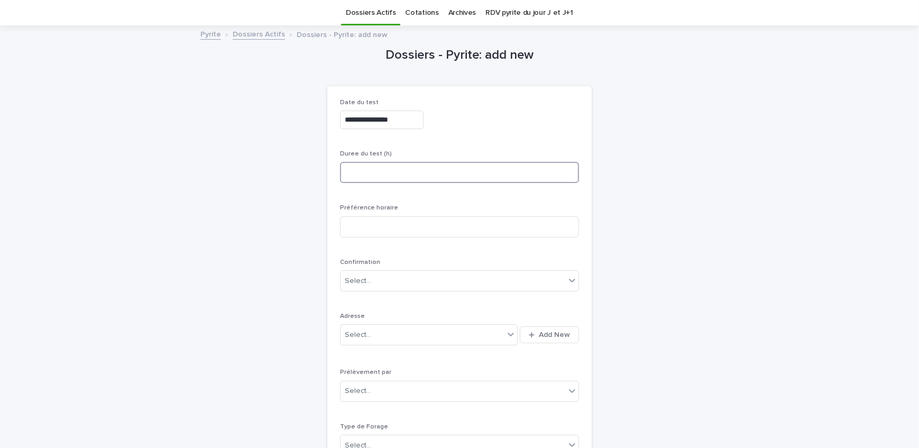
click at [394, 173] on input at bounding box center [459, 172] width 239 height 21
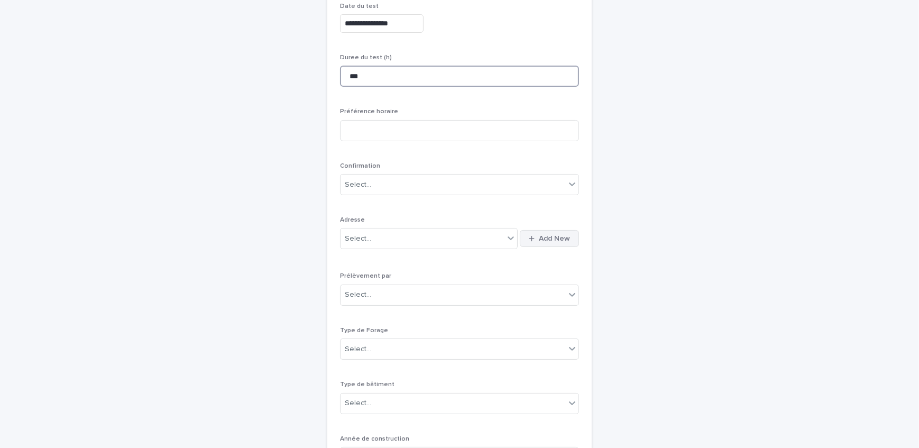
type input "***"
click at [539, 239] on span "Add New" at bounding box center [554, 238] width 31 height 7
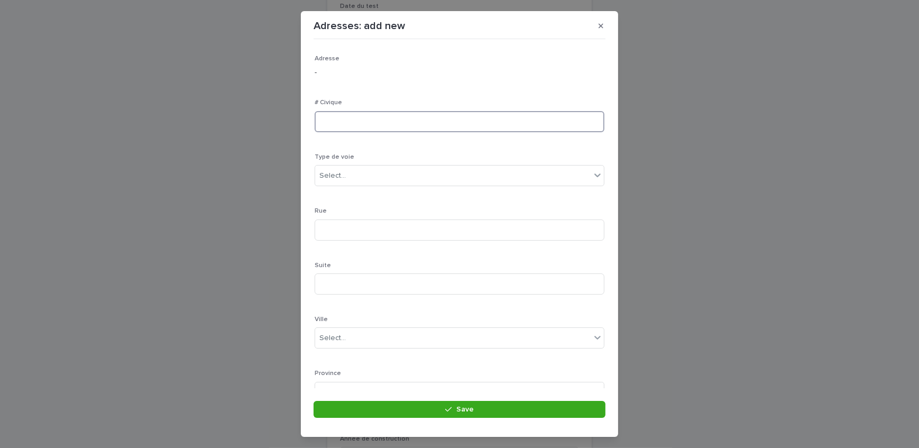
drag, startPoint x: 364, startPoint y: 120, endPoint x: 357, endPoint y: 130, distance: 12.2
click at [364, 120] on input at bounding box center [460, 121] width 290 height 21
type input "***"
click at [352, 167] on div "Select..." at bounding box center [453, 175] width 276 height 17
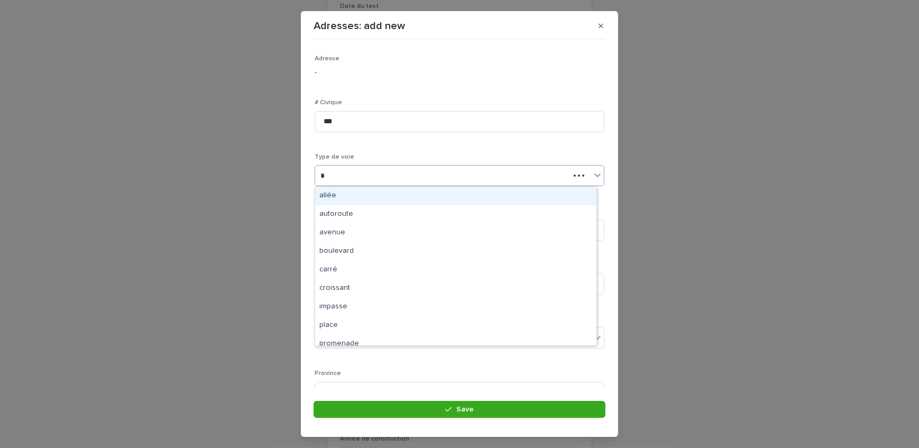
type input "**"
click at [347, 194] on div "avenue" at bounding box center [455, 196] width 281 height 19
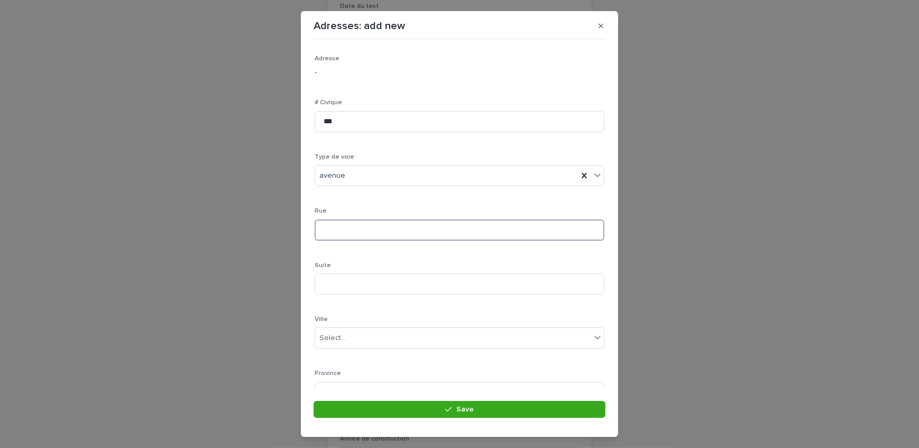
click at [368, 227] on input at bounding box center [460, 229] width 290 height 21
type input "********"
click at [360, 243] on div "Select..." at bounding box center [453, 242] width 276 height 17
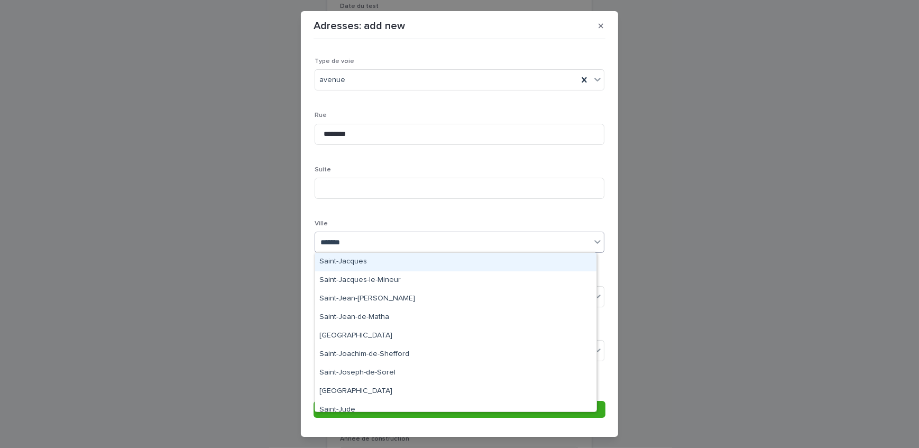
type input "********"
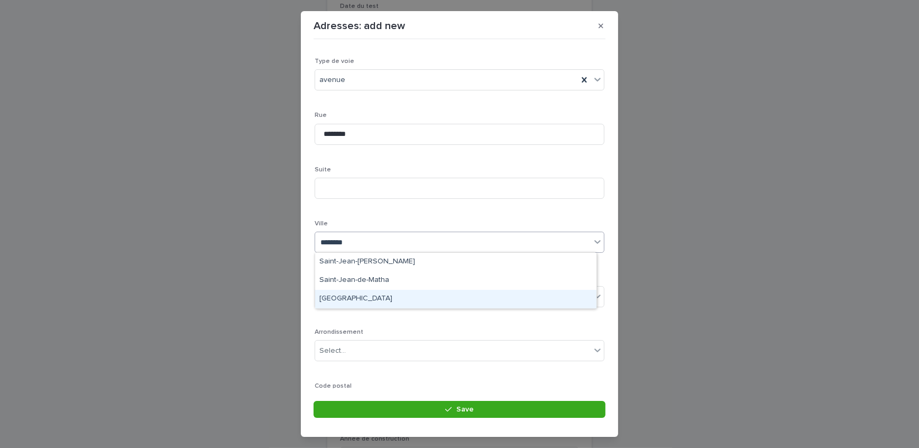
click at [360, 292] on div "[GEOGRAPHIC_DATA]" at bounding box center [455, 299] width 281 height 19
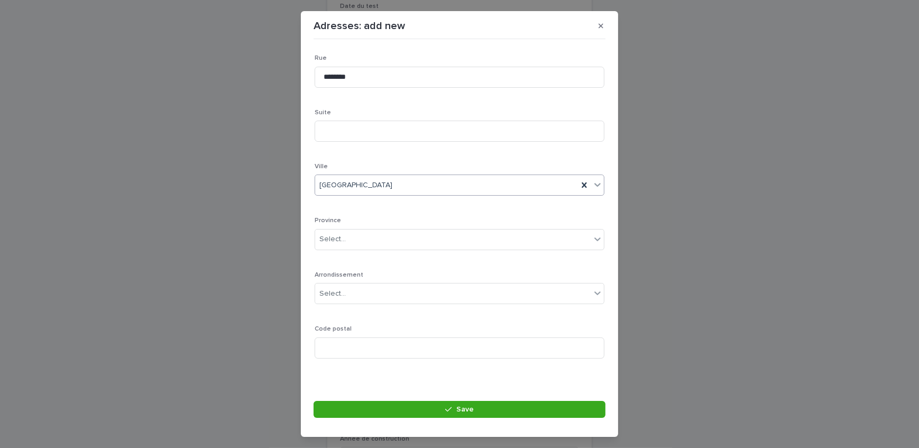
scroll to position [154, 0]
click at [362, 243] on div "Select..." at bounding box center [453, 237] width 276 height 17
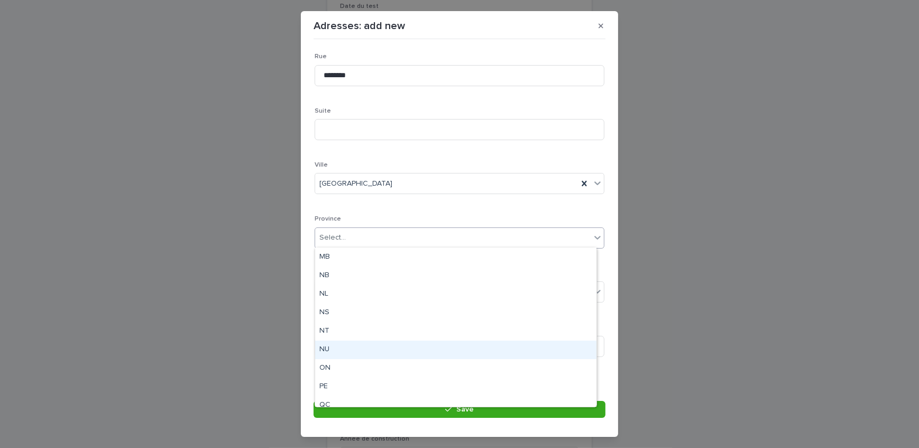
scroll to position [48, 0]
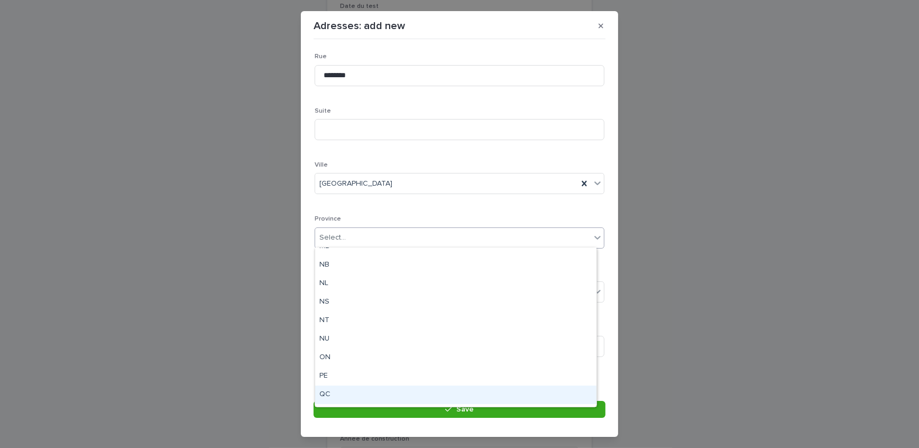
click at [343, 390] on div "QC" at bounding box center [455, 394] width 281 height 19
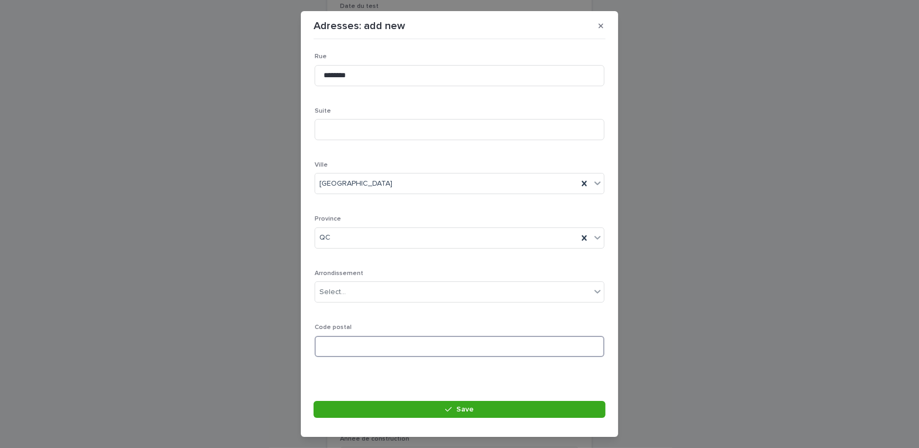
click at [370, 343] on input at bounding box center [460, 346] width 290 height 21
paste input "*******"
type input "*******"
drag, startPoint x: 413, startPoint y: 409, endPoint x: 21, endPoint y: 345, distance: 396.9
click at [413, 409] on button "Save" at bounding box center [460, 409] width 292 height 17
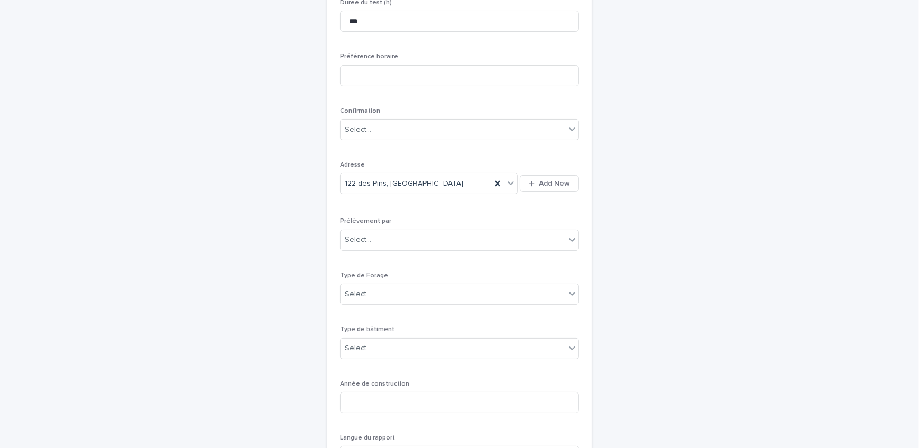
scroll to position [274, 0]
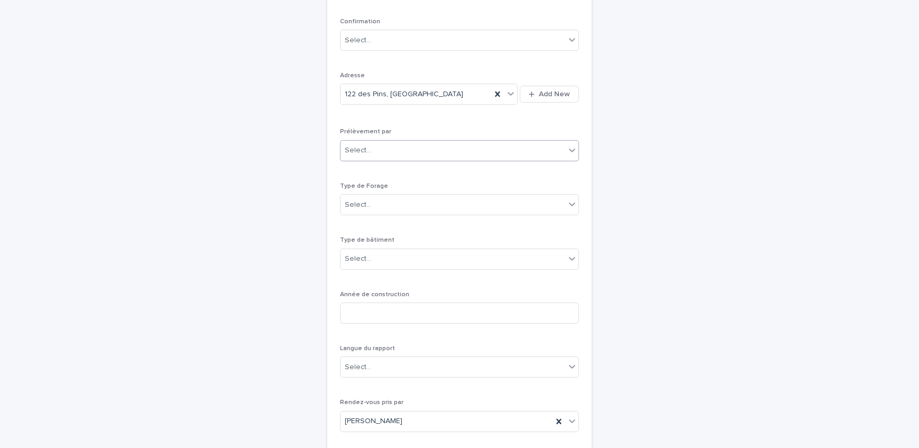
click at [370, 142] on div "Select..." at bounding box center [453, 150] width 225 height 17
click at [367, 169] on div "Multitest" at bounding box center [456, 170] width 238 height 19
click at [369, 201] on div "Select..." at bounding box center [453, 204] width 225 height 17
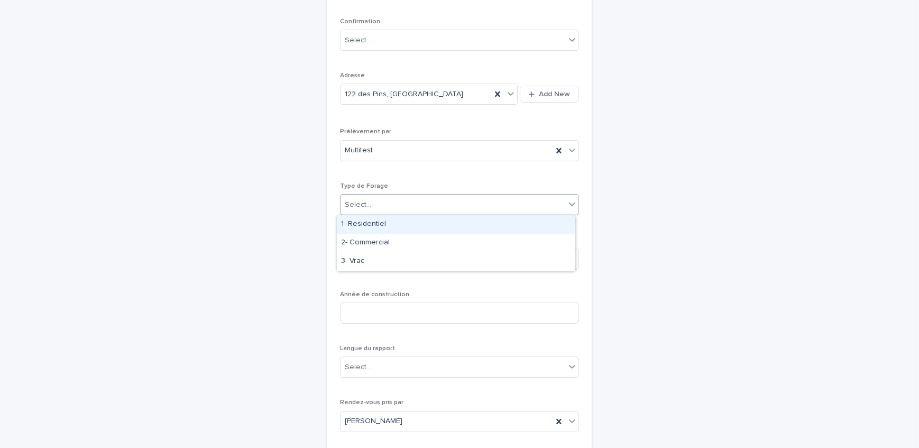
click at [370, 224] on div "1- Residentiel" at bounding box center [456, 224] width 238 height 19
click at [381, 264] on div "Select..." at bounding box center [453, 258] width 225 height 17
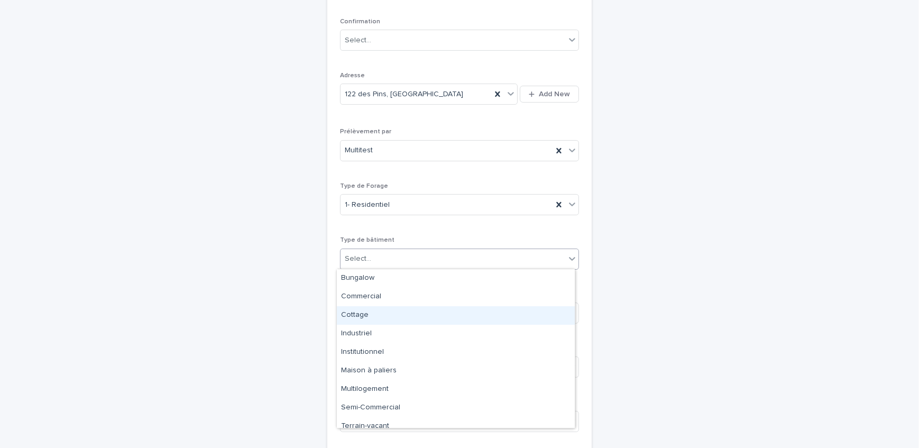
click at [384, 315] on div "Cottage" at bounding box center [456, 315] width 238 height 19
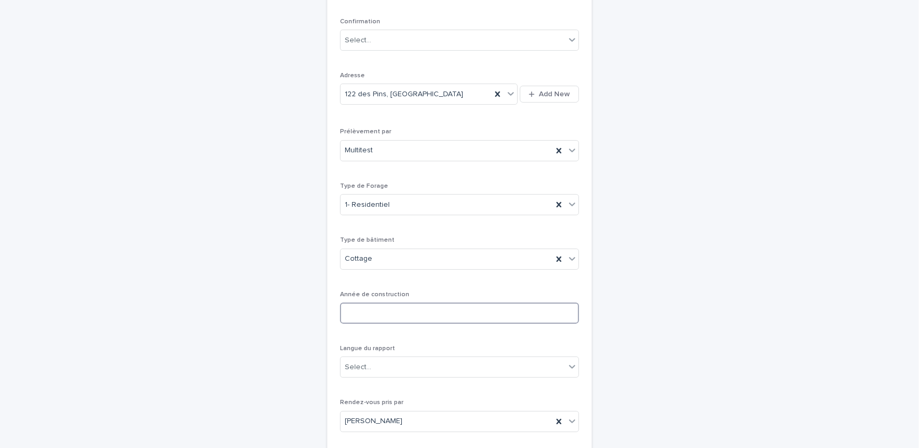
click at [386, 317] on input at bounding box center [459, 312] width 239 height 21
type input "****"
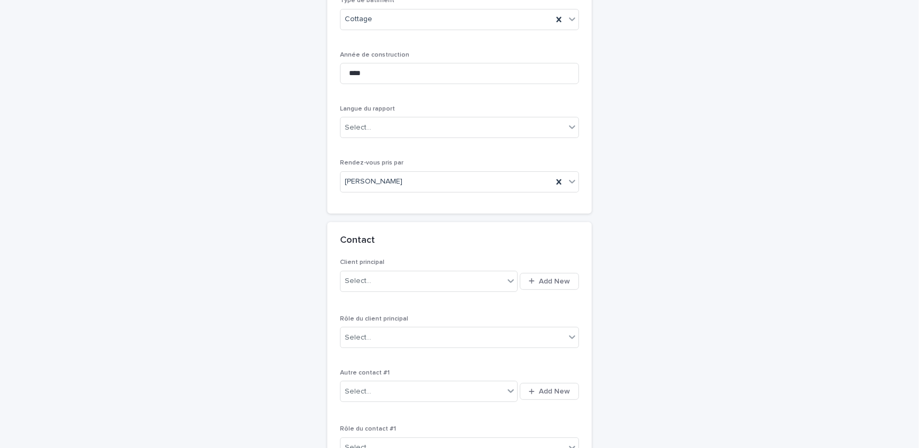
scroll to position [514, 0]
click at [430, 127] on div "Select..." at bounding box center [453, 126] width 225 height 17
click at [409, 148] on div "Français" at bounding box center [456, 146] width 238 height 19
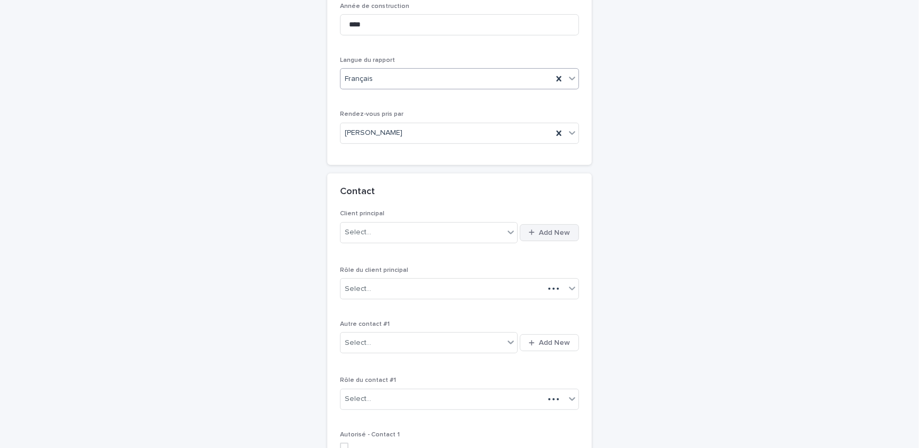
click at [564, 234] on span "Add New" at bounding box center [554, 232] width 31 height 7
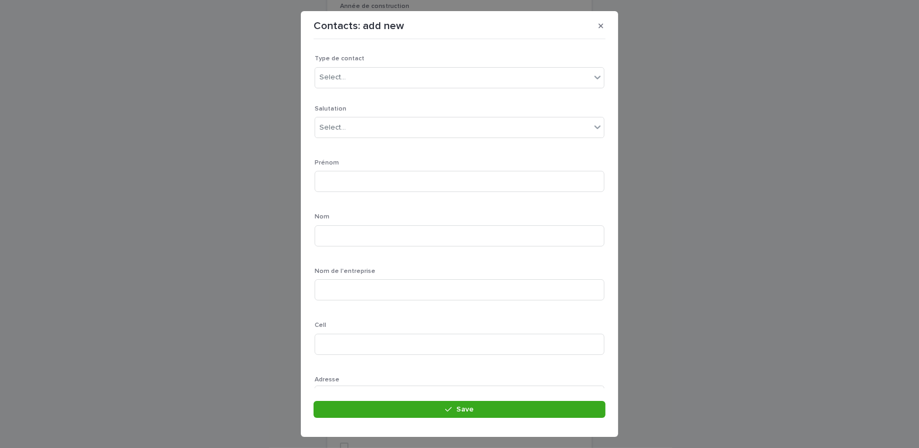
click at [357, 88] on div "Type de contact Select..." at bounding box center [460, 75] width 290 height 41
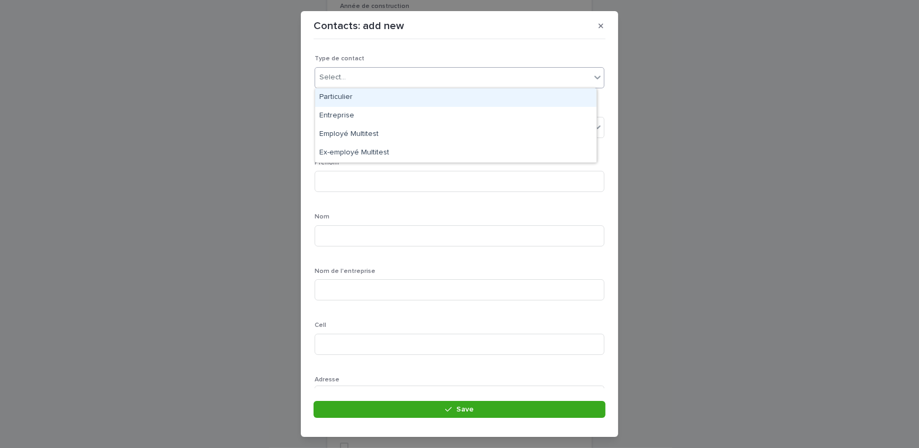
click at [356, 84] on div "Select..." at bounding box center [453, 77] width 276 height 17
click at [356, 97] on div "Particulier" at bounding box center [455, 97] width 281 height 19
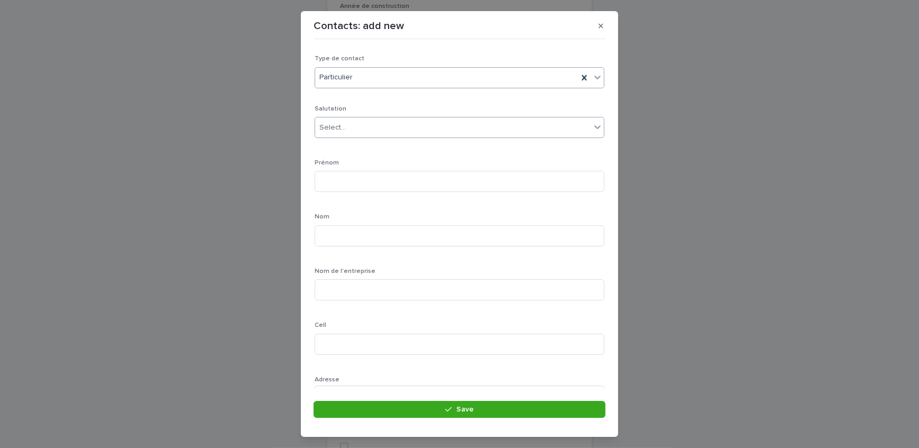
click at [363, 125] on div "Select..." at bounding box center [453, 127] width 276 height 17
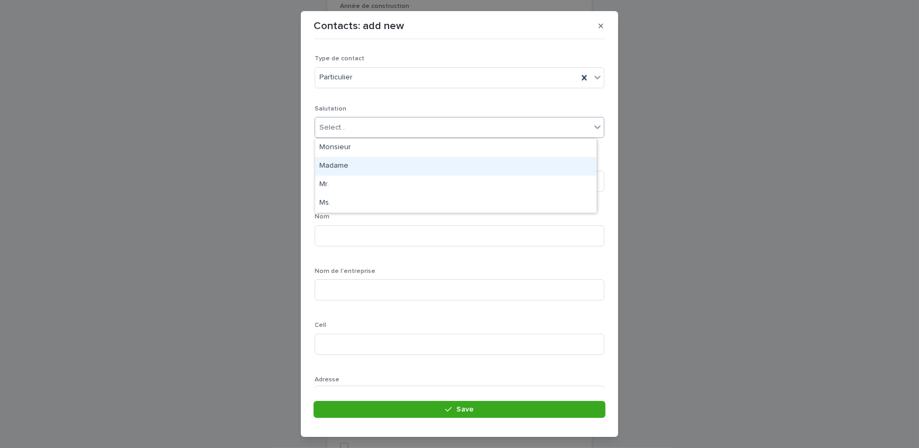
click at [369, 163] on div "Madame" at bounding box center [455, 166] width 281 height 19
click at [369, 182] on input at bounding box center [460, 181] width 290 height 21
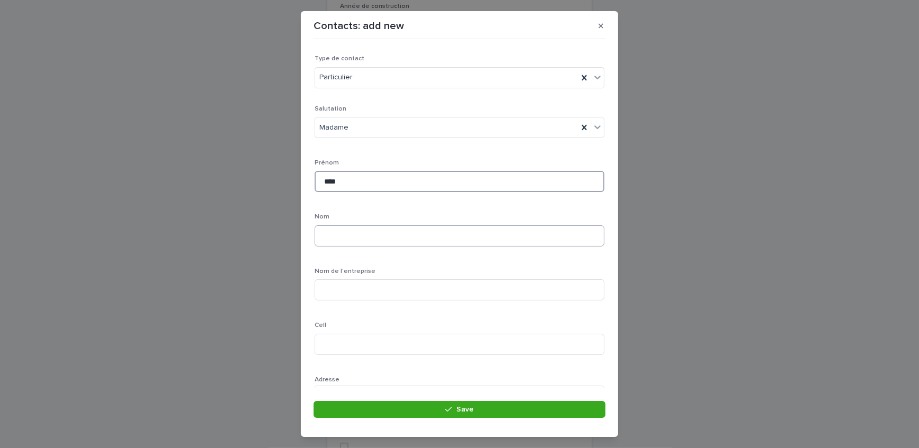
type input "****"
click at [347, 243] on input at bounding box center [460, 235] width 290 height 21
type input "******"
click at [397, 246] on input at bounding box center [460, 248] width 290 height 21
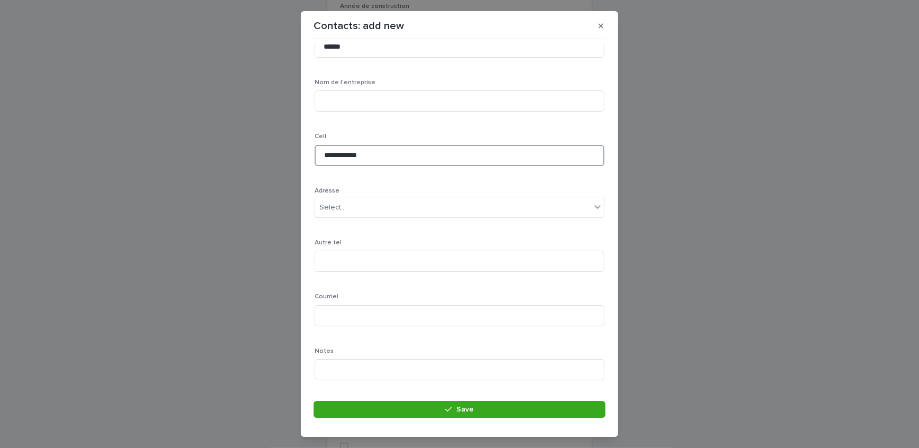
scroll to position [192, 0]
type input "**********"
click at [392, 211] on div "Select..." at bounding box center [453, 204] width 276 height 17
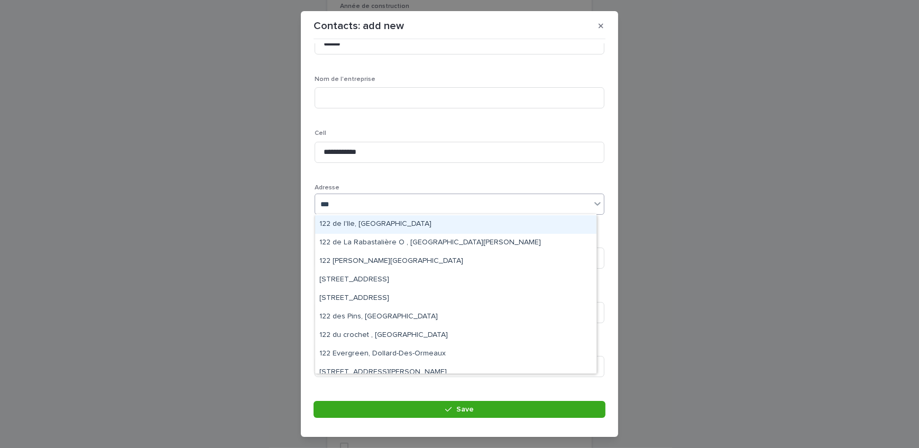
scroll to position [96, 0]
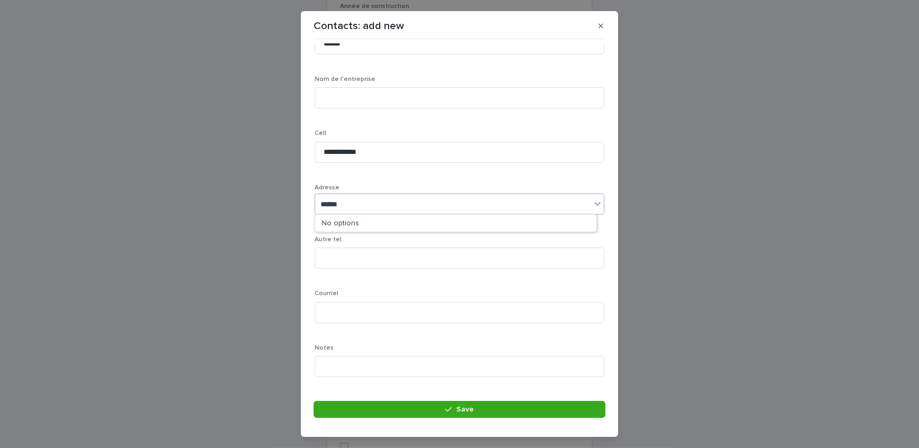
click at [332, 200] on input "******" at bounding box center [332, 204] width 24 height 9
type input "*******"
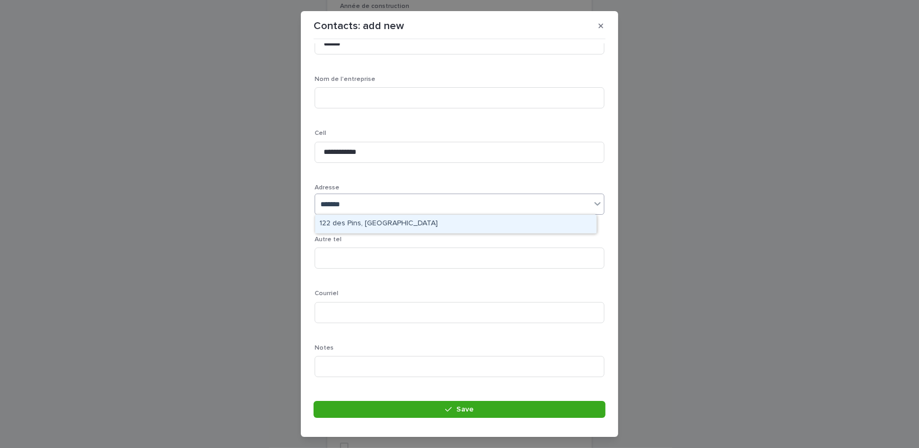
click at [372, 222] on div "122 des Pins, [GEOGRAPHIC_DATA]" at bounding box center [455, 224] width 281 height 19
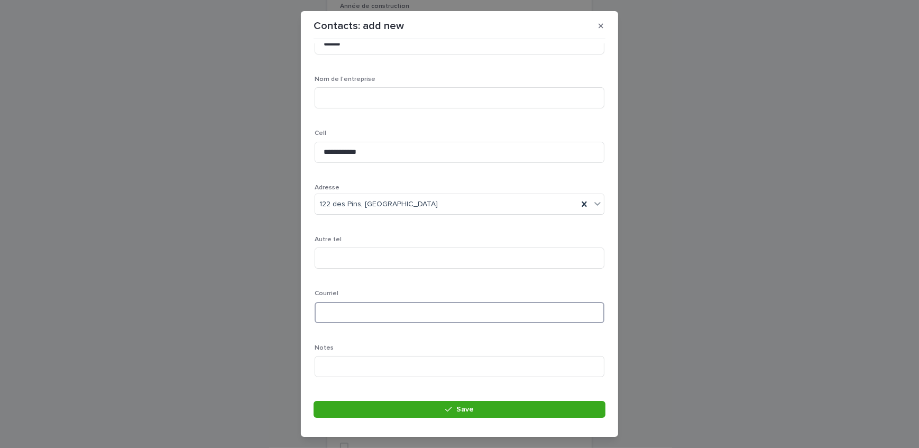
click at [375, 315] on input at bounding box center [460, 312] width 290 height 21
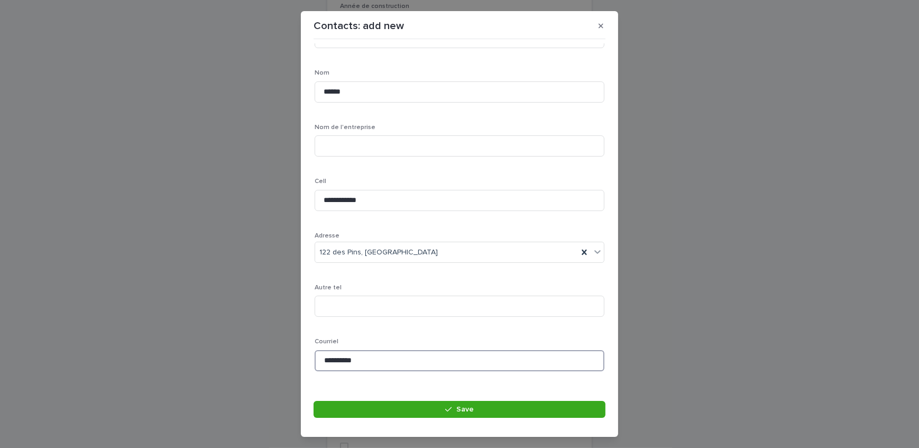
scroll to position [192, 0]
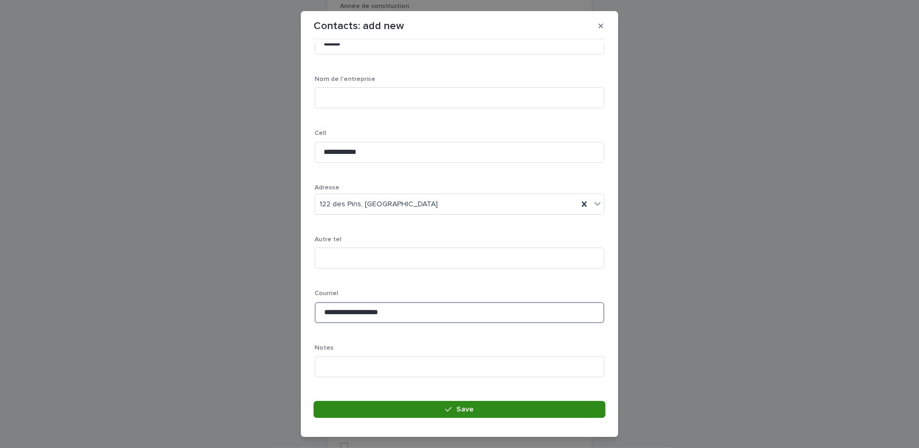
type input "**********"
click at [328, 415] on button "Save" at bounding box center [460, 409] width 292 height 17
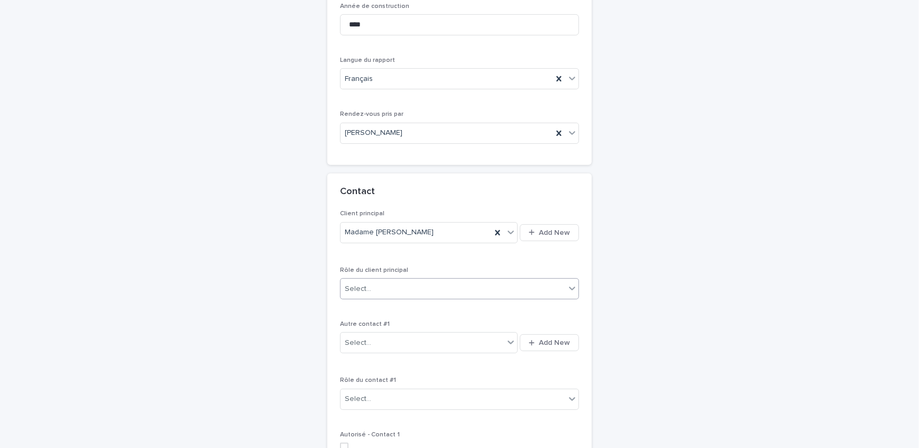
click at [434, 292] on div "Select..." at bounding box center [453, 288] width 225 height 17
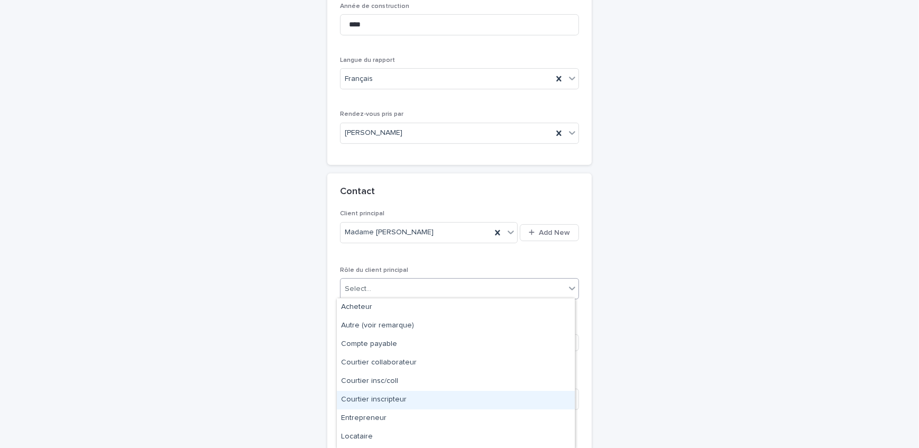
scroll to position [35, 0]
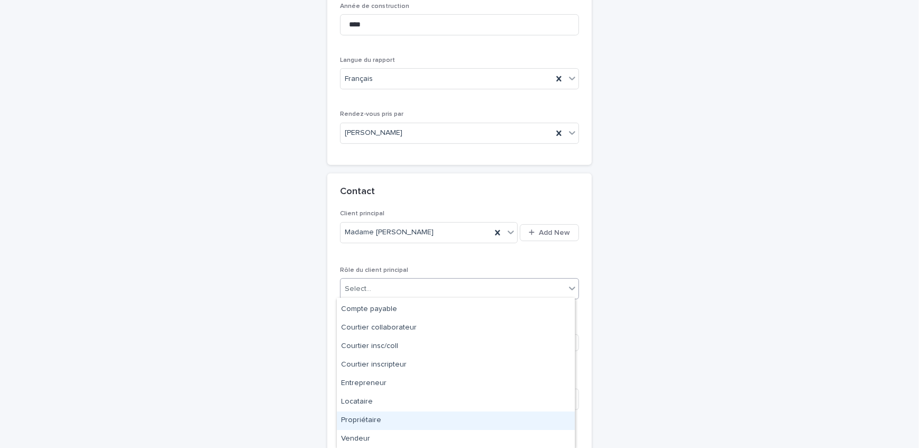
click at [397, 418] on div "Propriétaire" at bounding box center [456, 420] width 238 height 19
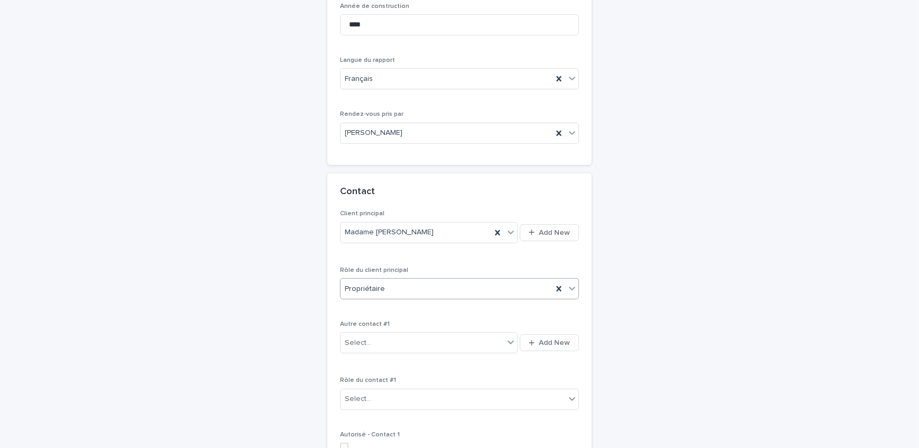
scroll to position [693, 0]
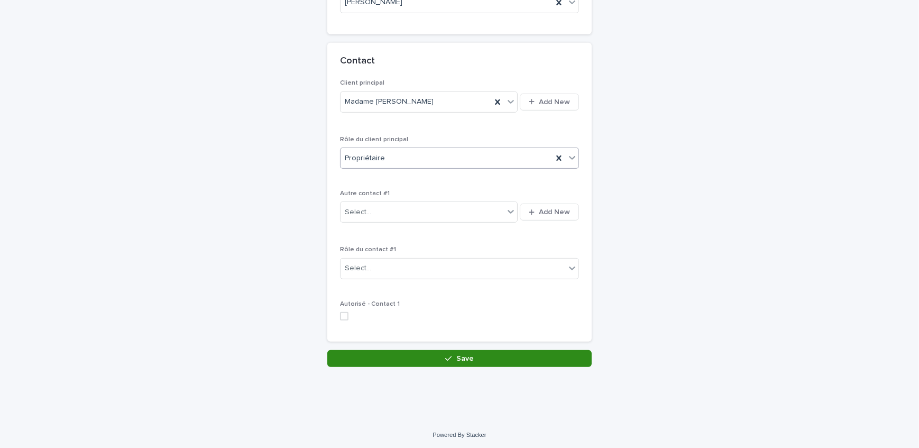
click at [387, 357] on button "Save" at bounding box center [459, 358] width 264 height 17
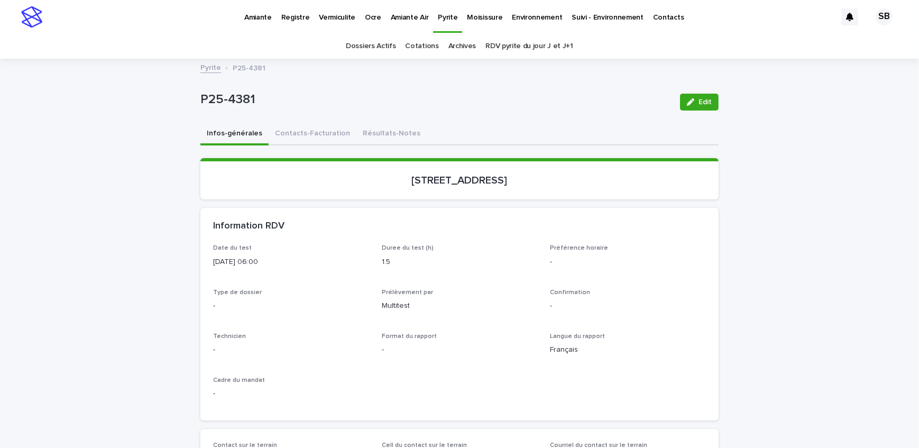
click at [691, 100] on icon "button" at bounding box center [690, 101] width 7 height 7
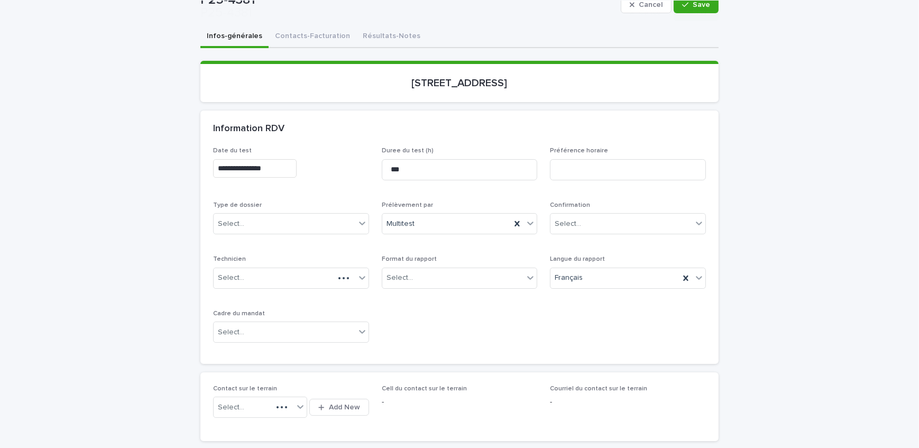
scroll to position [144, 0]
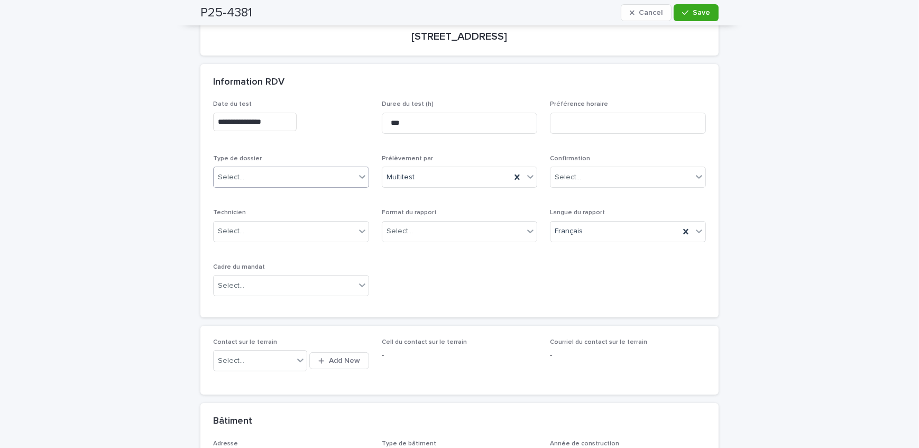
click at [266, 175] on div "Select..." at bounding box center [285, 177] width 142 height 17
click at [264, 198] on div "Échantillonnage" at bounding box center [287, 196] width 155 height 19
click at [404, 241] on div "Format du rapport Select..." at bounding box center [460, 229] width 156 height 41
click at [406, 236] on div "Select..." at bounding box center [453, 231] width 142 height 17
click at [417, 256] on div "Électronique" at bounding box center [456, 250] width 155 height 19
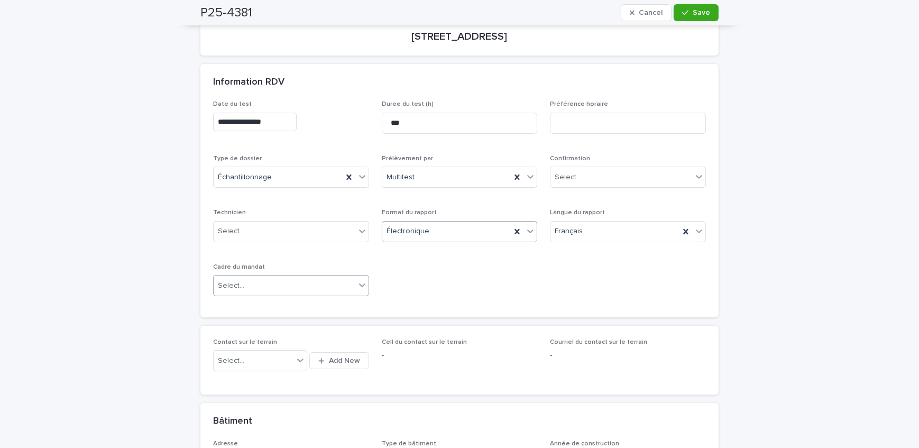
click at [313, 285] on div "Select..." at bounding box center [285, 285] width 142 height 17
click at [300, 324] on div "Transaction" at bounding box center [287, 323] width 155 height 19
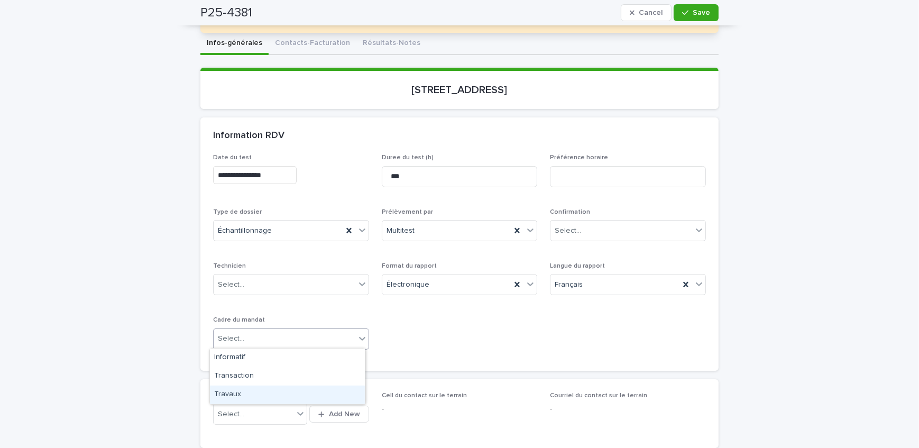
scroll to position [192, 0]
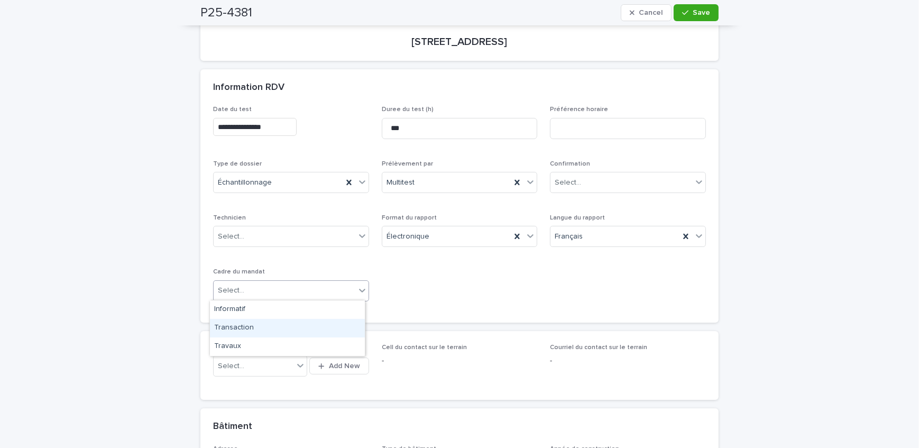
click at [246, 325] on div "Transaction" at bounding box center [287, 328] width 155 height 19
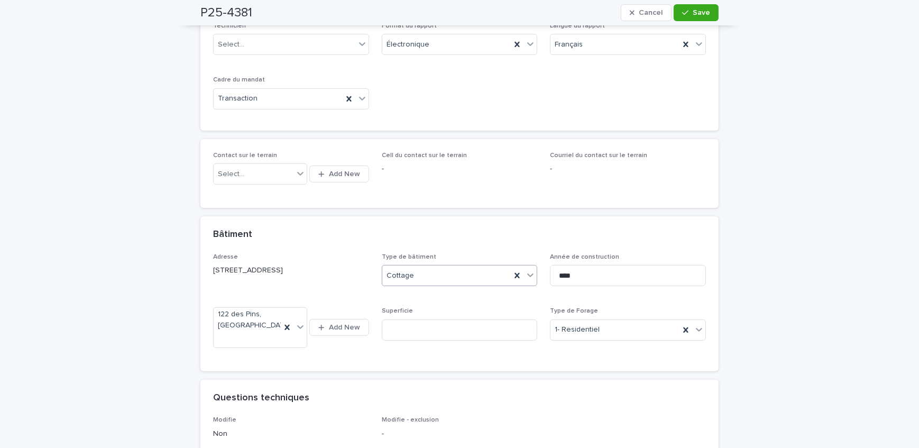
scroll to position [625, 0]
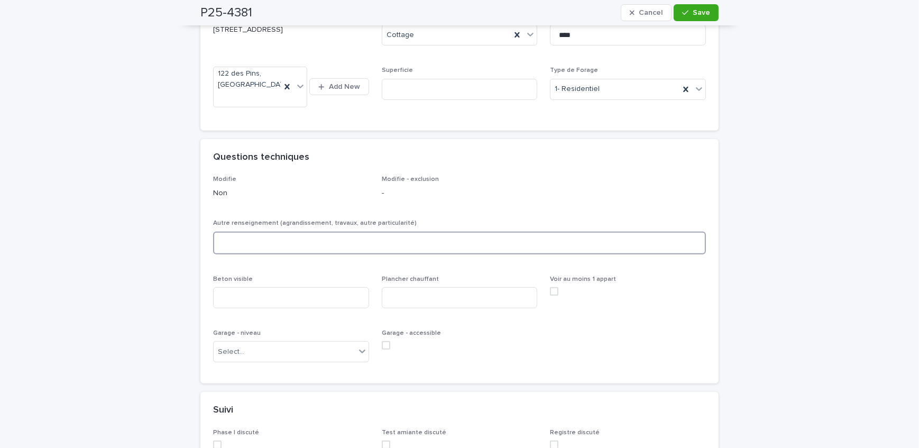
click at [270, 254] on textarea at bounding box center [459, 243] width 493 height 23
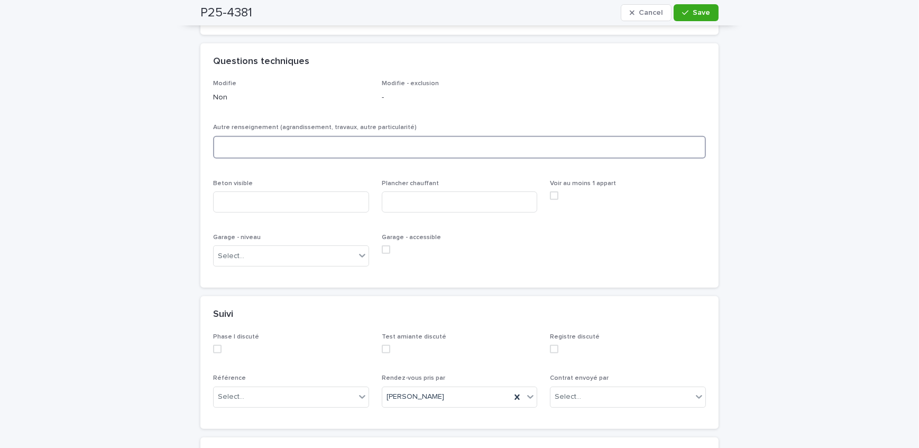
scroll to position [721, 0]
click at [241, 208] on input at bounding box center [291, 201] width 156 height 21
click at [256, 210] on input "*" at bounding box center [291, 201] width 156 height 21
type input "***"
click at [490, 212] on input at bounding box center [460, 201] width 156 height 21
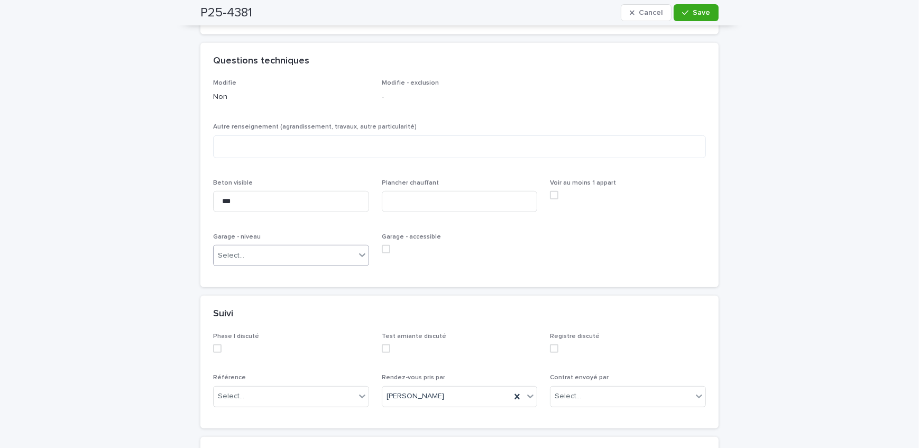
click at [287, 264] on div "Select..." at bounding box center [285, 255] width 142 height 17
click at [415, 212] on input at bounding box center [460, 201] width 156 height 21
type input "***"
drag, startPoint x: 311, startPoint y: 261, endPoint x: 313, endPoint y: 270, distance: 9.1
click at [311, 261] on div "Select..." at bounding box center [285, 255] width 142 height 17
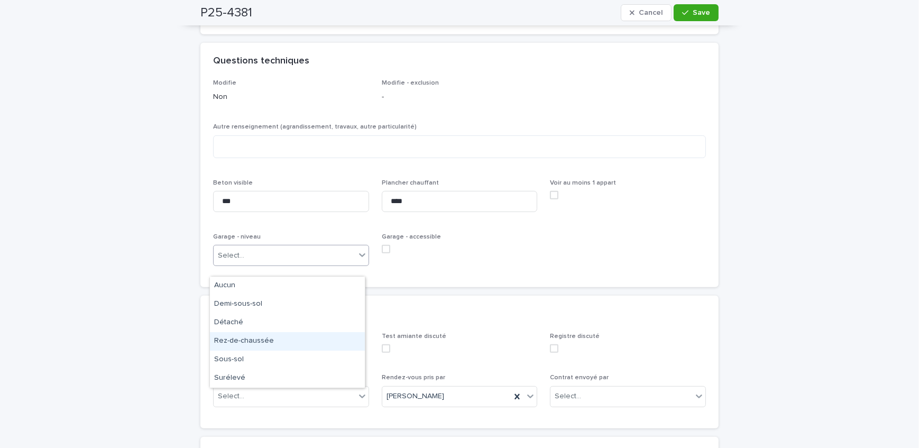
click at [287, 345] on div "Rez-de-chaussée" at bounding box center [287, 341] width 155 height 19
click at [382, 253] on div "Garage - accessible" at bounding box center [460, 247] width 156 height 29
click at [382, 253] on span at bounding box center [386, 249] width 8 height 8
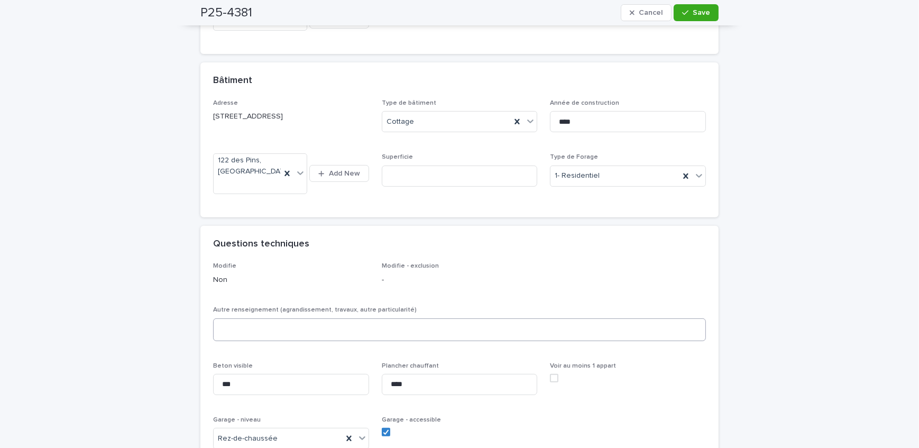
scroll to position [625, 0]
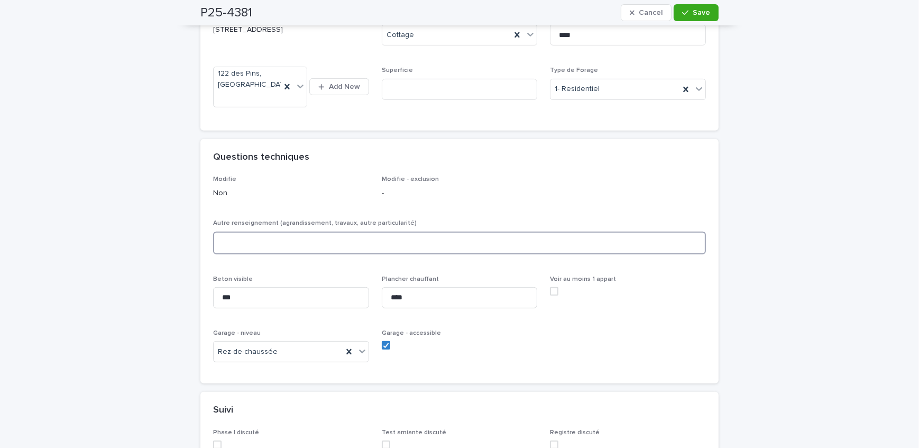
click at [292, 253] on textarea at bounding box center [459, 243] width 493 height 23
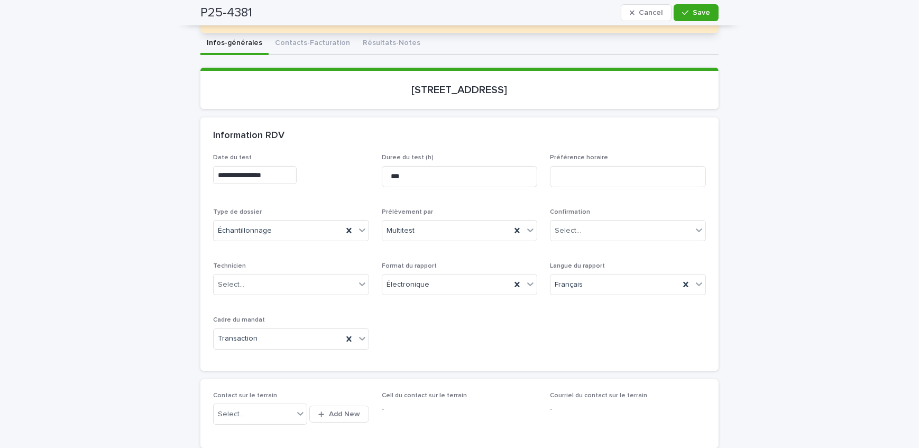
scroll to position [0, 0]
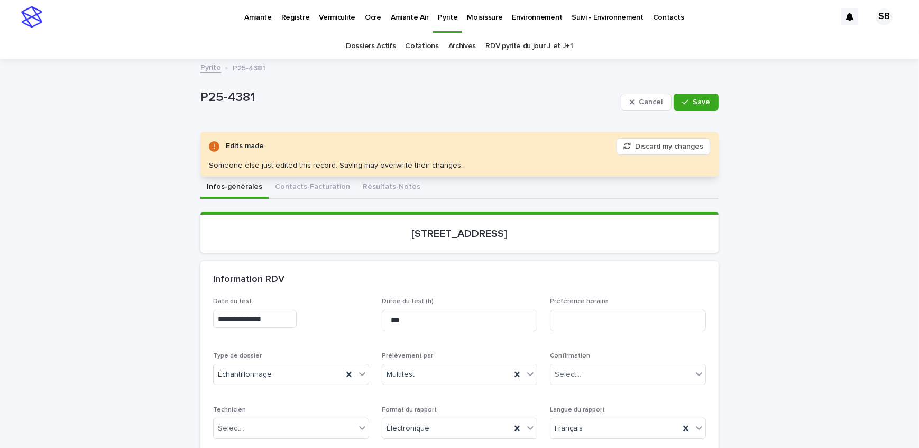
drag, startPoint x: 302, startPoint y: 186, endPoint x: 24, endPoint y: 244, distance: 283.8
click at [302, 186] on button "Contacts-Facturation" at bounding box center [313, 188] width 88 height 22
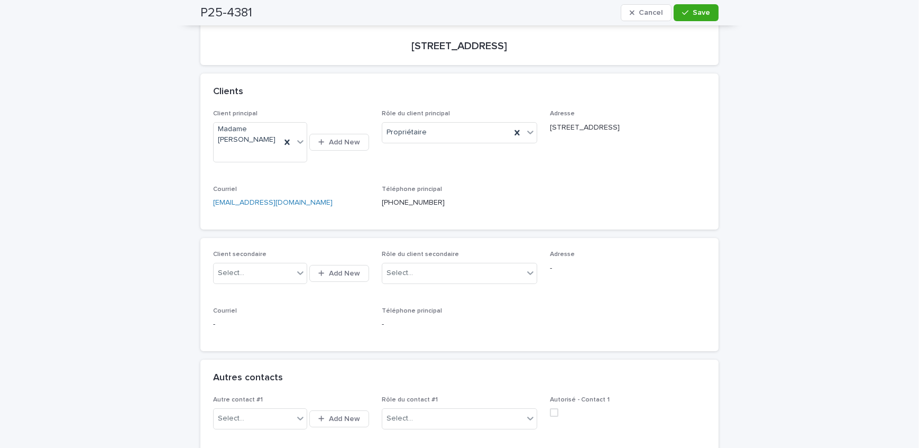
scroll to position [288, 0]
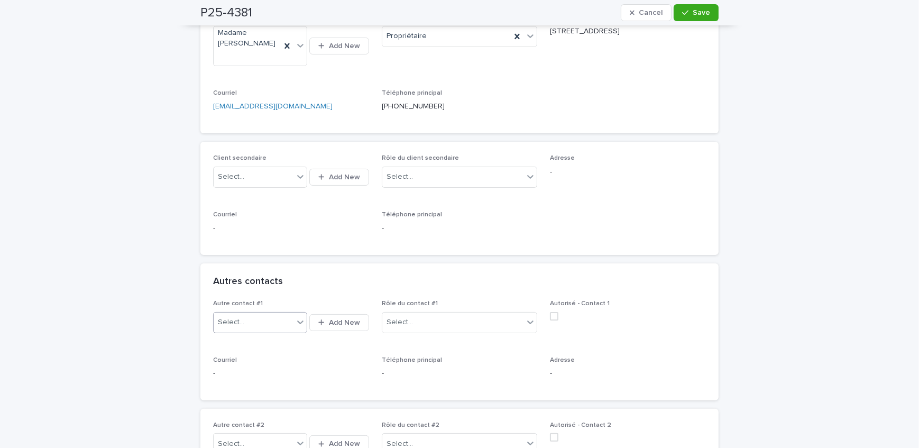
click at [265, 320] on div "Select..." at bounding box center [254, 322] width 80 height 17
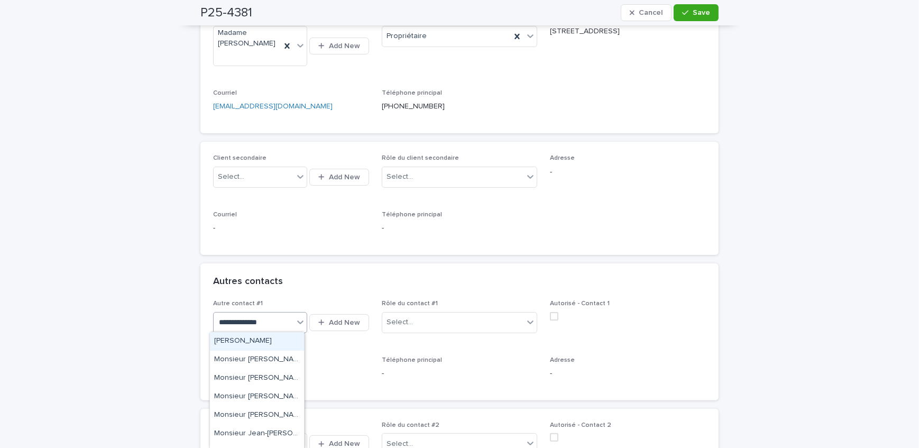
type input "**********"
click at [284, 363] on div "Monsieur [PERSON_NAME] (Royal Lepage)" at bounding box center [257, 360] width 94 height 19
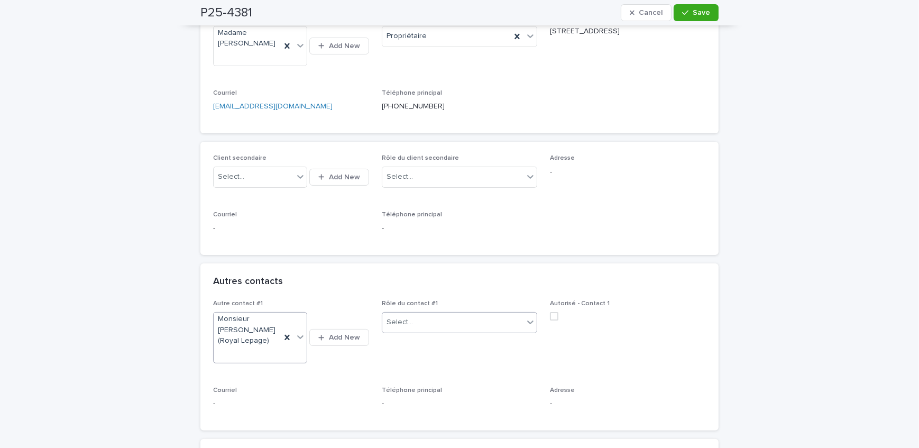
click at [442, 320] on div "Select..." at bounding box center [453, 322] width 142 height 17
click at [444, 433] on div "Courtier inscripteur" at bounding box center [456, 434] width 155 height 19
click at [682, 14] on icon "button" at bounding box center [685, 13] width 6 height 5
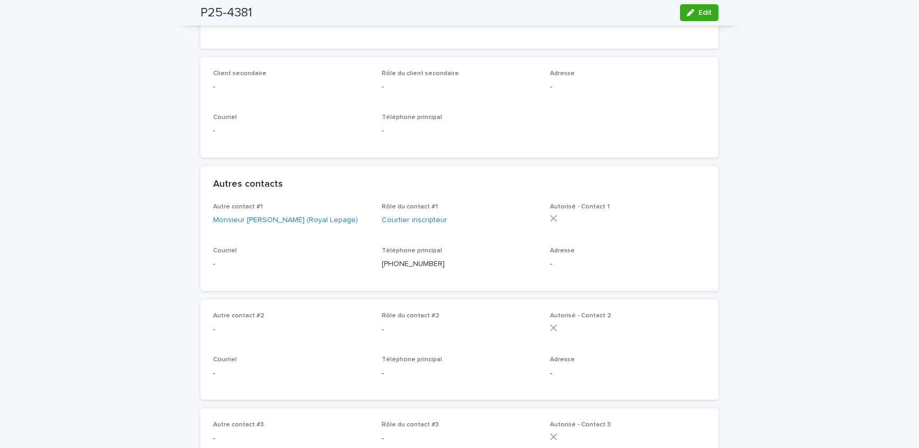
scroll to position [384, 0]
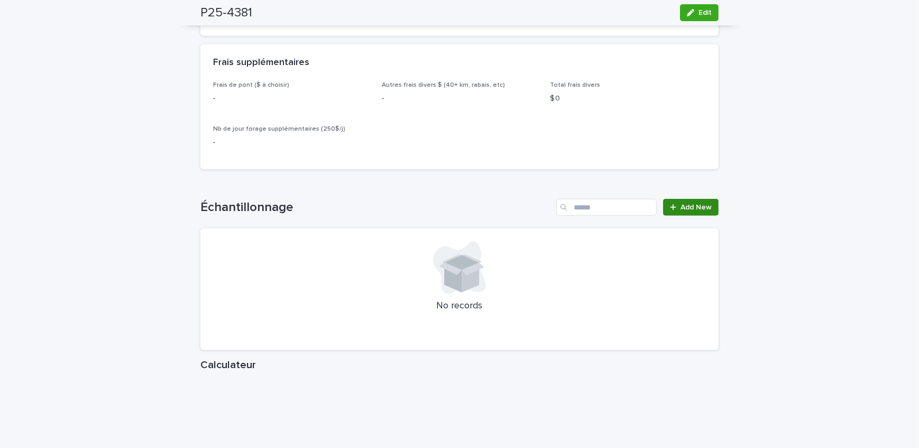
click at [682, 211] on span "Add New" at bounding box center [696, 207] width 31 height 7
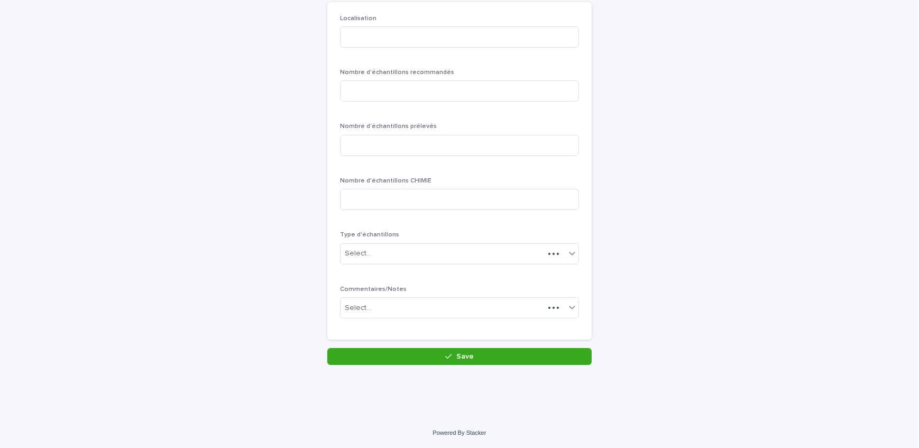
scroll to position [91, 0]
click at [372, 27] on input at bounding box center [459, 37] width 239 height 21
type input "********"
click at [420, 90] on input at bounding box center [459, 91] width 239 height 21
type input "*"
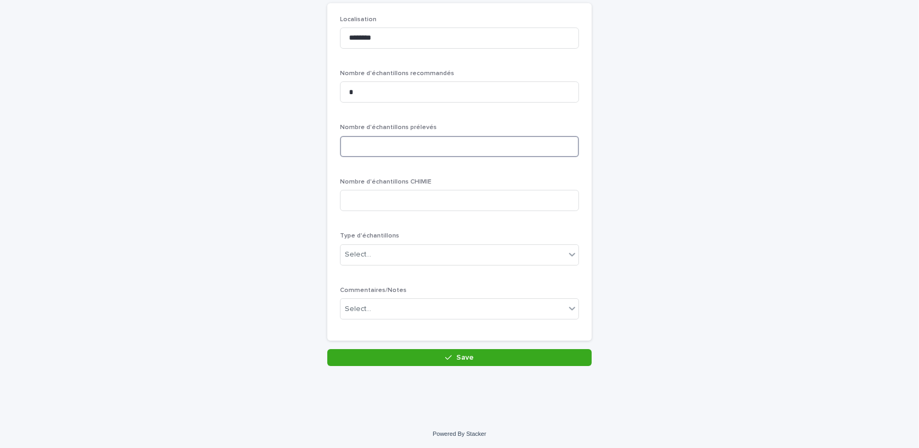
click at [387, 149] on input at bounding box center [459, 146] width 239 height 21
type input "*"
click at [406, 248] on div "Select..." at bounding box center [453, 254] width 225 height 17
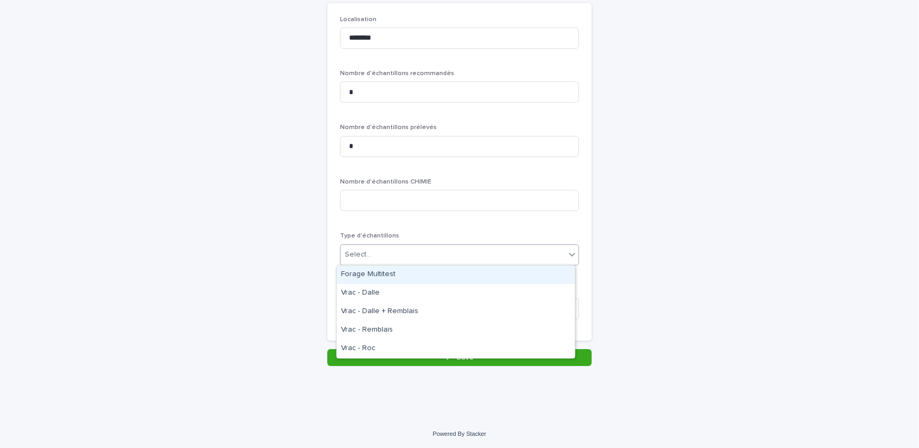
click at [408, 269] on div "Forage Multitest" at bounding box center [456, 274] width 238 height 19
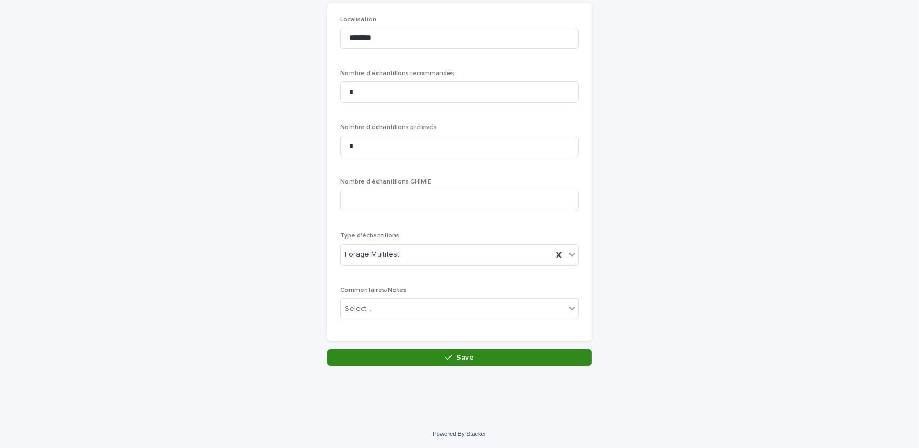
click at [391, 360] on button "Save" at bounding box center [459, 357] width 264 height 17
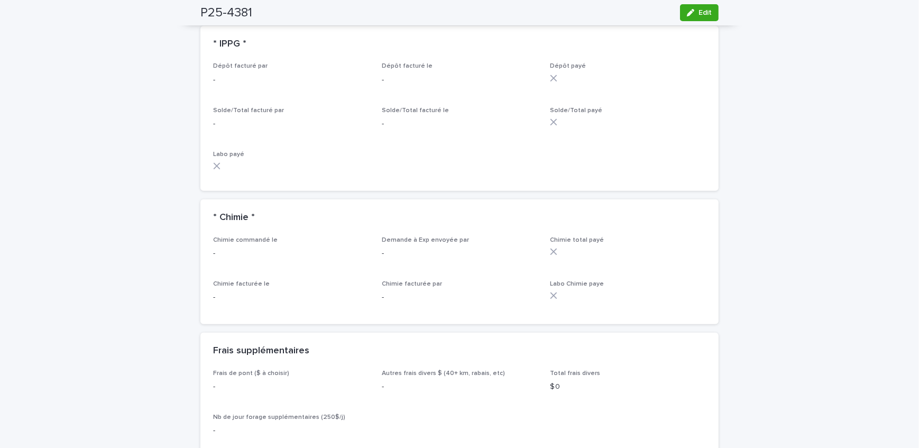
scroll to position [817, 0]
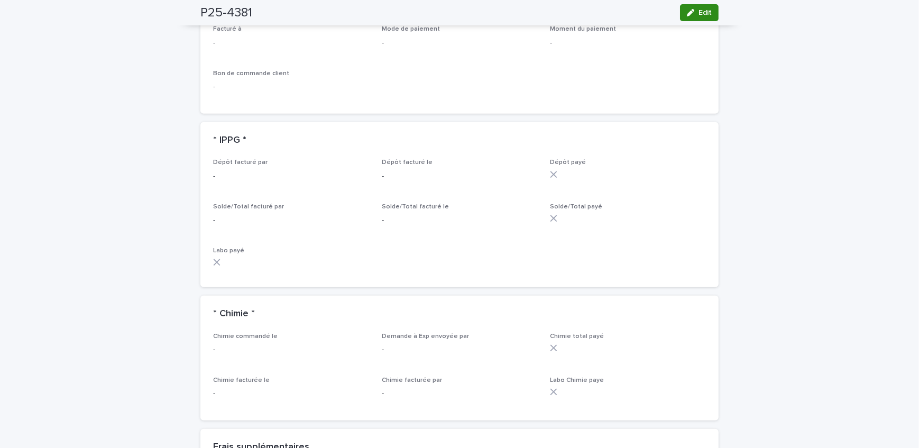
click at [687, 16] on icon "button" at bounding box center [690, 12] width 7 height 7
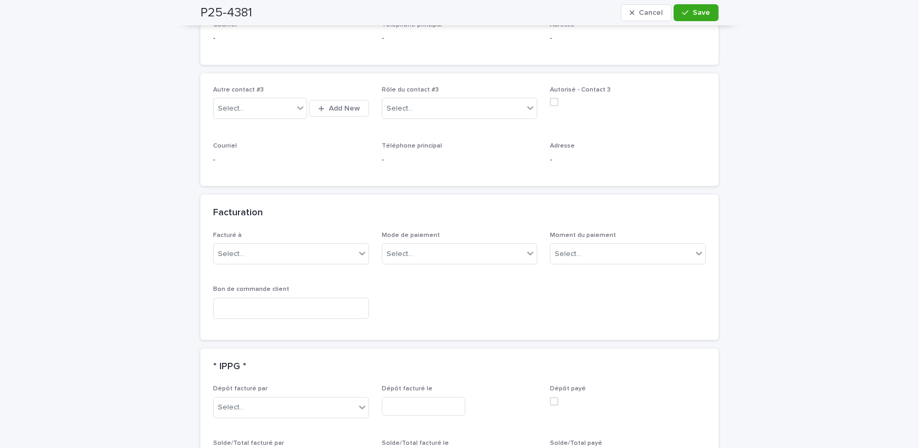
scroll to position [715, 0]
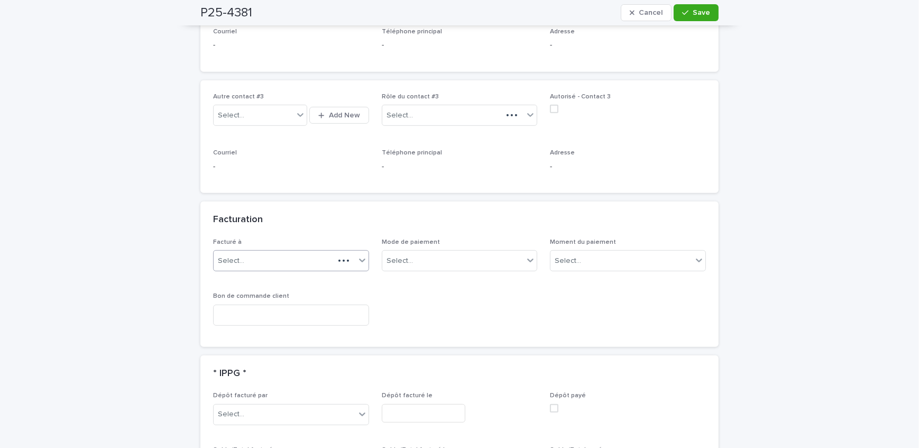
click at [272, 260] on div "Select..." at bounding box center [274, 260] width 121 height 17
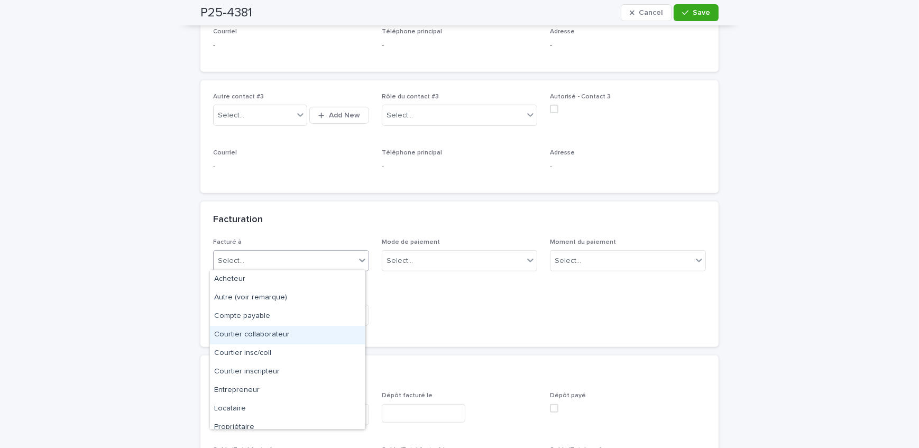
scroll to position [26, 0]
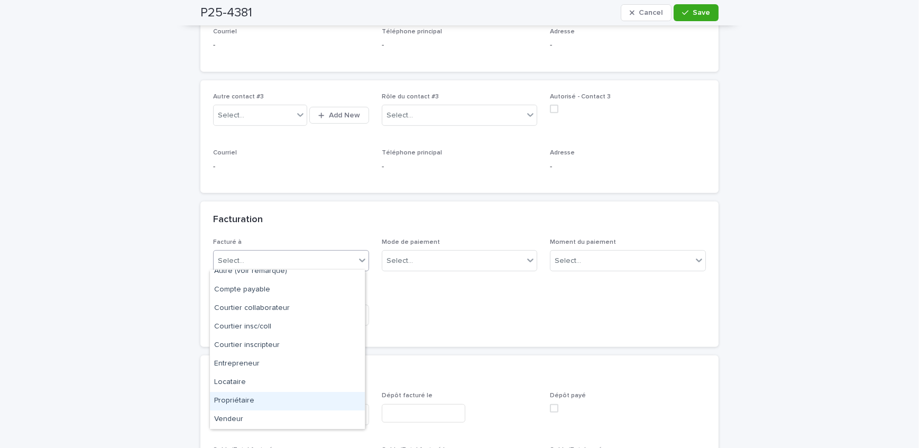
click at [265, 402] on div "Propriétaire" at bounding box center [287, 401] width 155 height 19
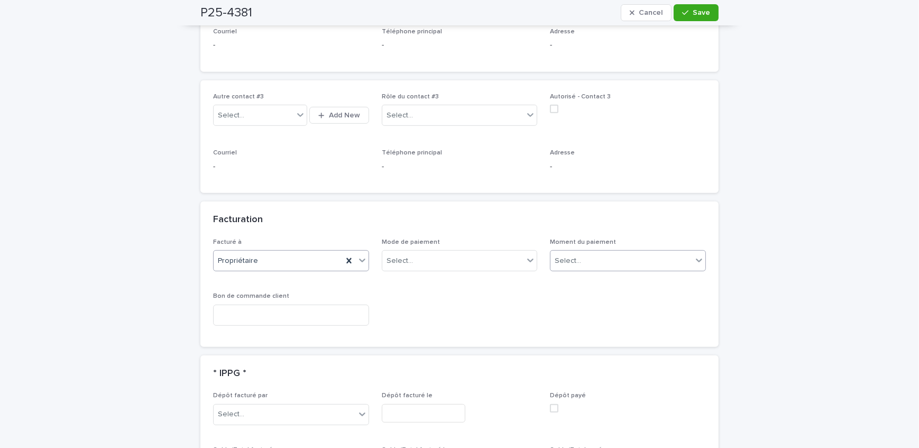
click at [625, 265] on div "Select..." at bounding box center [621, 260] width 142 height 17
click at [618, 278] on div "Au sondage" at bounding box center [624, 279] width 155 height 19
click at [703, 7] on button "Save" at bounding box center [696, 12] width 45 height 17
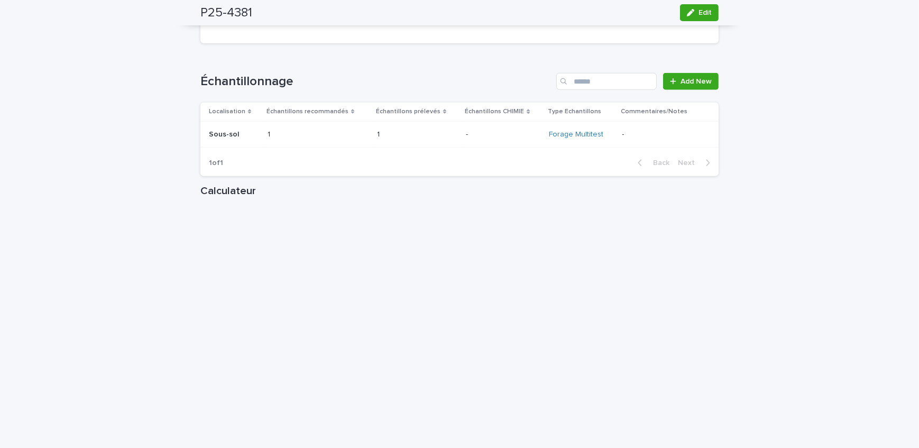
scroll to position [1340, 0]
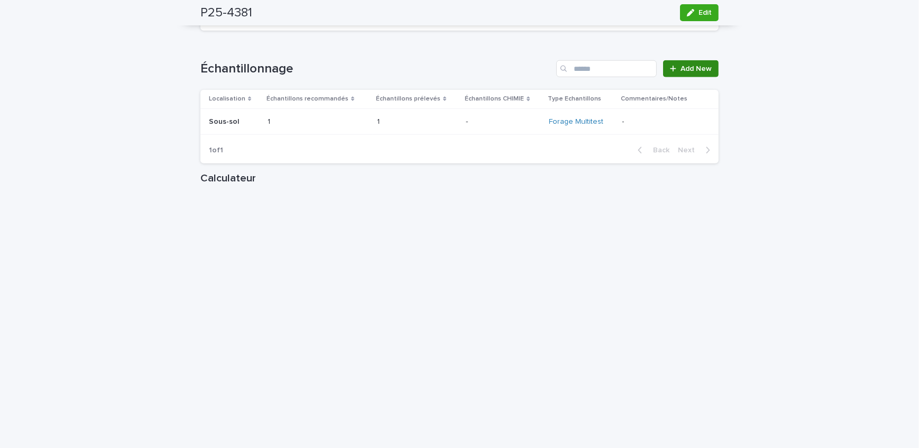
click at [672, 72] on icon at bounding box center [673, 68] width 6 height 7
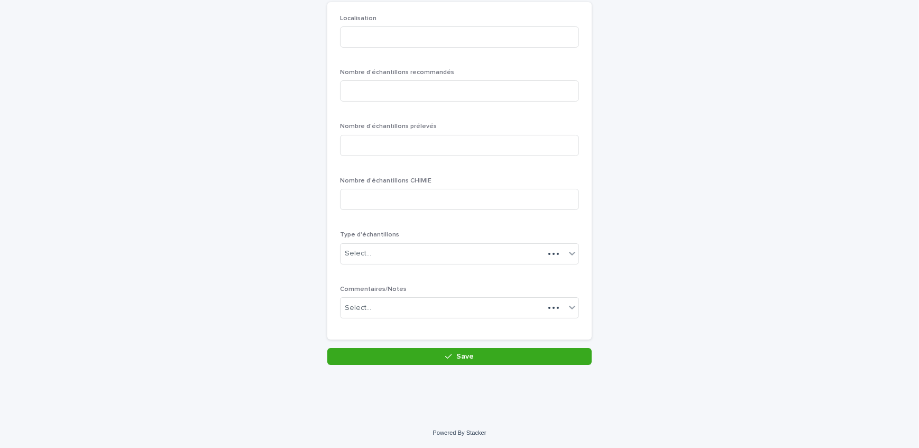
scroll to position [91, 0]
click at [349, 30] on input at bounding box center [459, 37] width 239 height 21
type input "******"
click at [402, 98] on input at bounding box center [459, 91] width 239 height 21
type input "*"
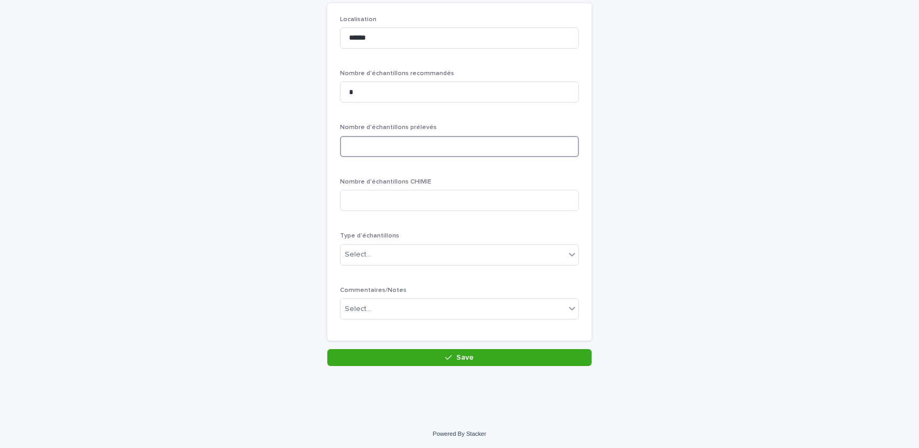
click at [383, 140] on input at bounding box center [459, 146] width 239 height 21
type input "*"
click at [396, 258] on div "Select..." at bounding box center [453, 254] width 225 height 17
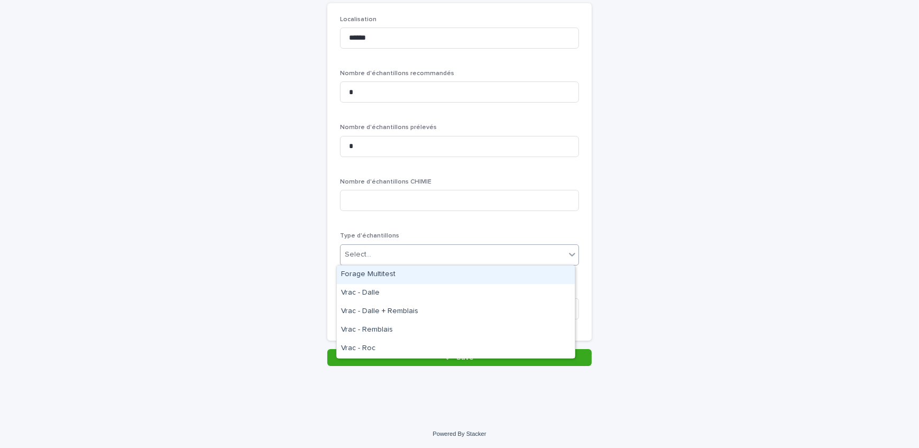
click at [400, 278] on div "Forage Multitest" at bounding box center [456, 274] width 238 height 19
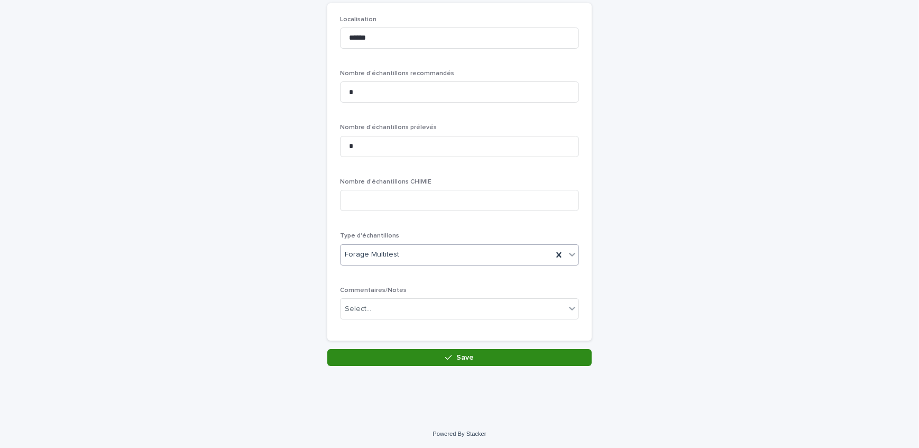
click at [430, 362] on button "Save" at bounding box center [459, 357] width 264 height 17
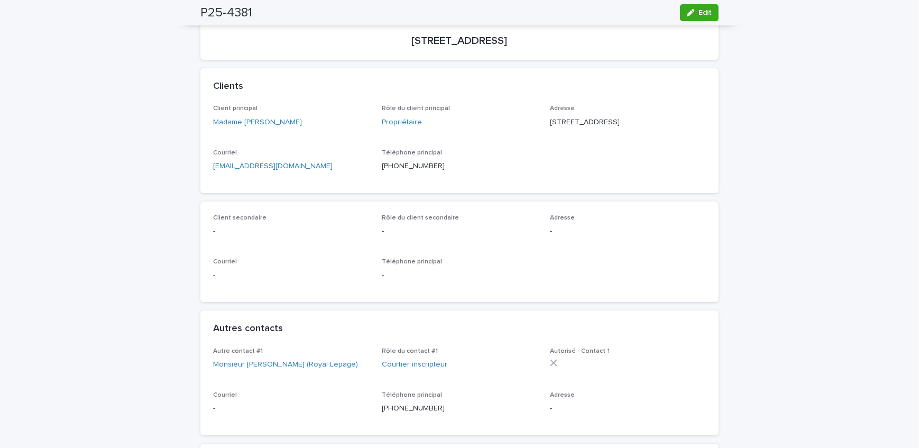
scroll to position [48, 0]
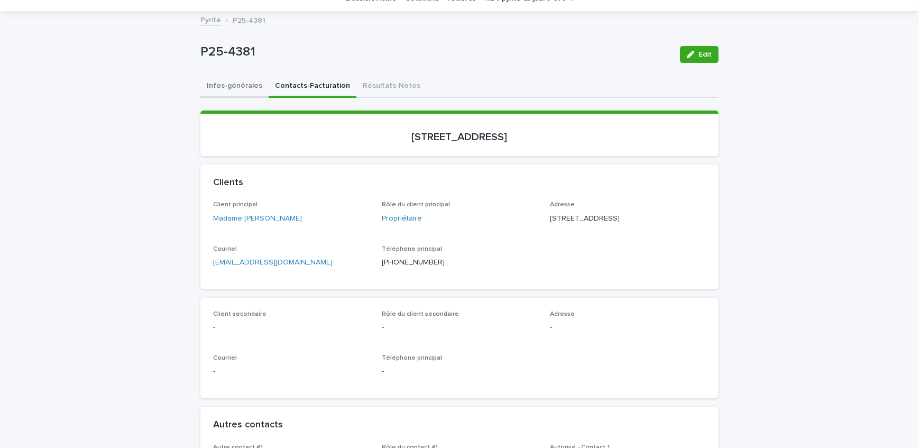
click at [236, 82] on button "Infos-générales" at bounding box center [234, 87] width 68 height 22
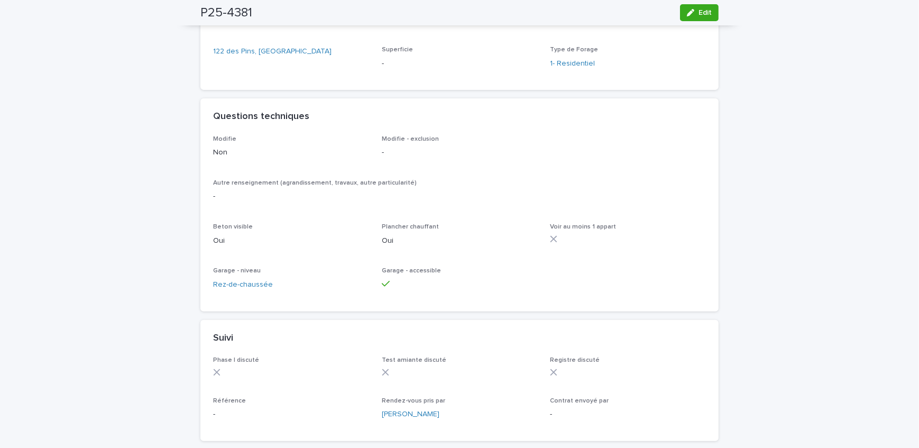
scroll to position [625, 0]
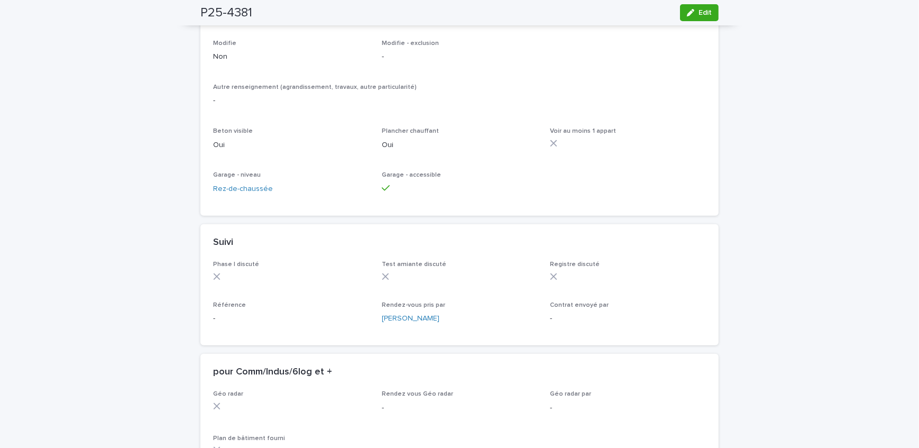
drag, startPoint x: 691, startPoint y: 14, endPoint x: 390, endPoint y: 165, distance: 336.8
click at [691, 14] on icon "button" at bounding box center [690, 12] width 7 height 7
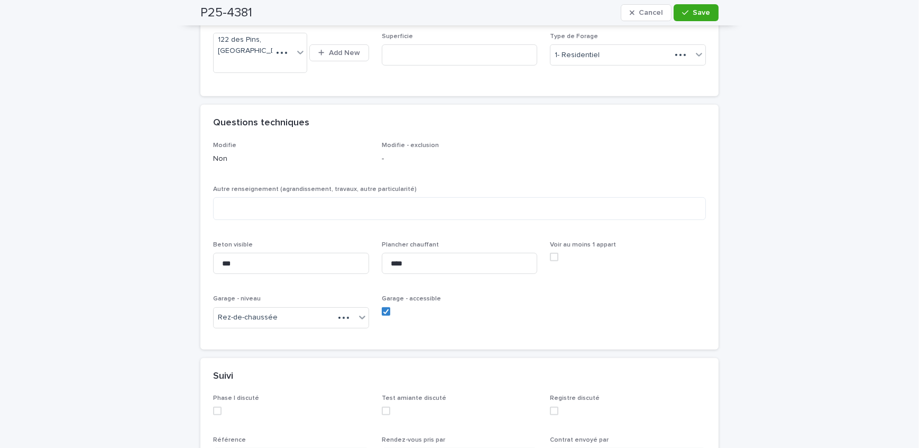
scroll to position [703, 0]
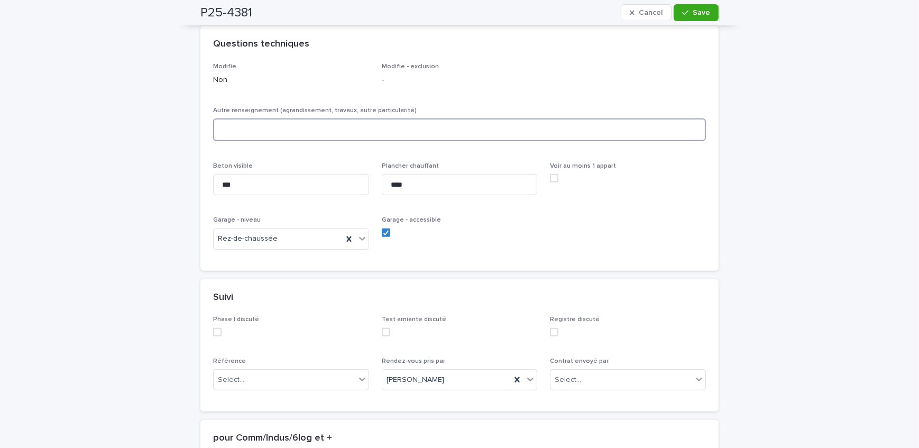
click at [286, 137] on textarea at bounding box center [459, 129] width 493 height 23
type textarea "**********"
click at [689, 13] on div "button" at bounding box center [687, 12] width 11 height 7
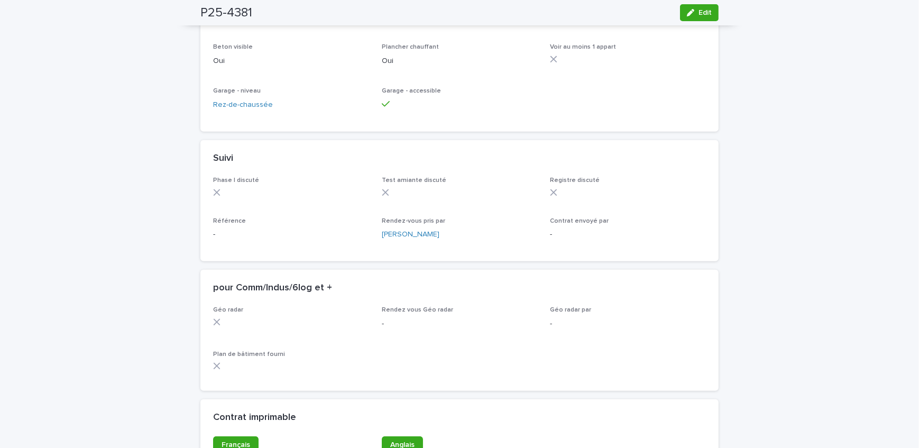
scroll to position [721, 0]
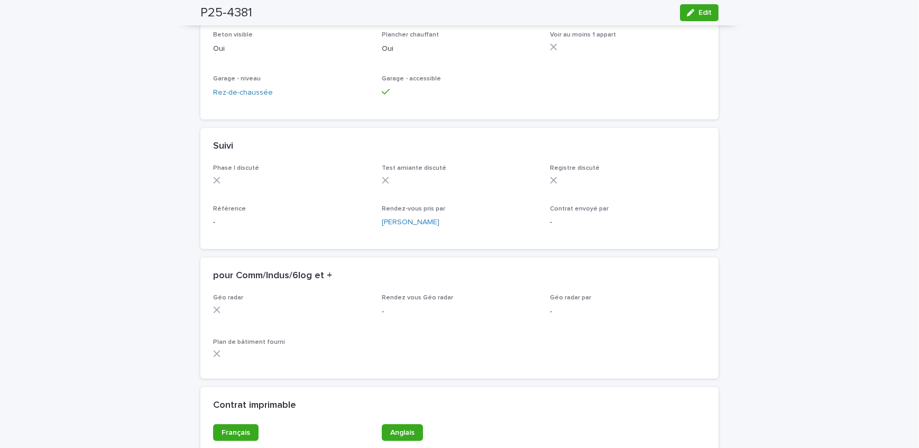
drag, startPoint x: 690, startPoint y: 12, endPoint x: 8, endPoint y: 173, distance: 701.0
click at [690, 12] on icon "button" at bounding box center [690, 12] width 7 height 7
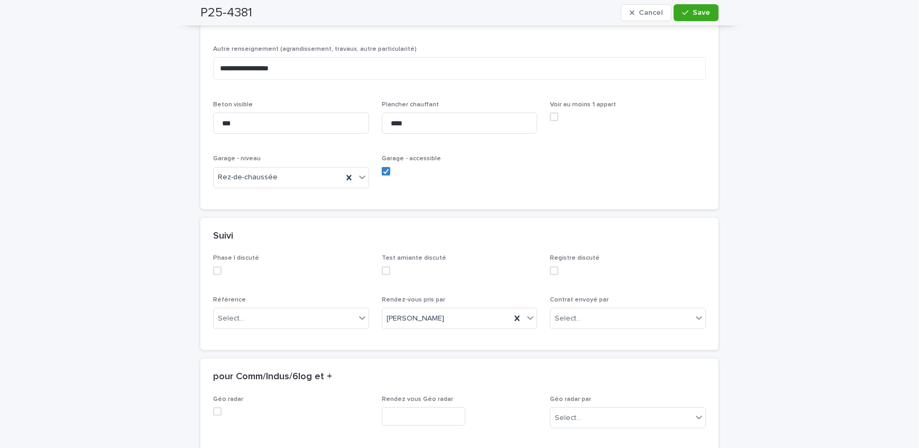
scroll to position [817, 0]
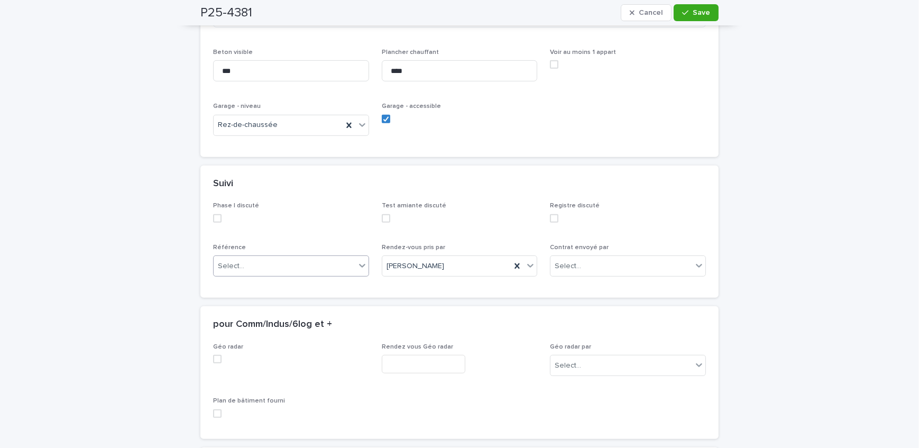
click at [258, 275] on div "Select..." at bounding box center [285, 266] width 142 height 17
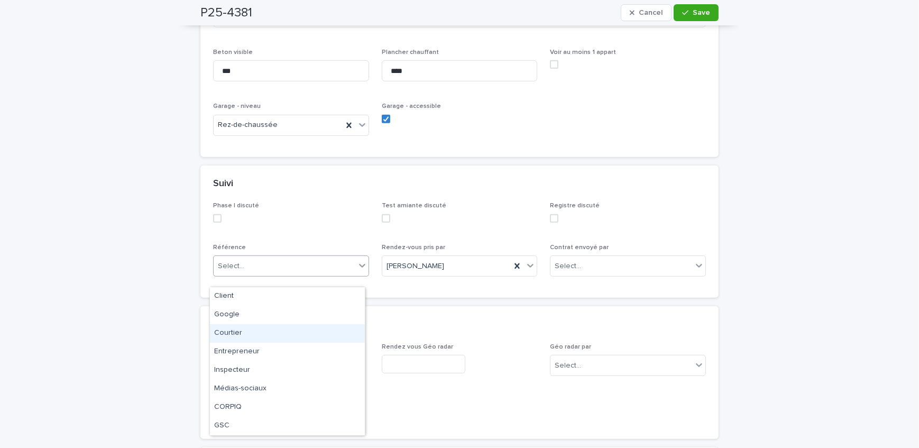
click at [253, 328] on div "Courtier" at bounding box center [287, 333] width 155 height 19
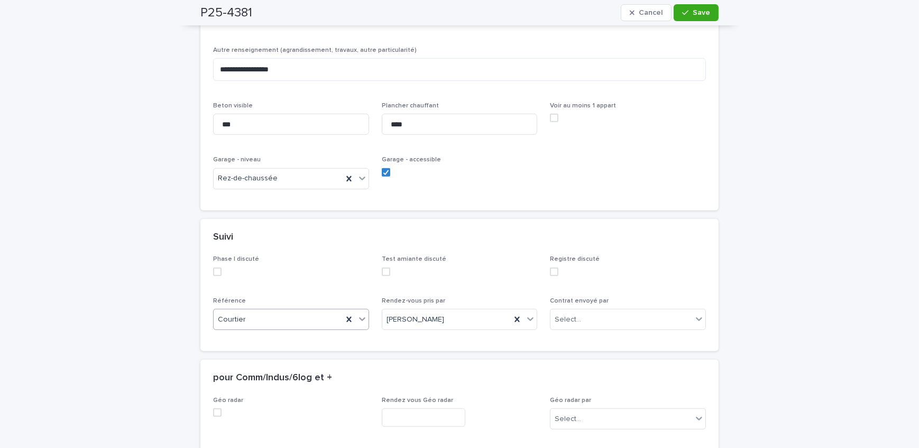
click at [708, 10] on button "Save" at bounding box center [696, 12] width 45 height 17
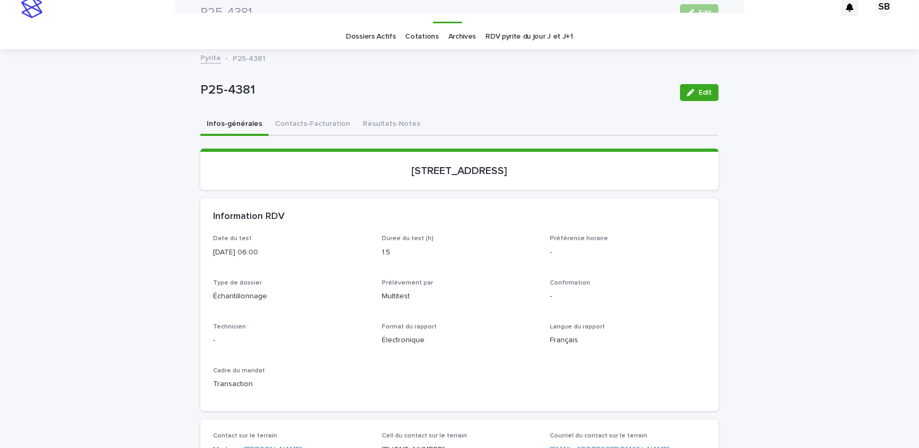
scroll to position [0, 0]
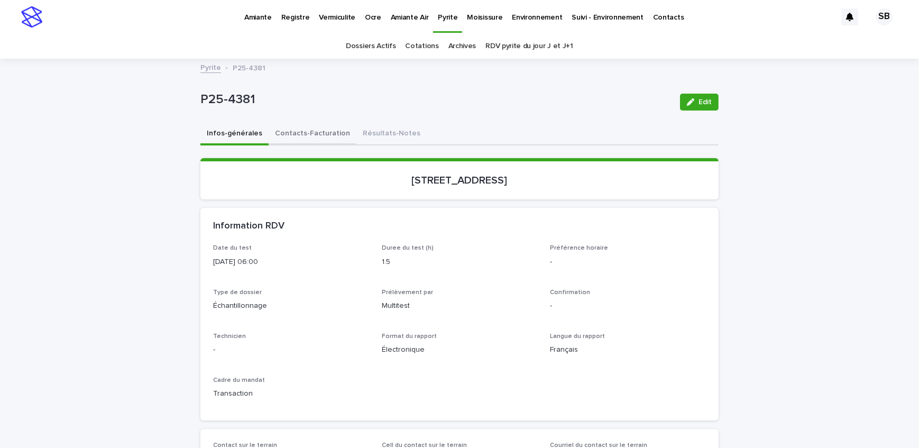
click at [309, 135] on button "Contacts-Facturation" at bounding box center [313, 134] width 88 height 22
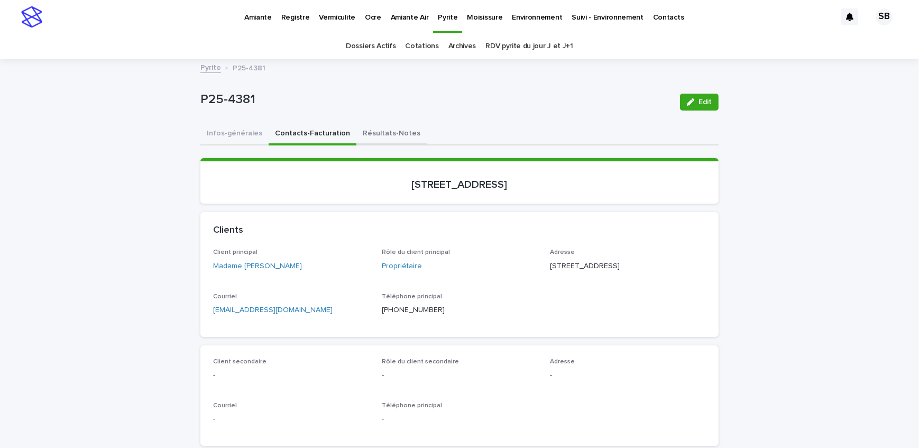
click at [356, 133] on button "Résultats-Notes" at bounding box center [391, 134] width 70 height 22
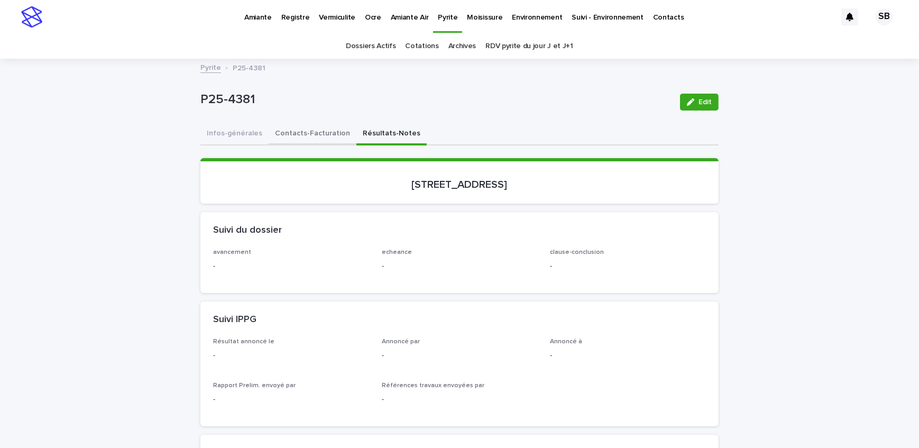
click at [286, 143] on button "Contacts-Facturation" at bounding box center [313, 134] width 88 height 22
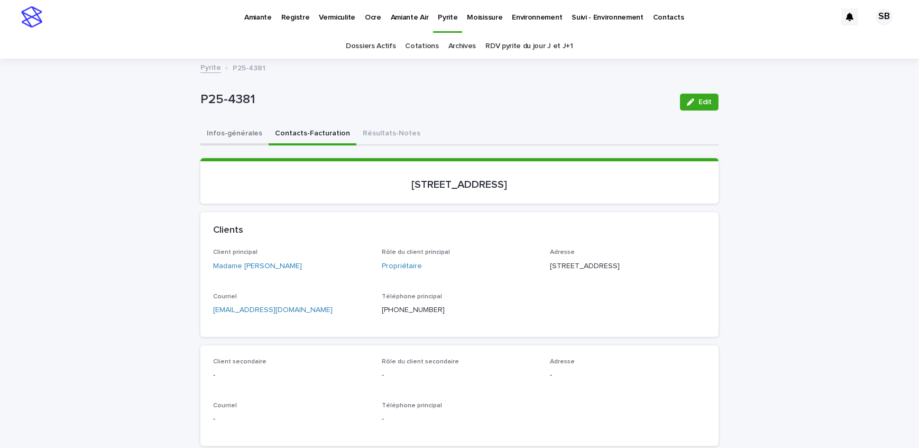
click at [206, 135] on button "Infos-générales" at bounding box center [234, 134] width 68 height 22
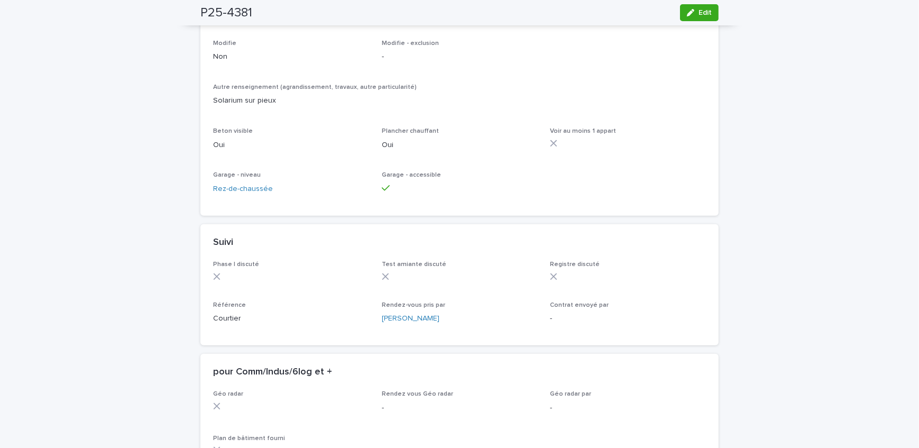
scroll to position [721, 0]
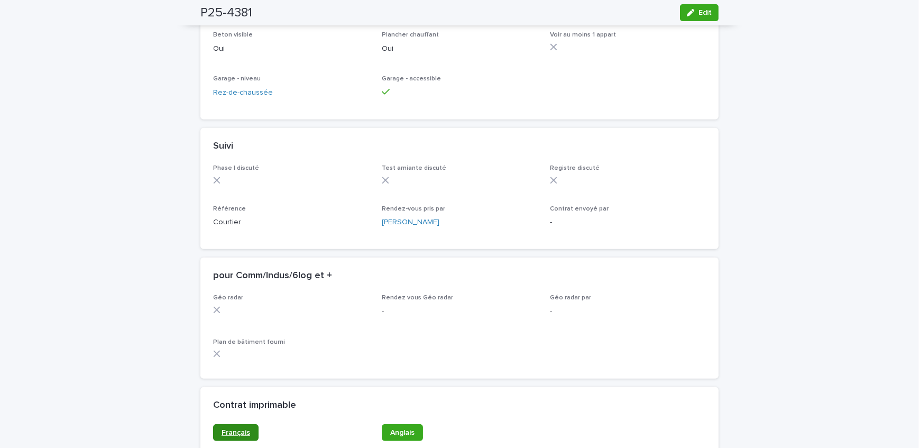
click at [238, 436] on link "Français" at bounding box center [235, 432] width 45 height 17
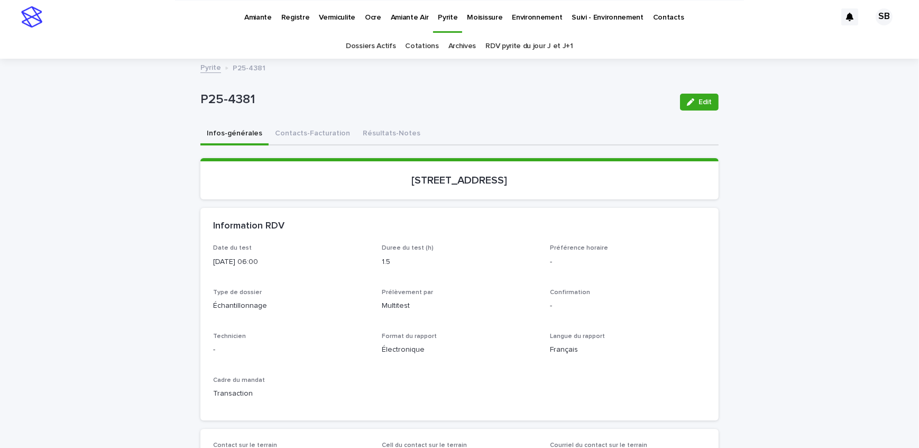
scroll to position [0, 0]
click at [378, 128] on button "Résultats-Notes" at bounding box center [391, 134] width 70 height 22
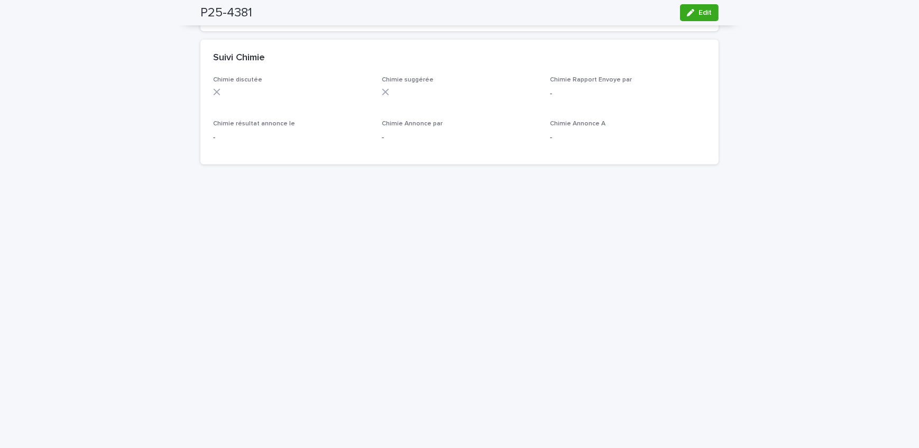
scroll to position [625, 0]
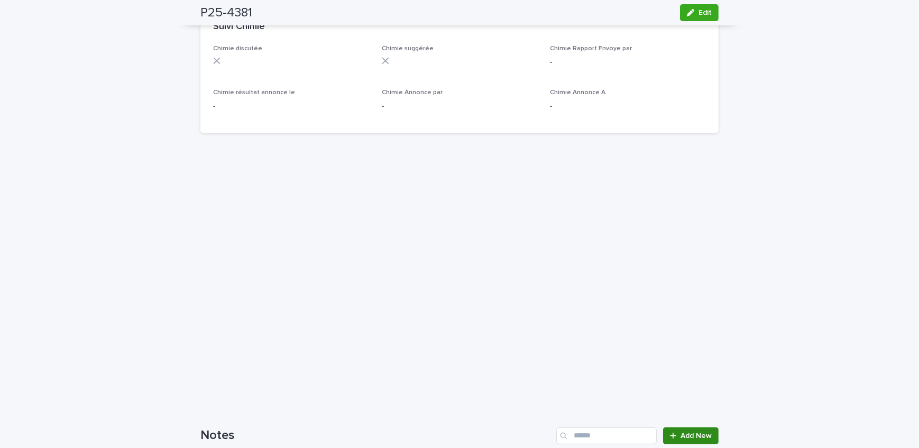
click at [708, 434] on span "Add New" at bounding box center [696, 435] width 31 height 7
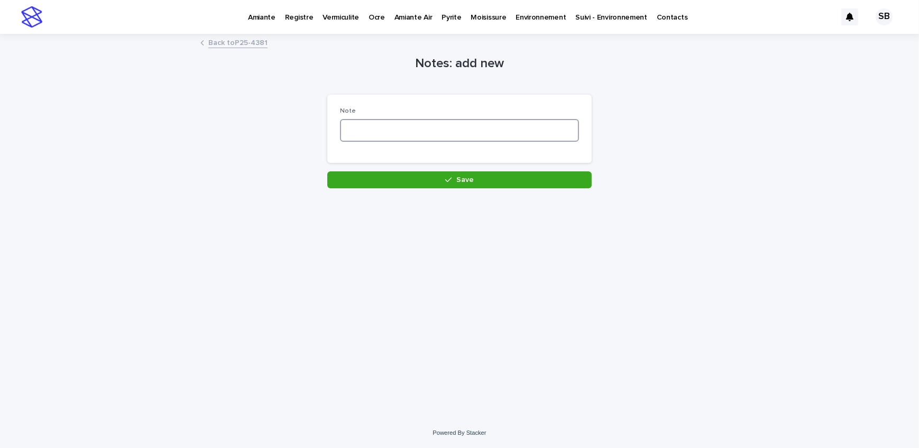
click at [472, 127] on textarea at bounding box center [459, 130] width 239 height 23
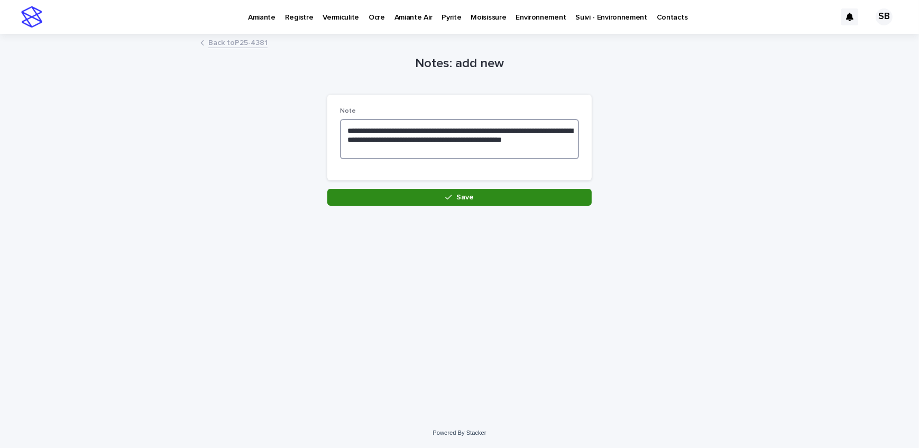
type textarea "**********"
click at [443, 200] on button "Save" at bounding box center [459, 197] width 264 height 17
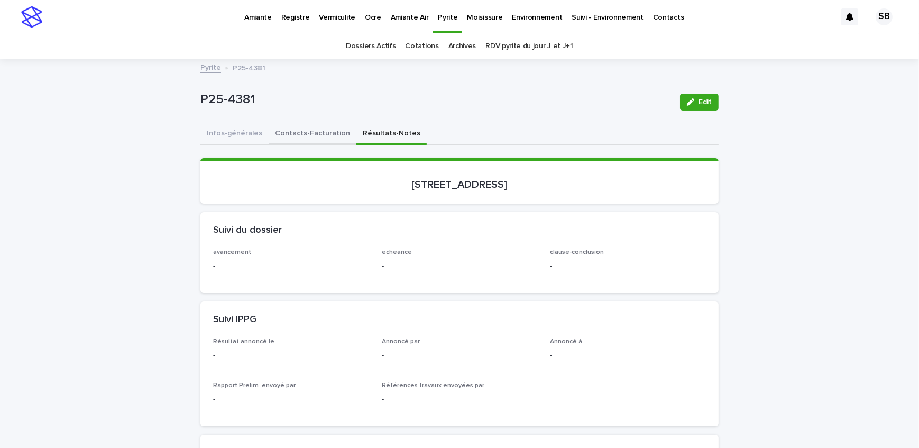
click at [304, 135] on button "Contacts-Facturation" at bounding box center [313, 134] width 88 height 22
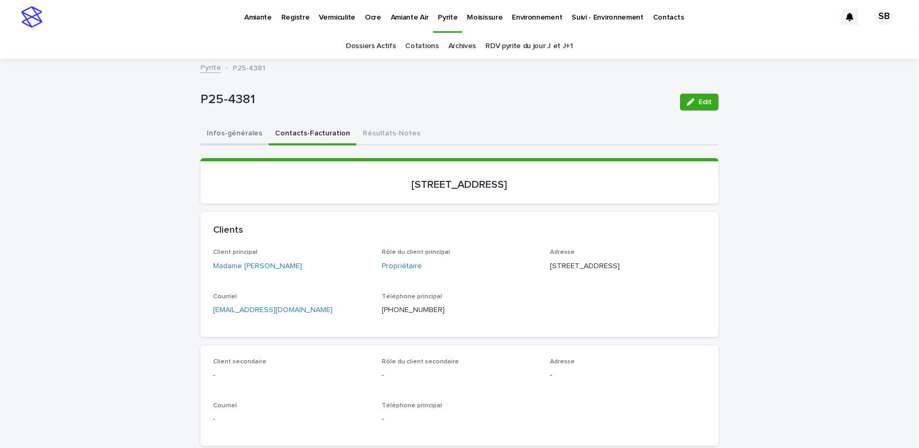
click at [253, 128] on button "Infos-générales" at bounding box center [234, 134] width 68 height 22
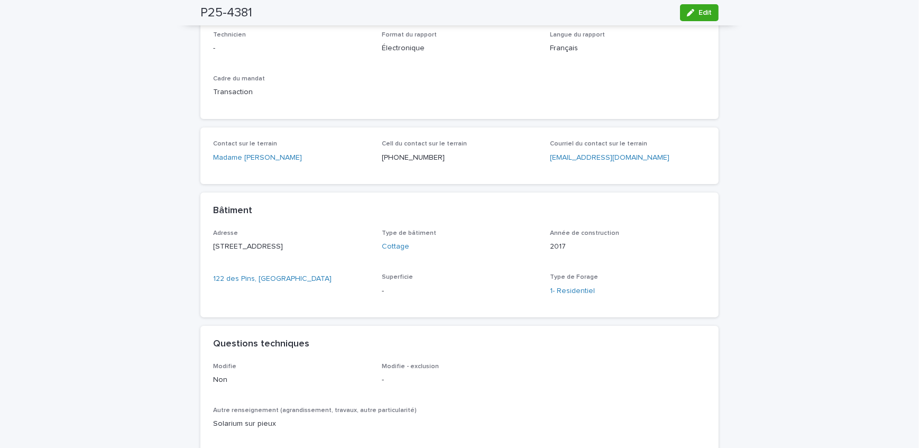
scroll to position [336, 0]
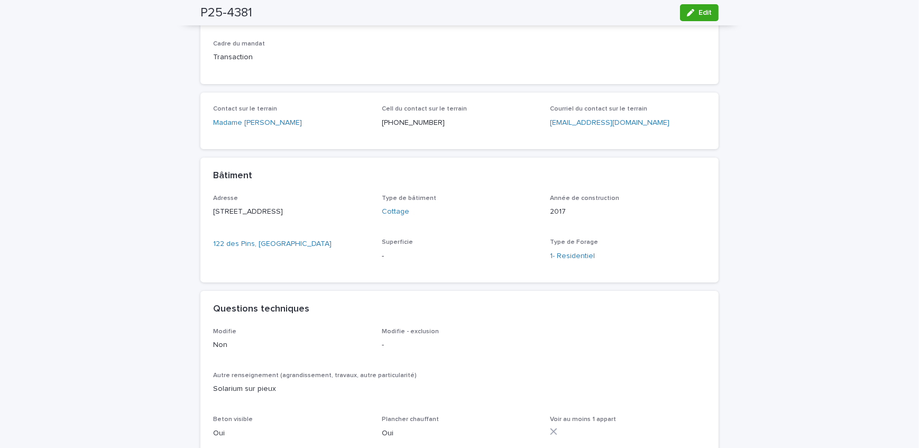
click at [143, 171] on div "Loading... Saving… Loading... Saving… P25-4381 Edit P25-4381 Edit Sorry, there …" at bounding box center [459, 315] width 919 height 1185
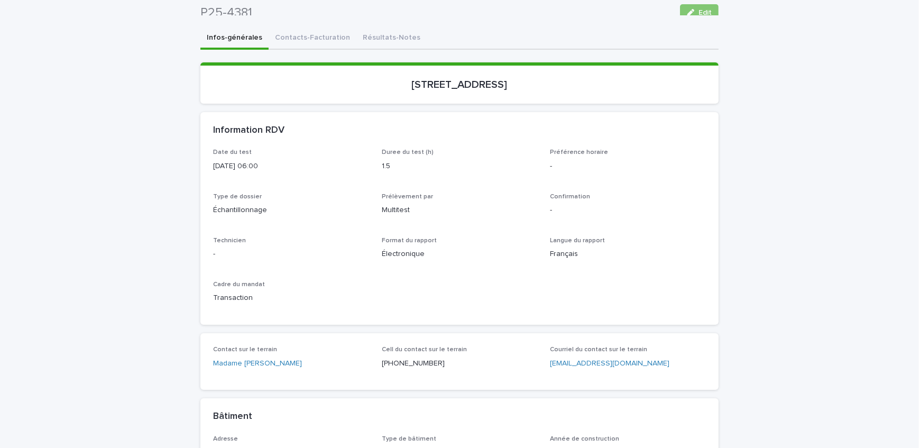
scroll to position [0, 0]
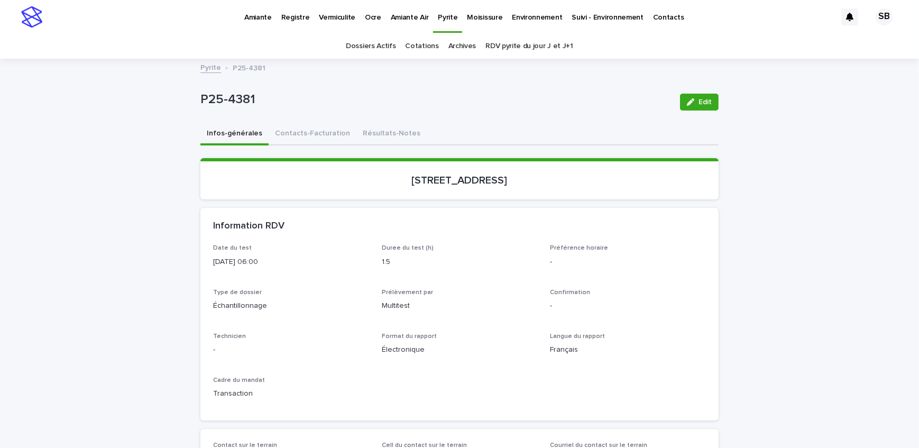
click at [209, 62] on link "Pyrite" at bounding box center [210, 67] width 21 height 12
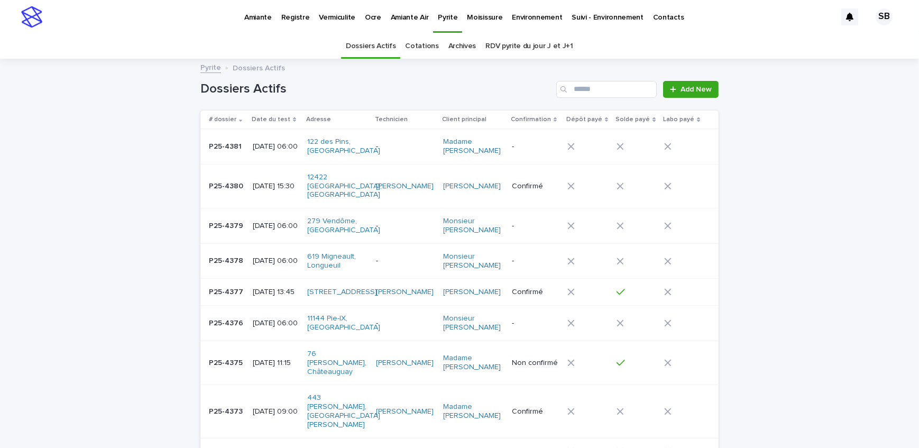
click at [265, 17] on p "Amiante" at bounding box center [257, 11] width 27 height 22
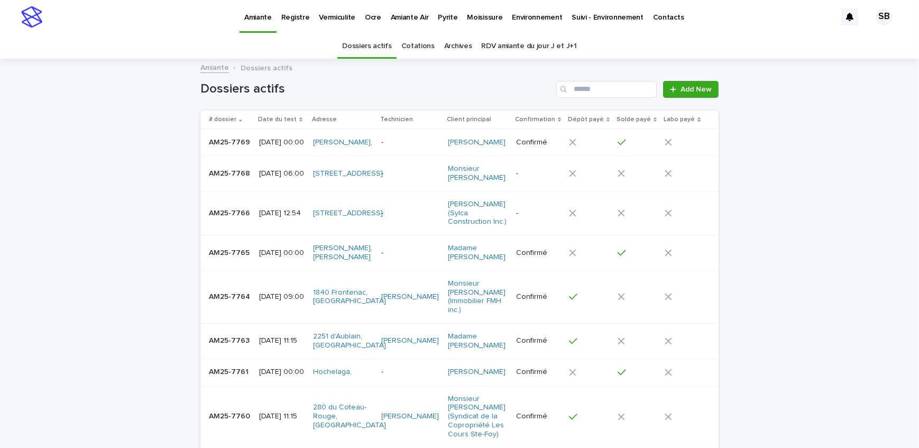
click at [449, 24] on link "Pyrite" at bounding box center [447, 16] width 29 height 33
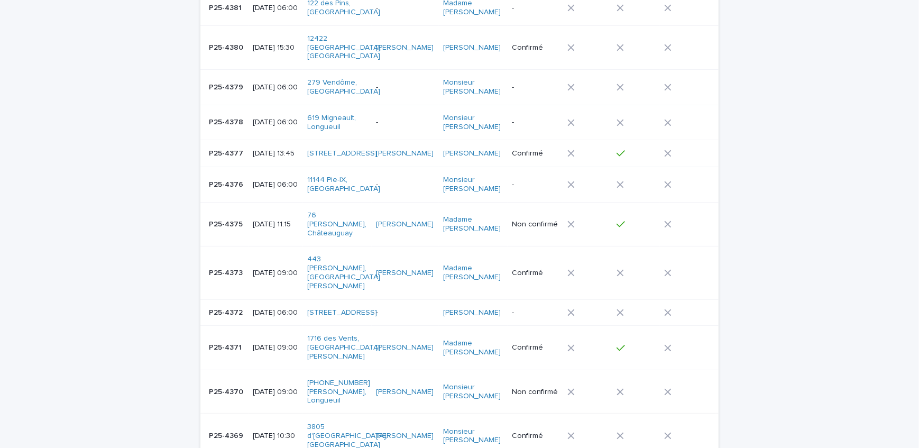
scroll to position [192, 0]
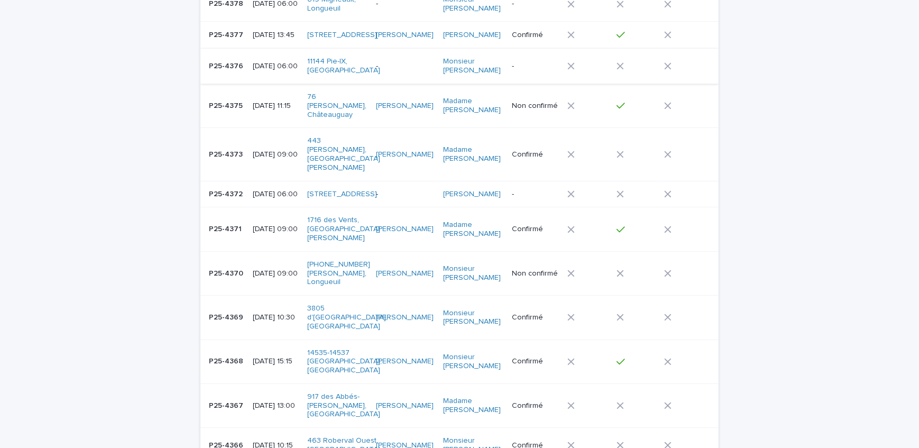
scroll to position [240, 0]
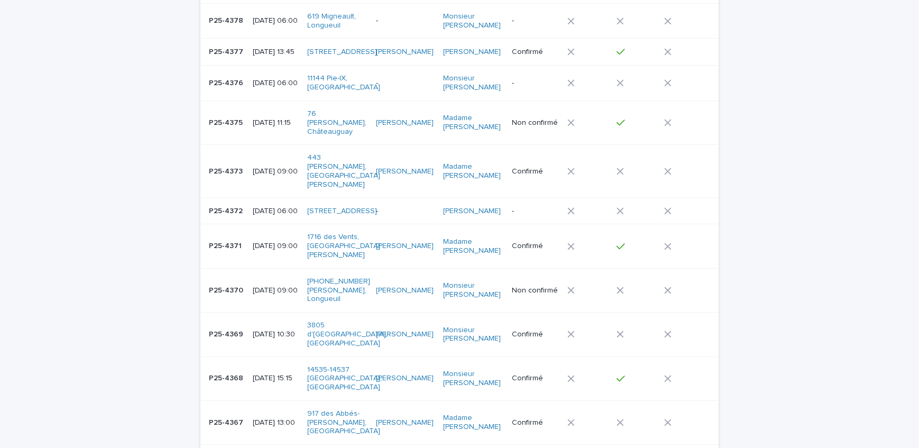
click at [229, 132] on div "P25-4375 P25-4375" at bounding box center [226, 122] width 35 height 17
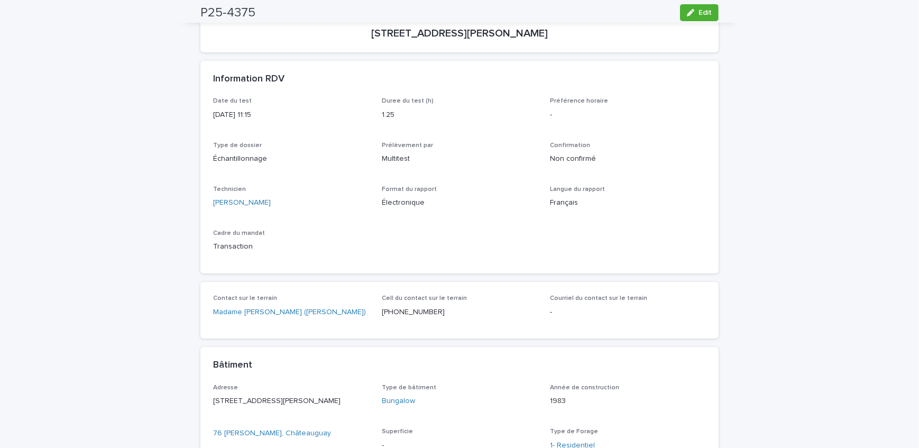
scroll to position [96, 0]
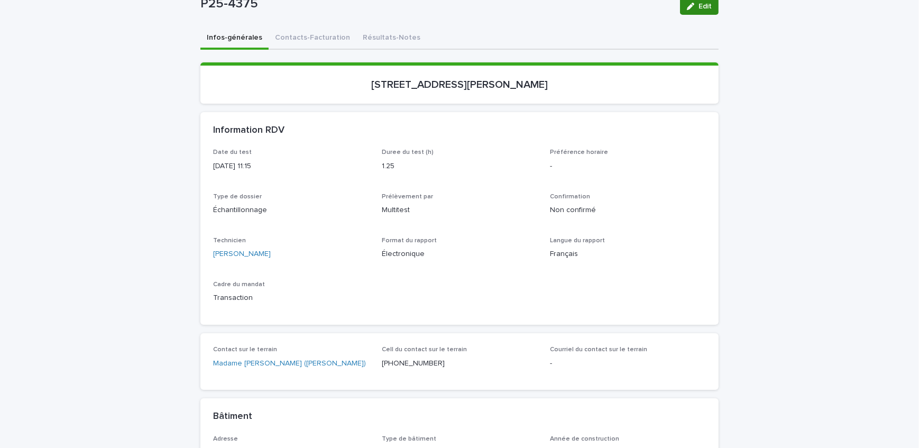
click at [703, 12] on button "Edit" at bounding box center [699, 6] width 39 height 17
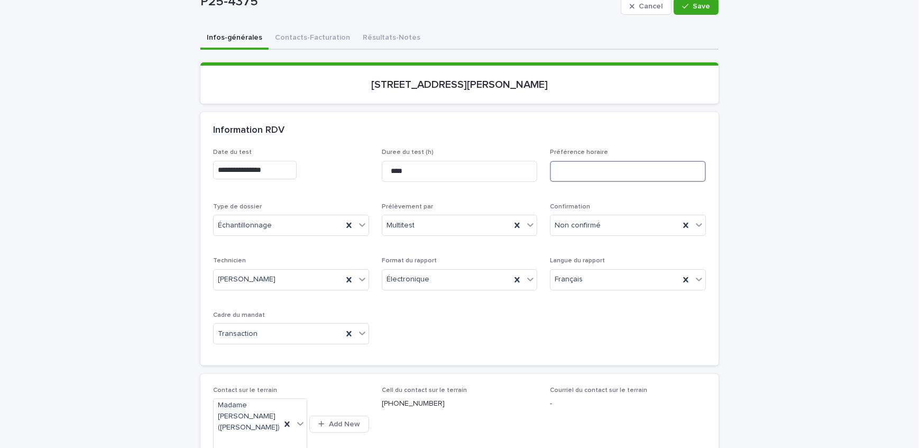
click at [598, 170] on input at bounding box center [628, 171] width 156 height 21
type input "*"
type input "**********"
click at [682, 6] on icon "button" at bounding box center [685, 6] width 6 height 7
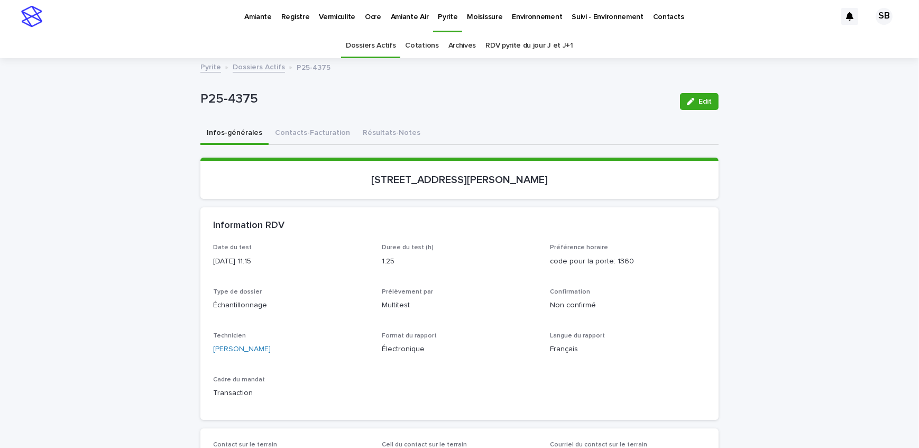
scroll to position [0, 0]
click at [253, 66] on link "Dossiers Actifs" at bounding box center [259, 67] width 52 height 12
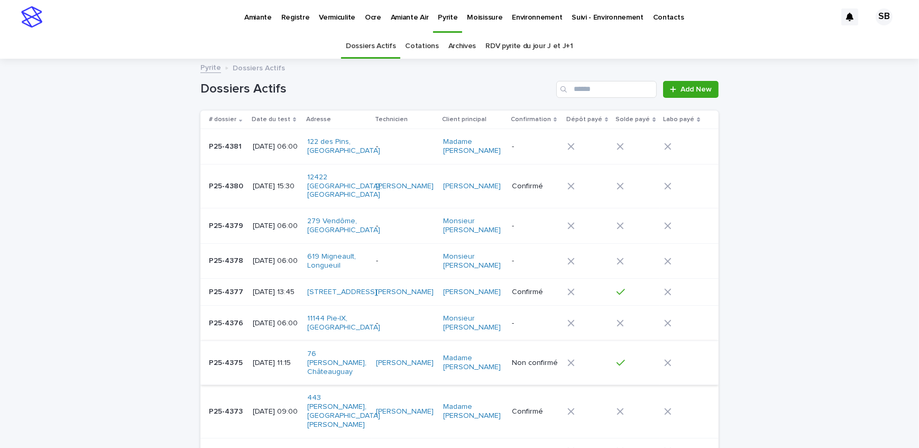
scroll to position [96, 0]
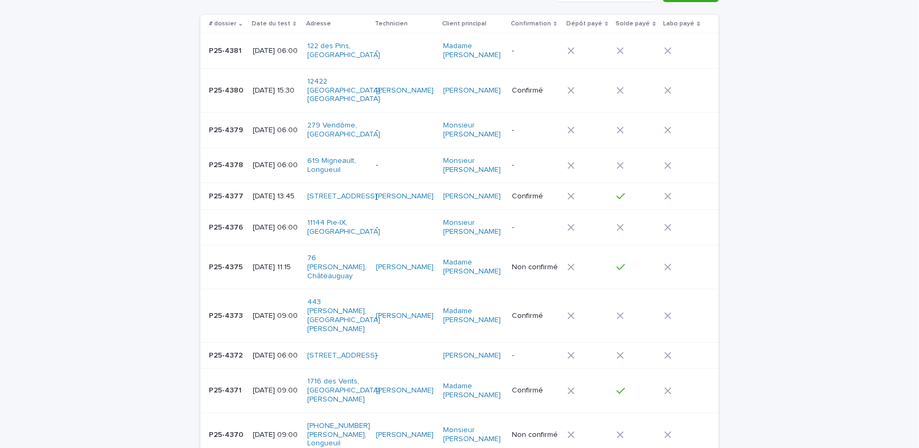
click at [210, 428] on p "P25-4370" at bounding box center [227, 433] width 36 height 11
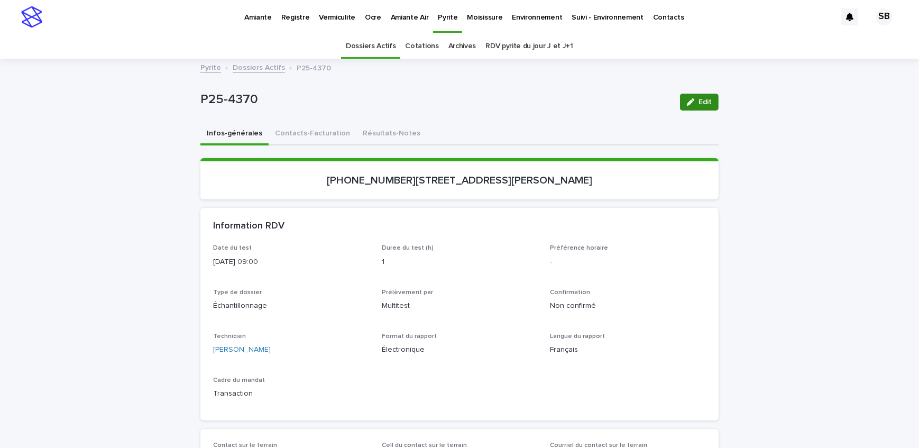
click at [711, 104] on button "Edit" at bounding box center [699, 102] width 39 height 17
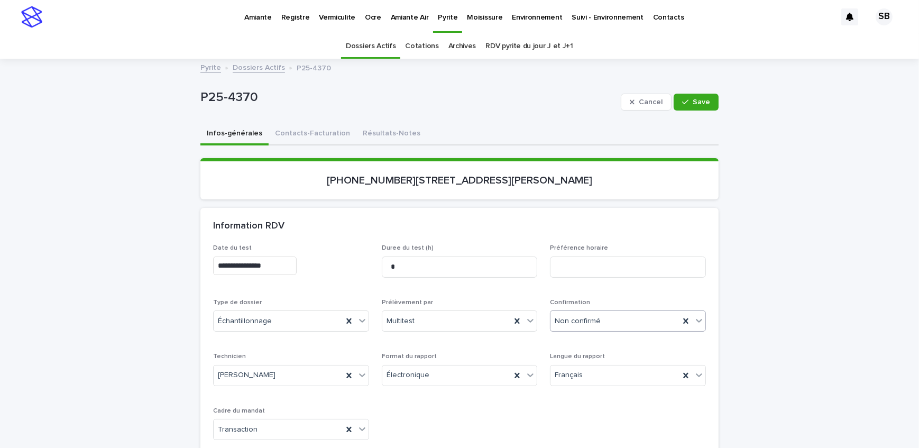
click at [614, 320] on div "Non confirmé" at bounding box center [614, 321] width 129 height 17
click at [603, 394] on div "Confirmé" at bounding box center [624, 396] width 155 height 19
click at [693, 100] on span "Save" at bounding box center [701, 101] width 17 height 7
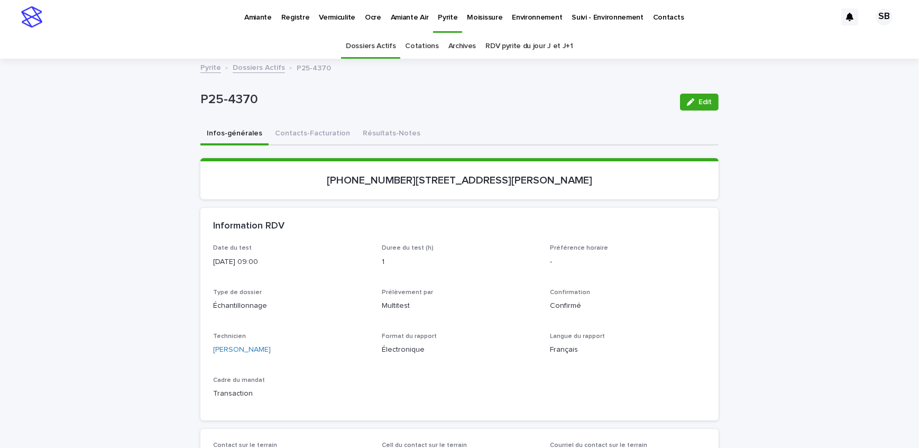
click at [262, 63] on link "Dossiers Actifs" at bounding box center [259, 67] width 52 height 12
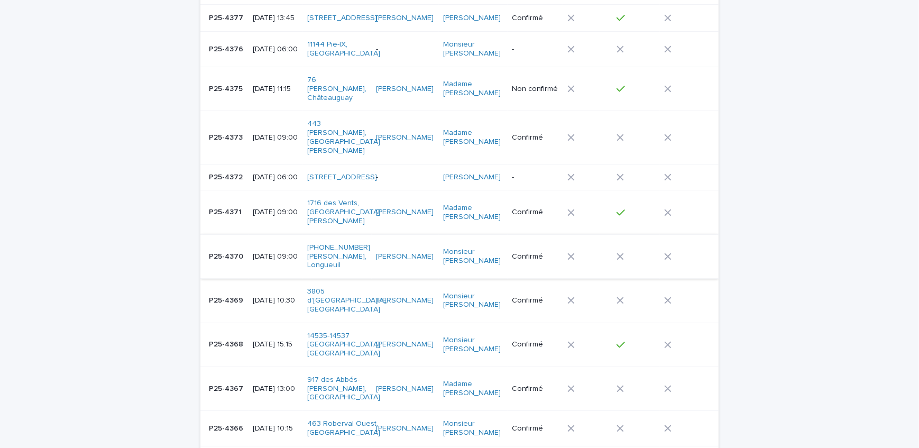
scroll to position [130, 0]
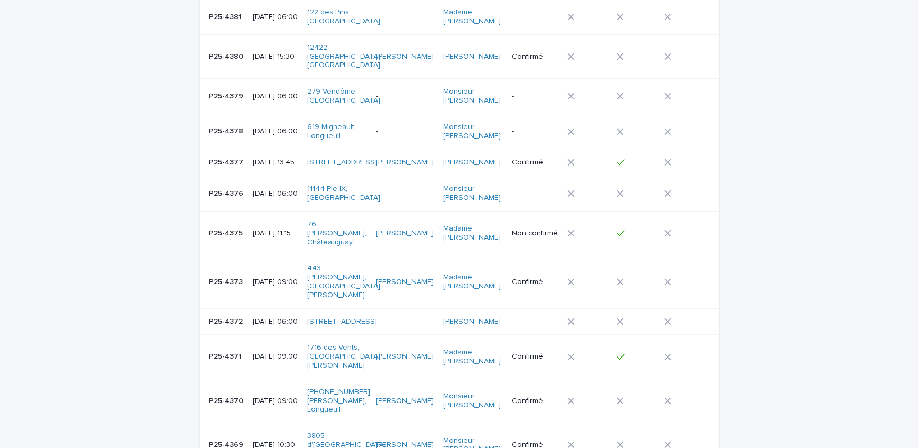
click at [249, 232] on td "[DATE] 11:15" at bounding box center [276, 233] width 54 height 44
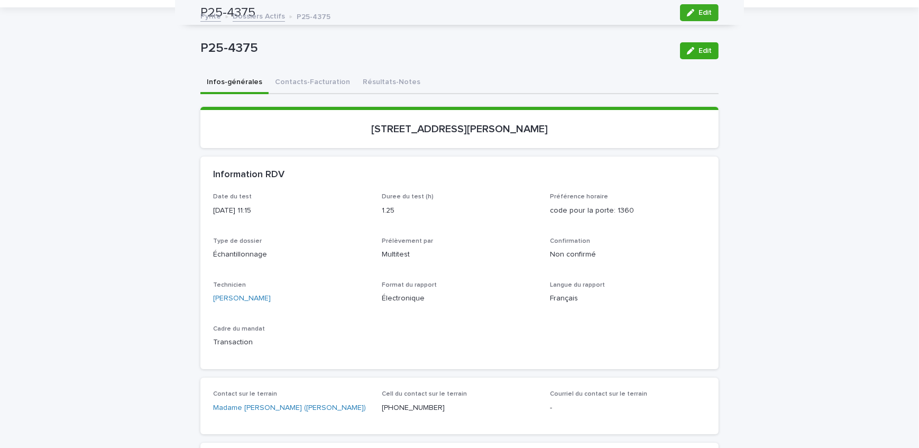
scroll to position [33, 0]
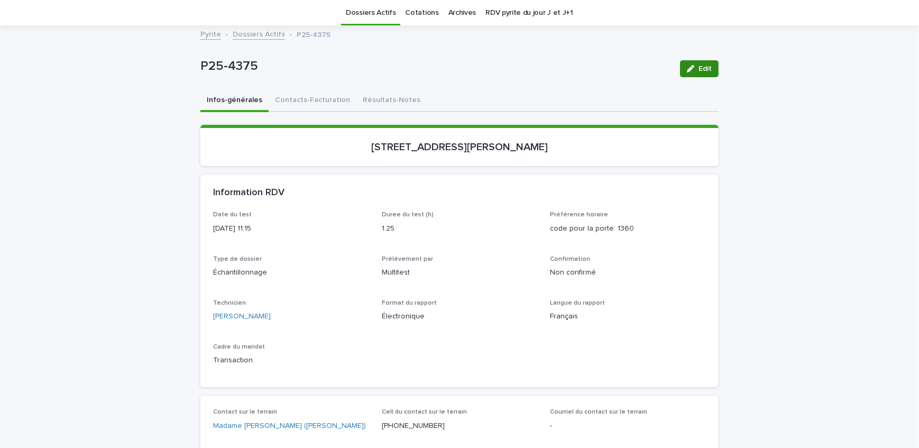
click at [687, 63] on button "Edit" at bounding box center [699, 68] width 39 height 17
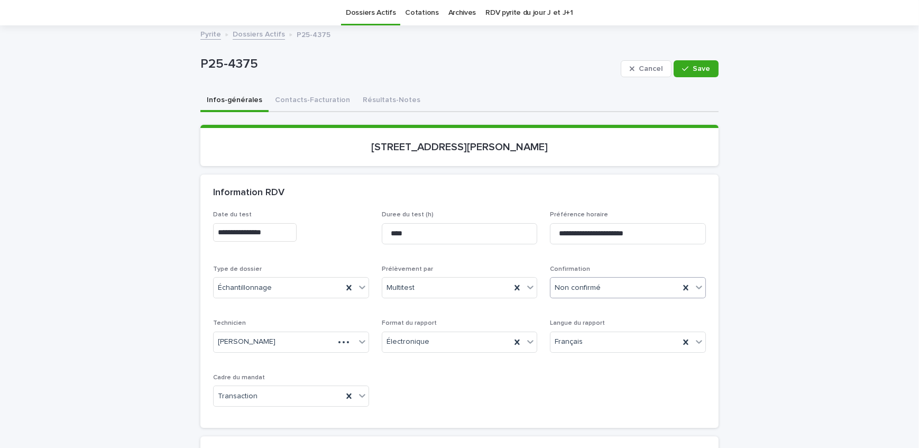
click at [610, 283] on div "Non confirmé" at bounding box center [614, 287] width 129 height 17
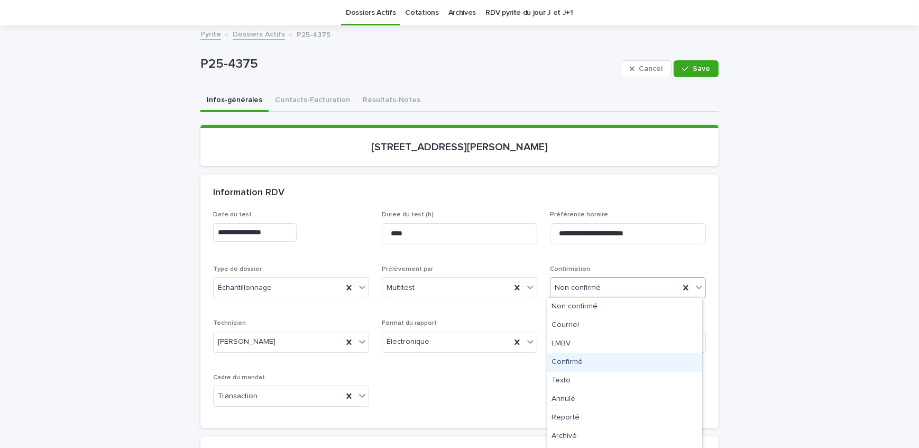
click at [599, 364] on div "Confirmé" at bounding box center [624, 362] width 155 height 19
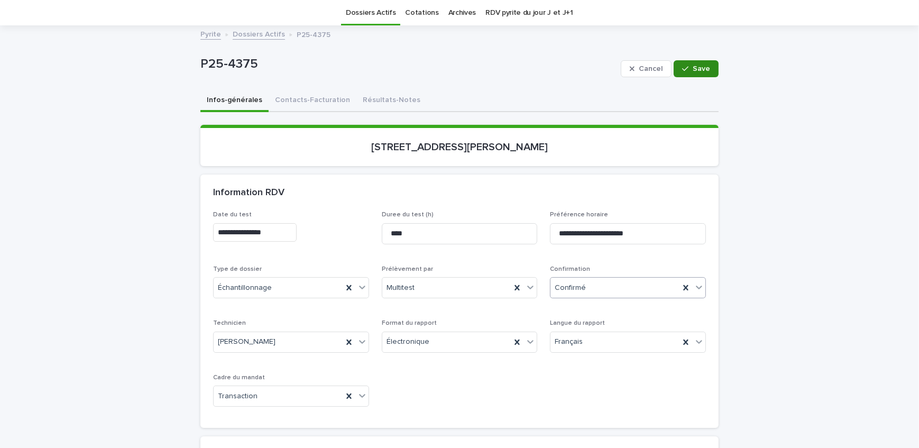
click at [693, 69] on span "Save" at bounding box center [701, 68] width 17 height 7
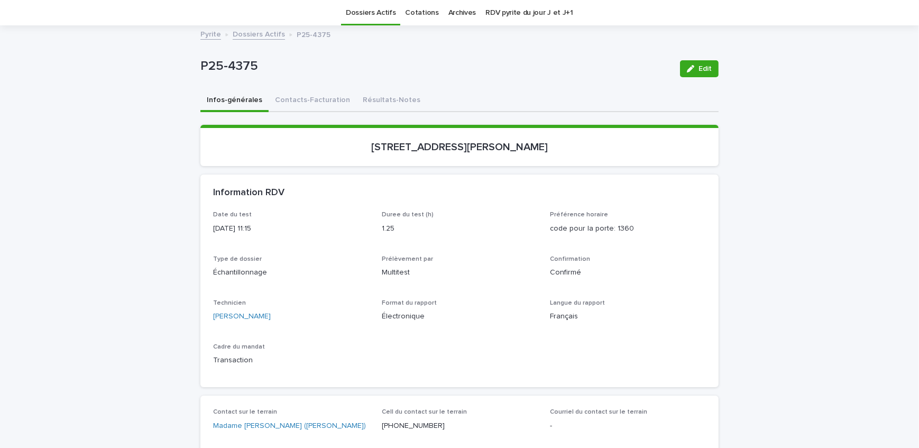
click at [268, 33] on link "Dossiers Actifs" at bounding box center [259, 33] width 52 height 12
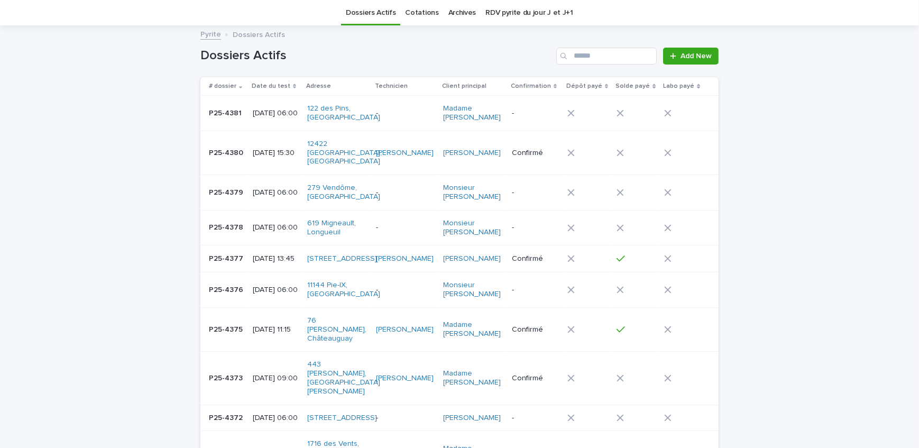
scroll to position [33, 0]
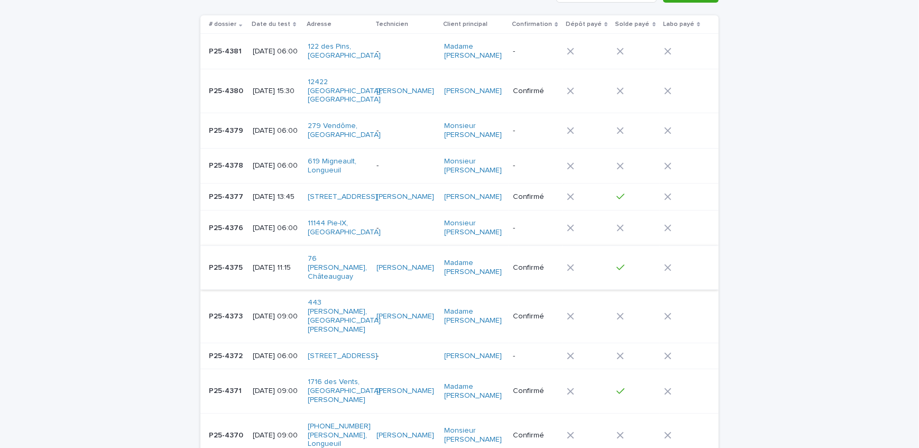
scroll to position [96, 0]
click at [574, 98] on div at bounding box center [587, 90] width 41 height 16
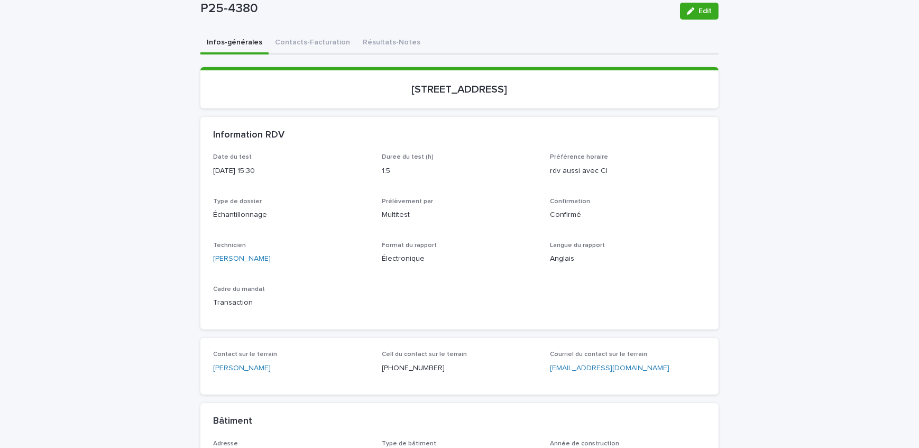
scroll to position [144, 0]
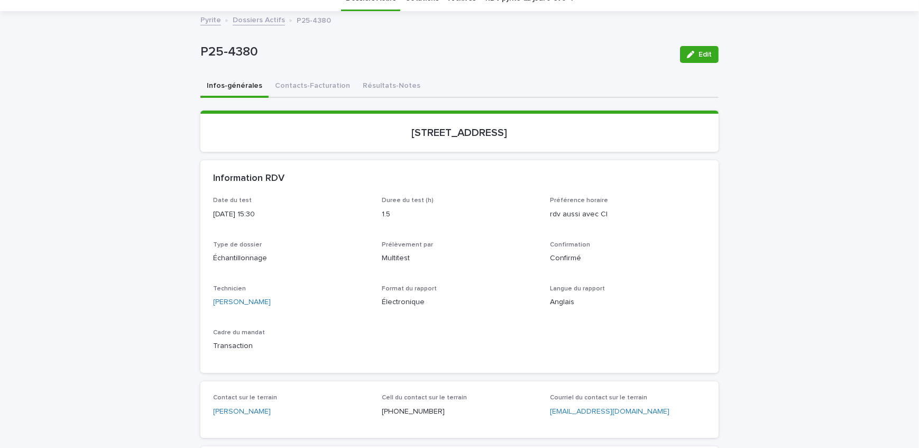
scroll to position [0, 0]
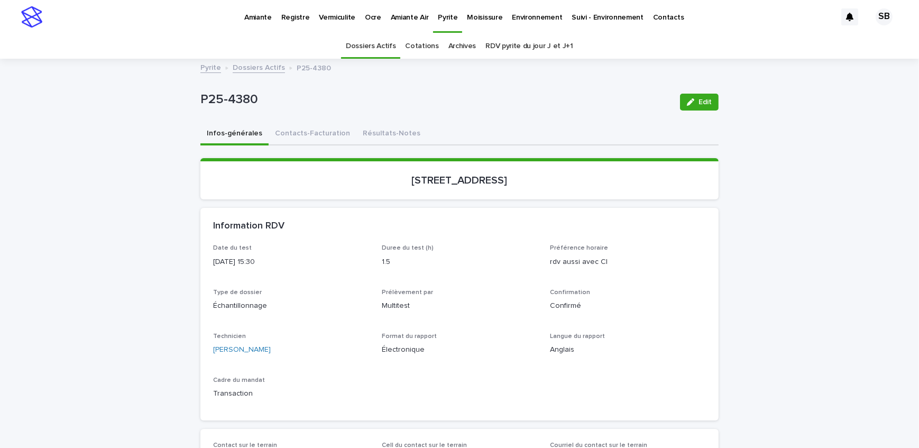
click at [259, 68] on link "Dossiers Actifs" at bounding box center [259, 67] width 52 height 12
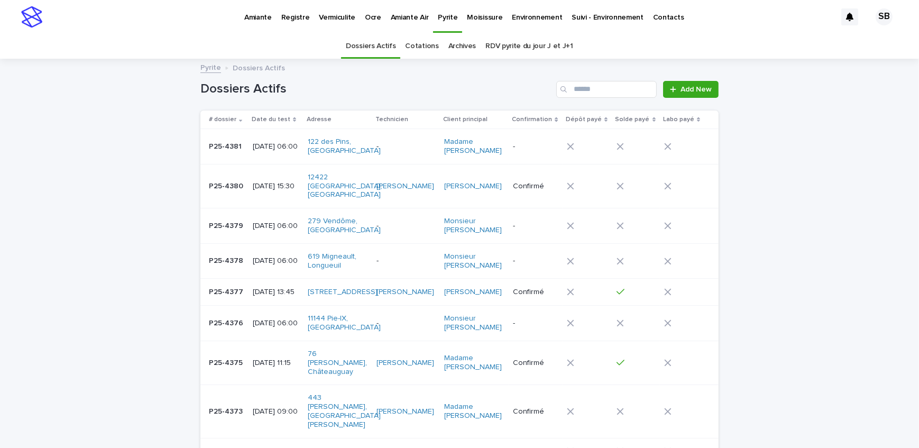
scroll to position [33, 0]
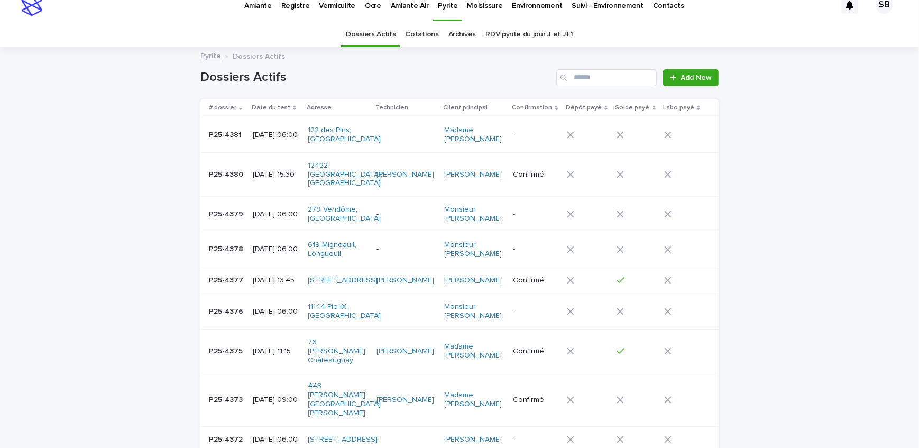
scroll to position [0, 0]
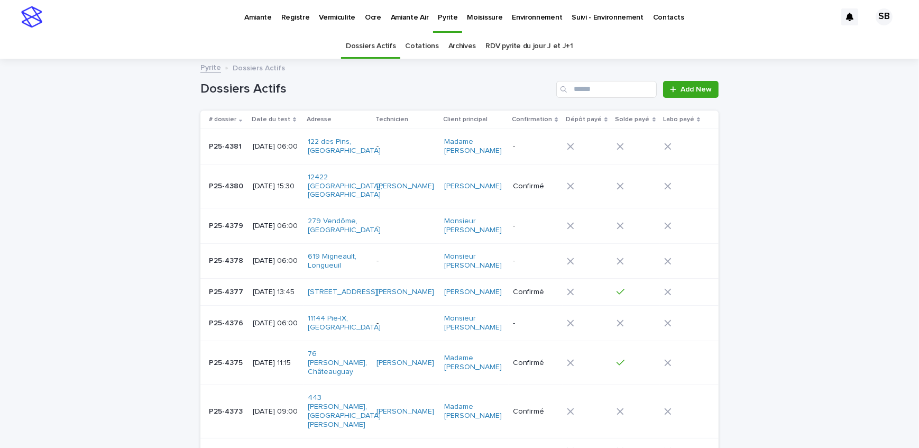
click at [261, 16] on p "Amiante" at bounding box center [257, 11] width 27 height 22
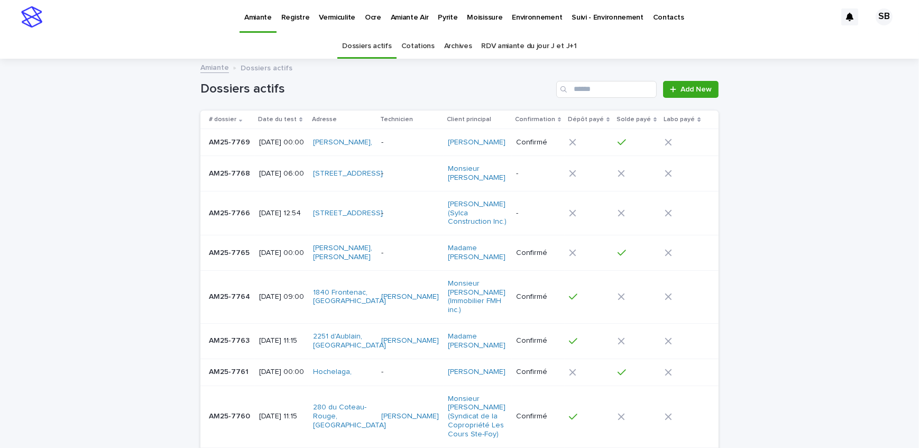
click at [443, 15] on p "Pyrite" at bounding box center [448, 11] width 20 height 22
